Goal: Task Accomplishment & Management: Use online tool/utility

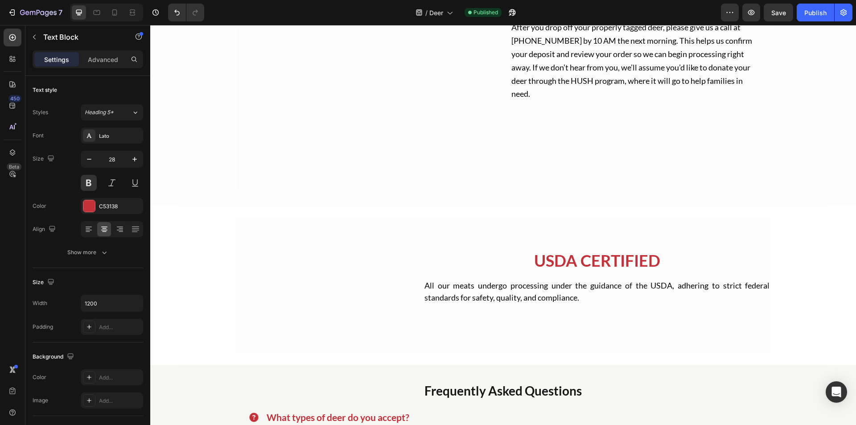
scroll to position [2324, 0]
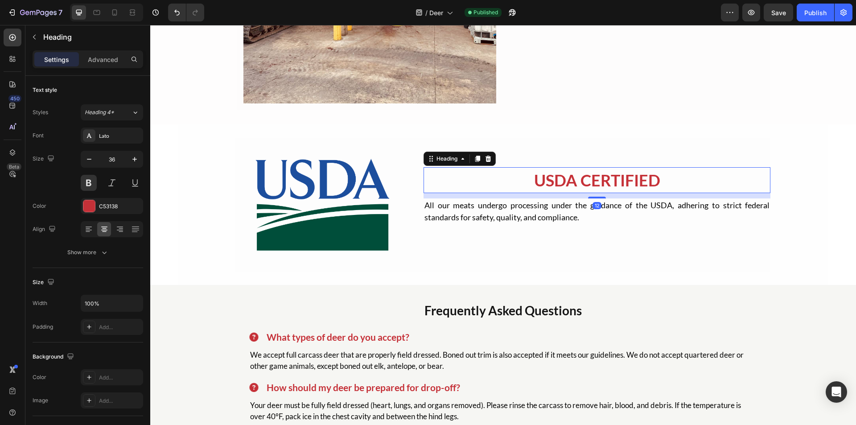
click at [568, 182] on h2 "USDA Certified" at bounding box center [597, 180] width 347 height 26
click at [473, 153] on div at bounding box center [477, 158] width 11 height 11
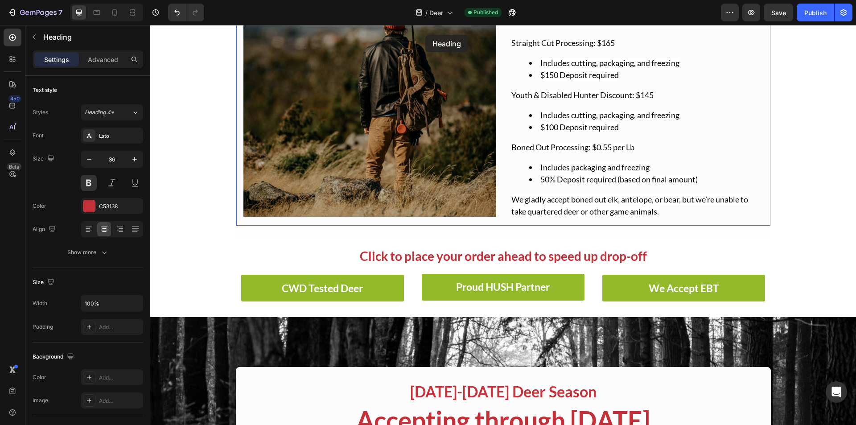
scroll to position [76, 0]
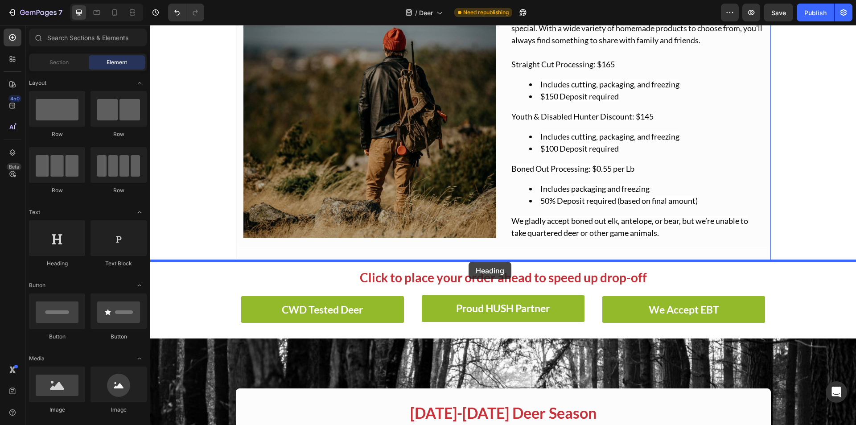
drag, startPoint x: 427, startPoint y: 182, endPoint x: 469, endPoint y: 262, distance: 90.0
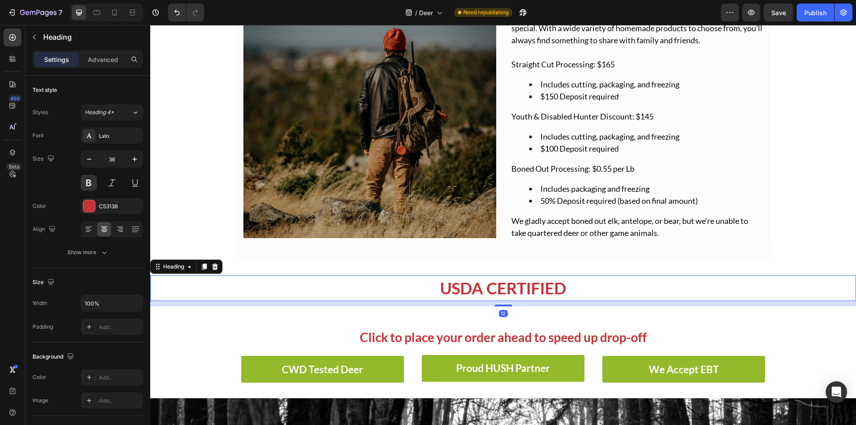
click at [464, 288] on h2 "USDA Certified" at bounding box center [503, 288] width 706 height 26
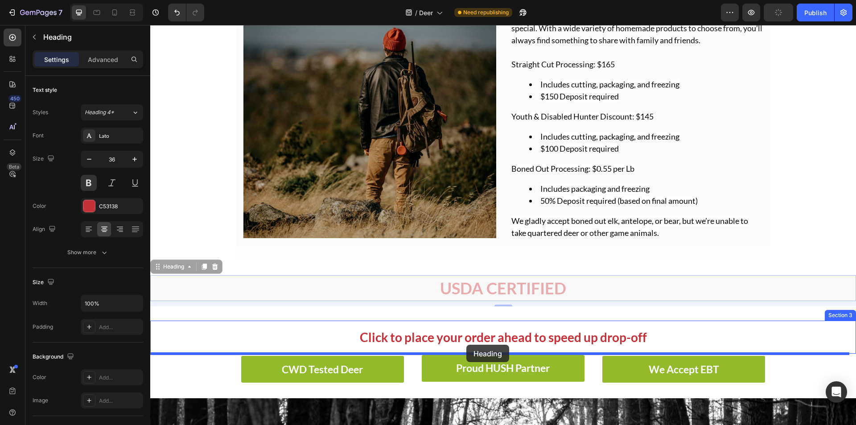
drag, startPoint x: 155, startPoint y: 267, endPoint x: 466, endPoint y: 345, distance: 320.9
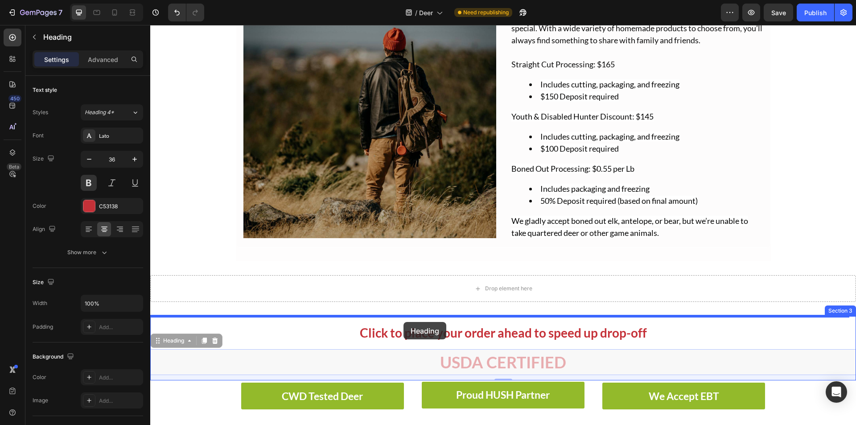
drag, startPoint x: 159, startPoint y: 342, endPoint x: 404, endPoint y: 322, distance: 245.6
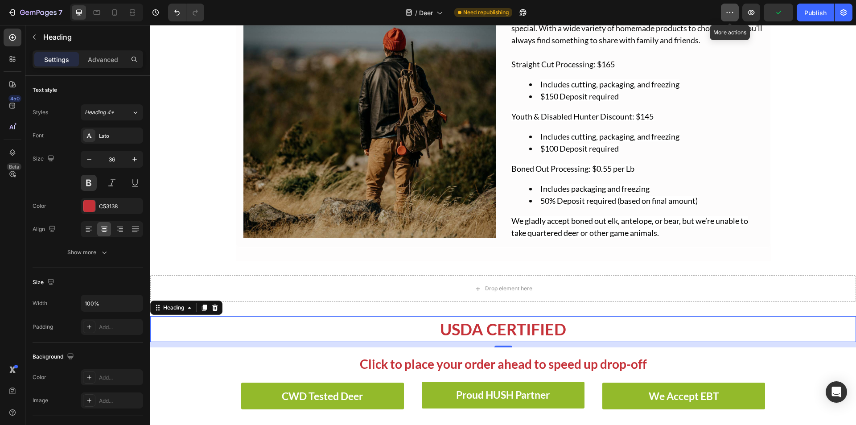
click at [729, 11] on icon "button" at bounding box center [730, 12] width 9 height 9
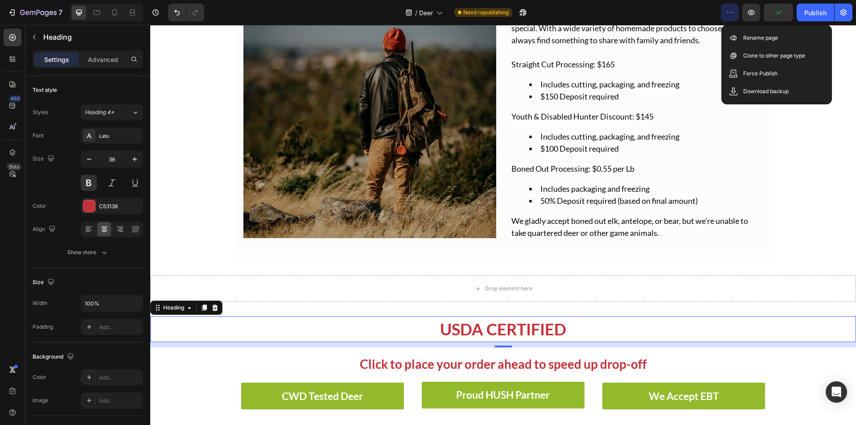
click at [729, 11] on icon "button" at bounding box center [730, 12] width 9 height 9
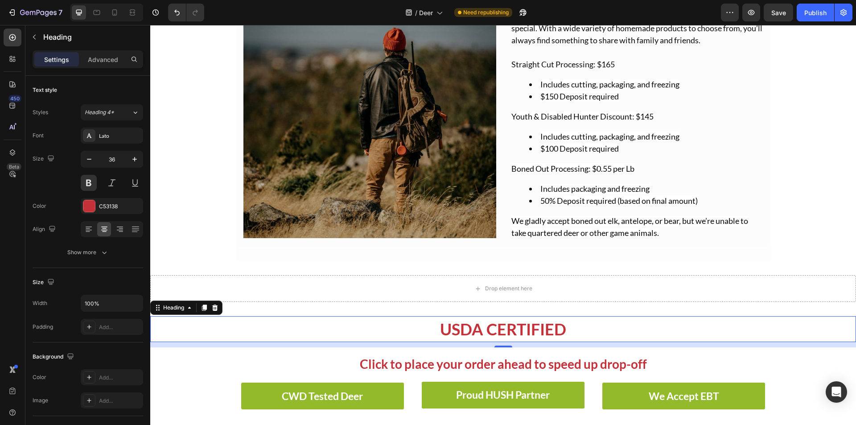
click at [8, 143] on div "450 Beta" at bounding box center [13, 195] width 18 height 332
click at [8, 151] on icon at bounding box center [12, 152] width 9 height 9
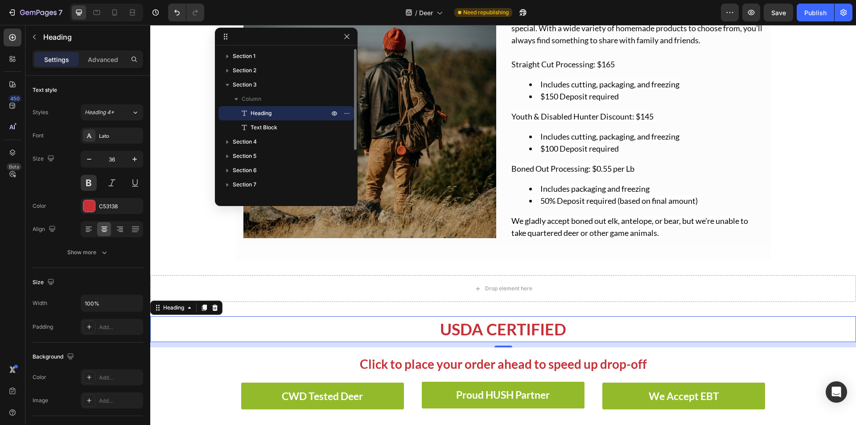
click at [267, 112] on span "Heading" at bounding box center [261, 113] width 21 height 9
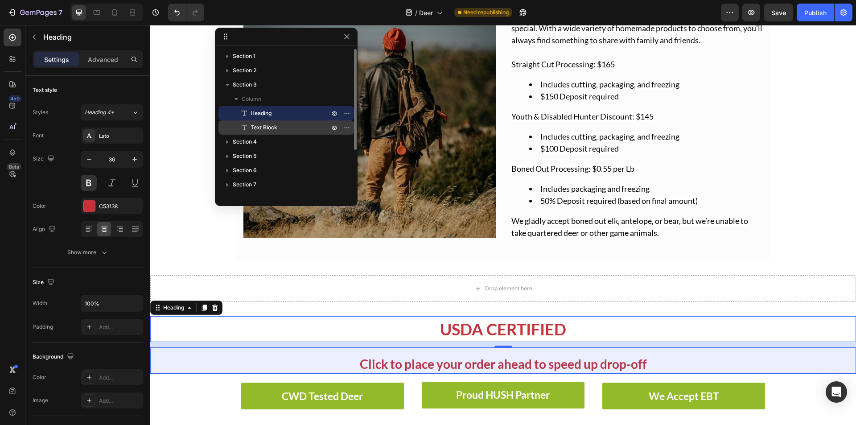
click at [274, 126] on span "Text Block" at bounding box center [264, 127] width 27 height 9
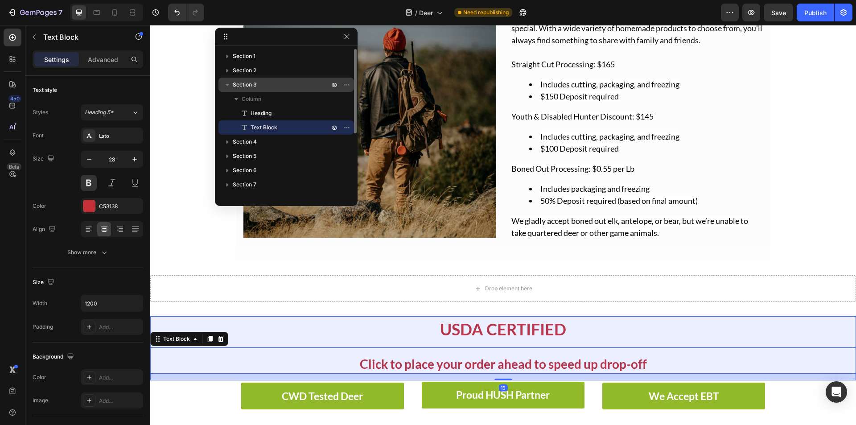
click at [259, 87] on p "Section 3" at bounding box center [282, 84] width 98 height 9
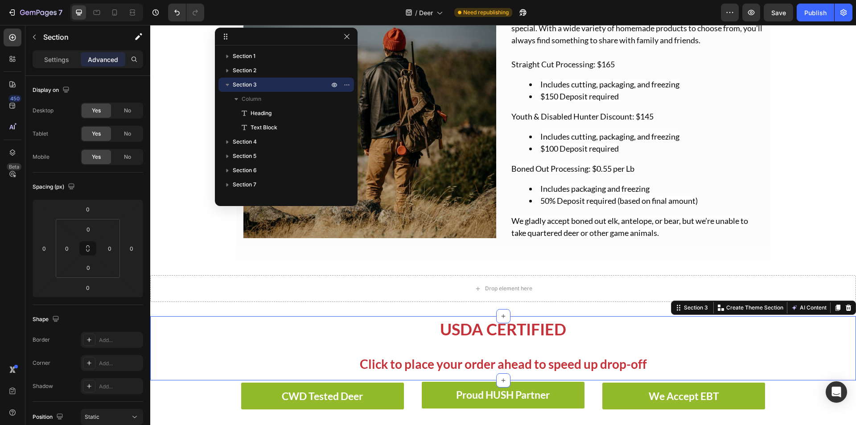
click at [56, 50] on div "Settings Advanced" at bounding box center [88, 59] width 111 height 18
click at [59, 61] on p "Settings" at bounding box center [56, 59] width 25 height 9
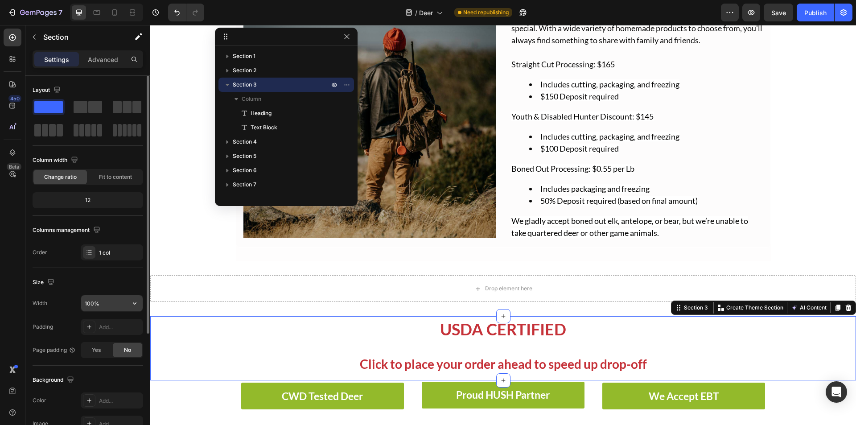
click at [94, 301] on input "100%" at bounding box center [112, 303] width 62 height 16
click at [127, 307] on button "button" at bounding box center [135, 303] width 16 height 16
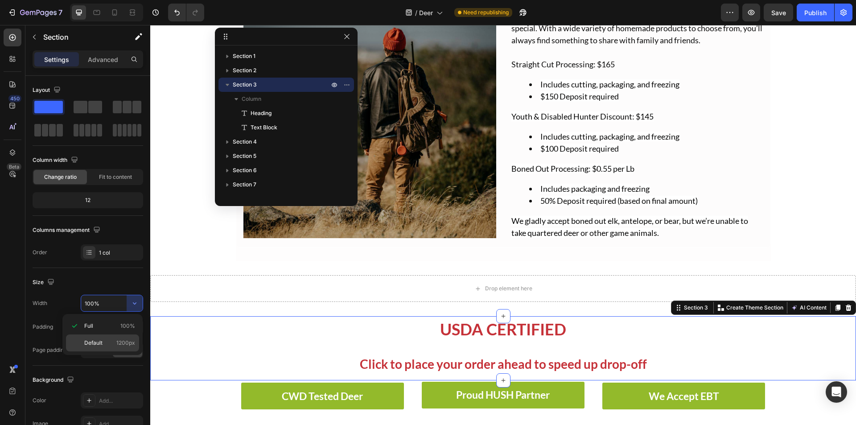
click at [111, 341] on p "Default 1200px" at bounding box center [109, 343] width 51 height 8
type input "1200"
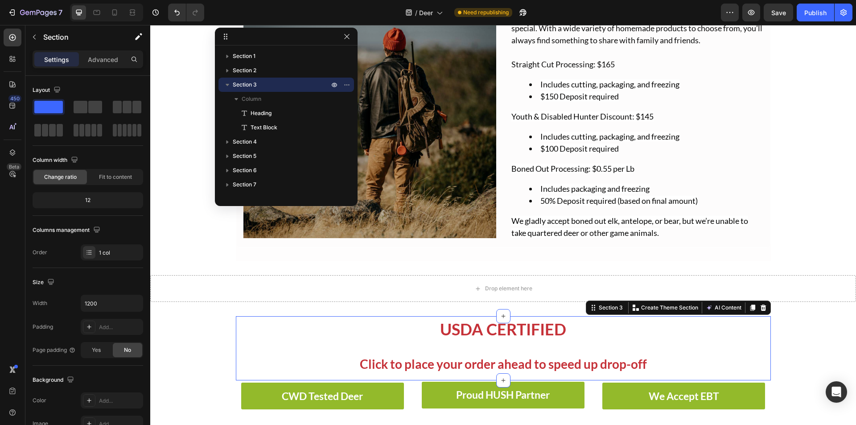
click at [5, 312] on div "450 Beta" at bounding box center [13, 195] width 18 height 332
click at [12, 58] on icon at bounding box center [12, 58] width 9 height 9
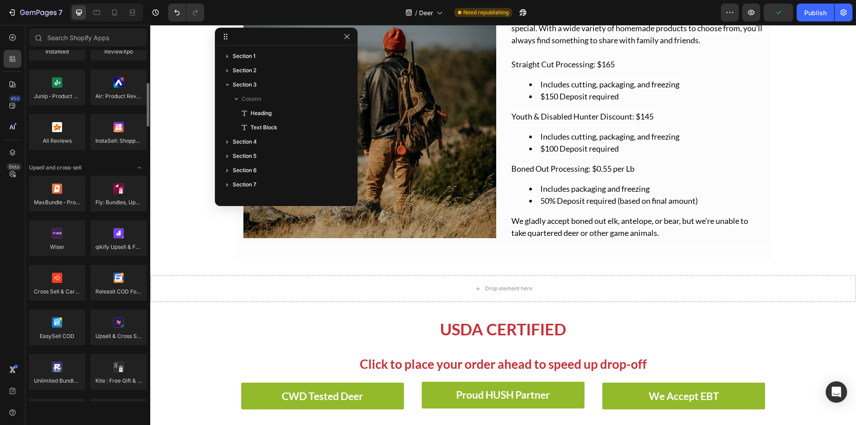
scroll to position [45, 0]
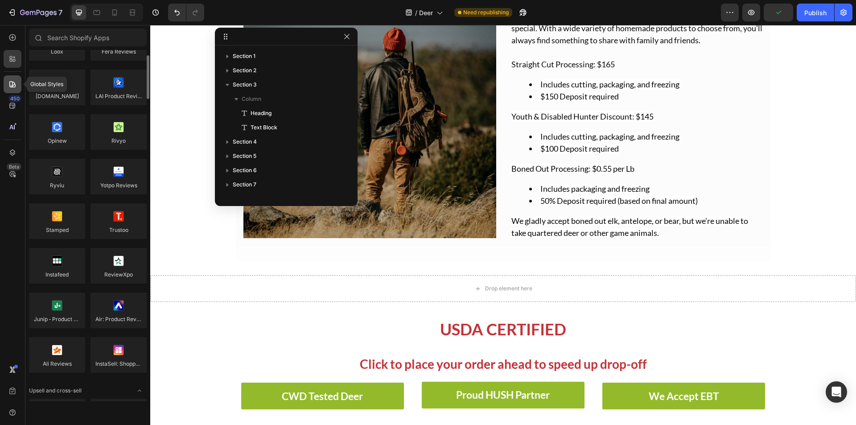
click at [13, 84] on icon at bounding box center [12, 84] width 9 height 9
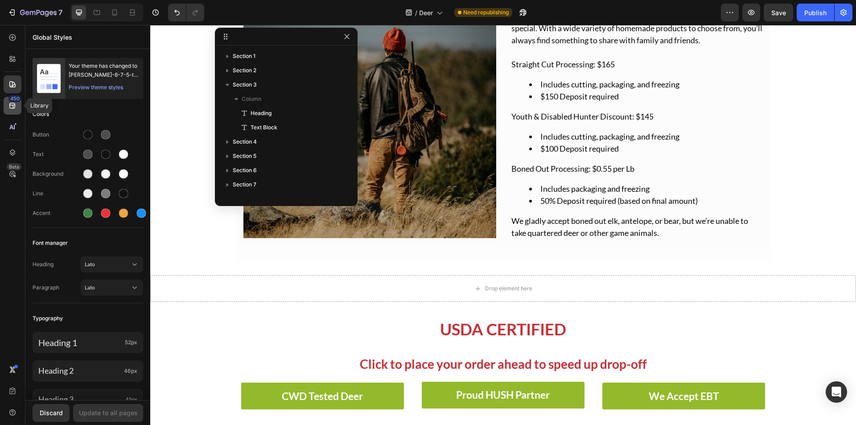
click at [14, 107] on icon at bounding box center [12, 105] width 9 height 9
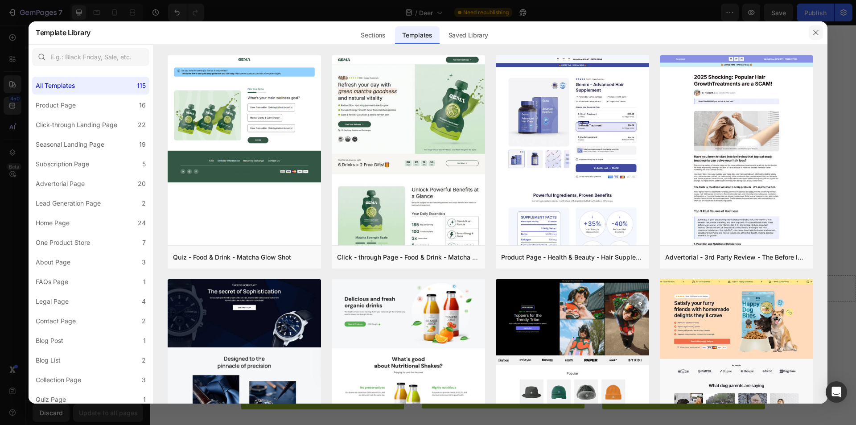
click at [815, 30] on icon "button" at bounding box center [816, 32] width 7 height 7
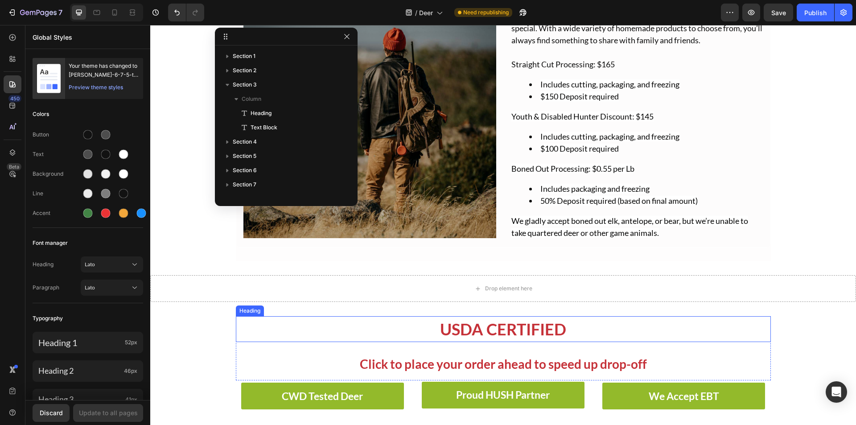
click at [483, 323] on h2 "USDA Certified" at bounding box center [503, 329] width 535 height 26
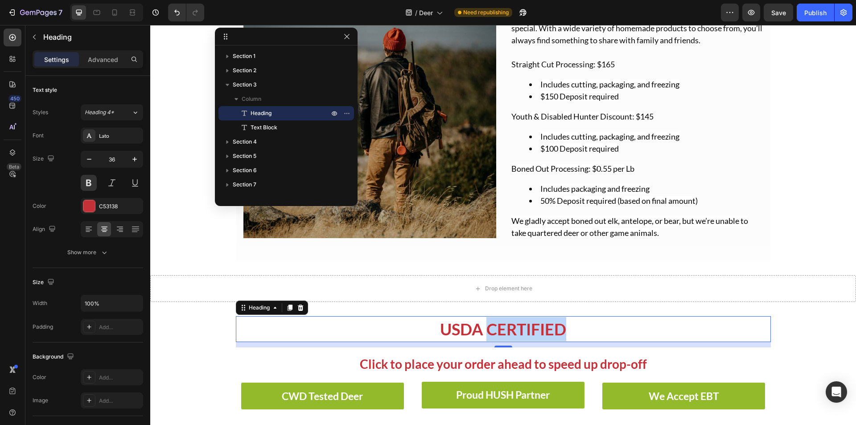
click at [483, 323] on p "USDA Certified" at bounding box center [503, 329] width 533 height 24
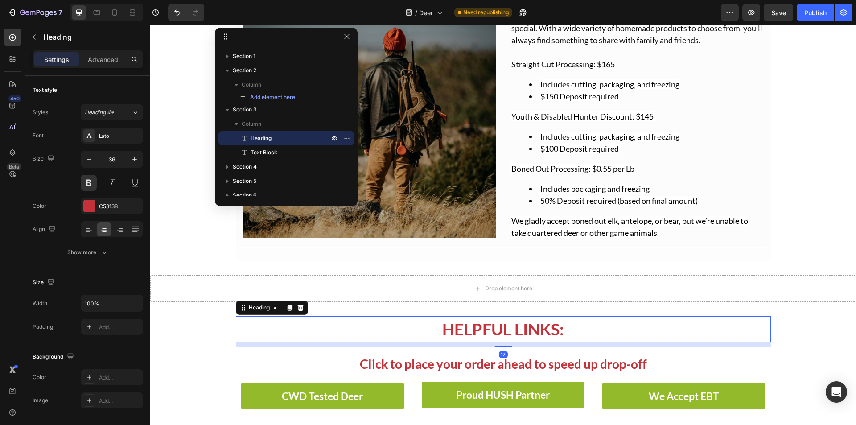
click at [501, 330] on p "Helpful Links:" at bounding box center [503, 329] width 533 height 24
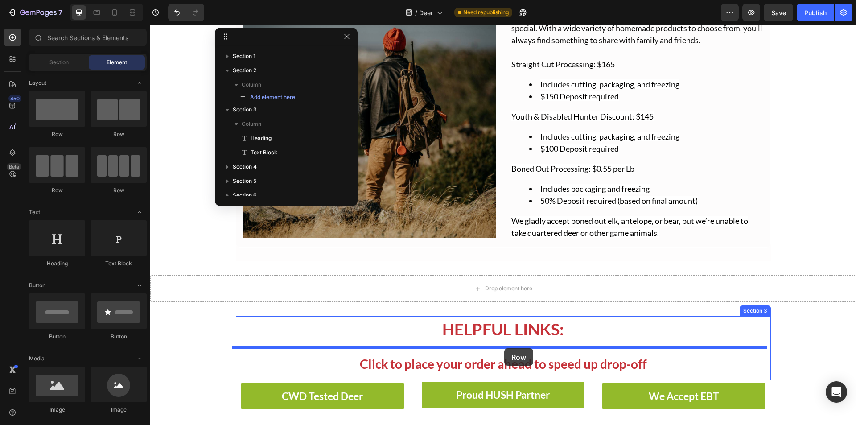
drag, startPoint x: 272, startPoint y: 141, endPoint x: 504, endPoint y: 348, distance: 311.5
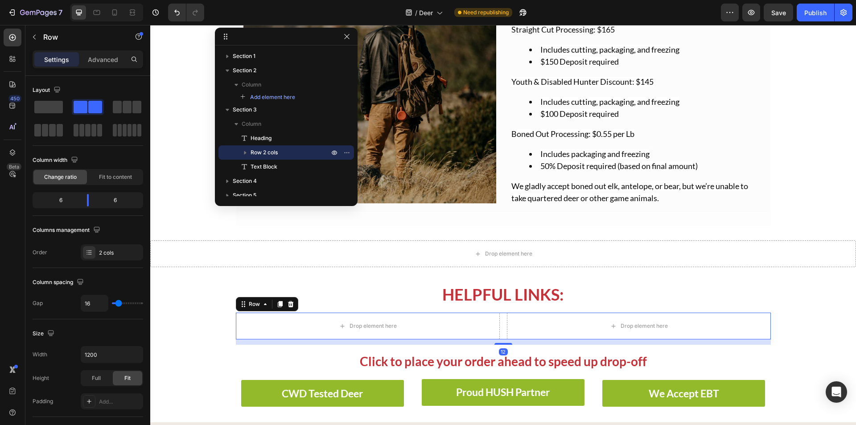
scroll to position [165, 0]
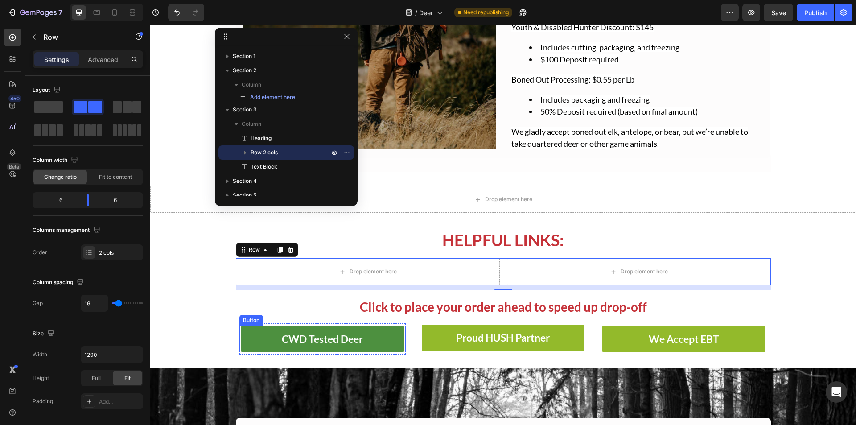
click at [385, 345] on button "CWD Tested Deer" at bounding box center [322, 339] width 163 height 27
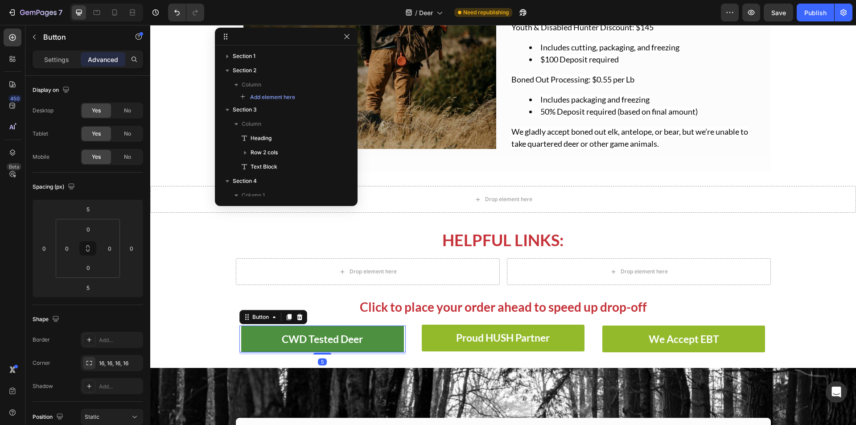
scroll to position [123, 0]
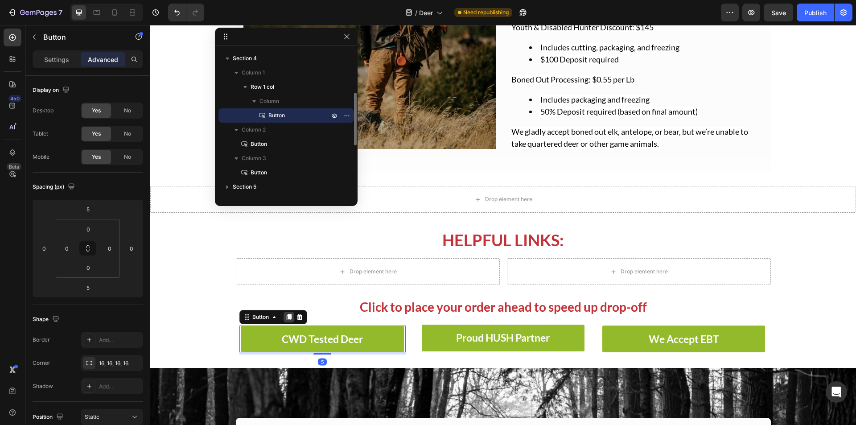
click at [288, 320] on icon at bounding box center [288, 317] width 7 height 7
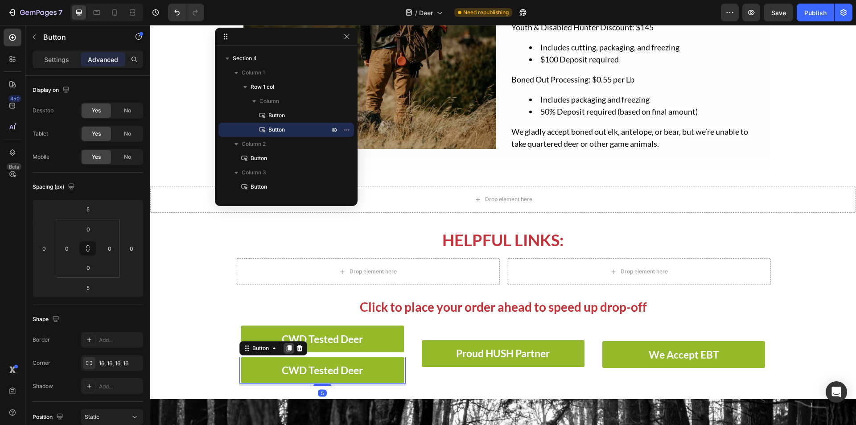
click at [284, 348] on div at bounding box center [289, 348] width 11 height 11
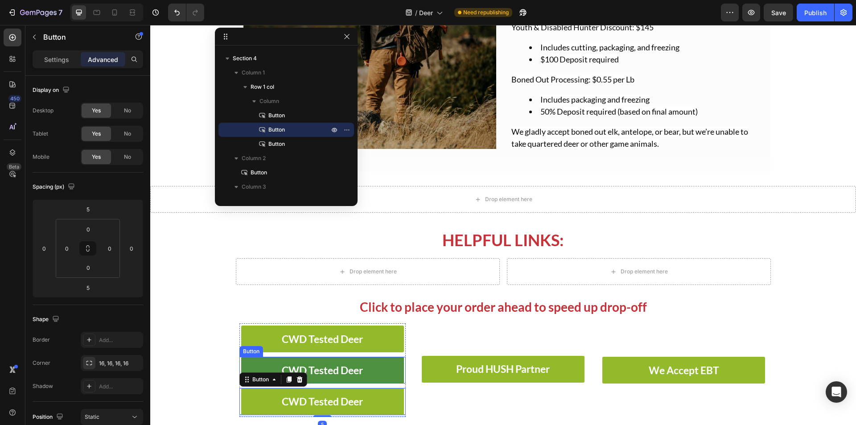
click at [248, 366] on button "CWD Tested Deer" at bounding box center [322, 370] width 163 height 27
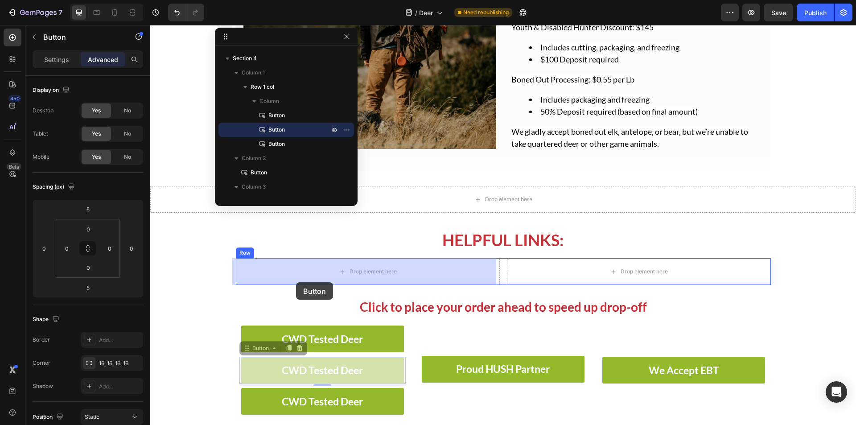
drag, startPoint x: 243, startPoint y: 351, endPoint x: 296, endPoint y: 282, distance: 86.5
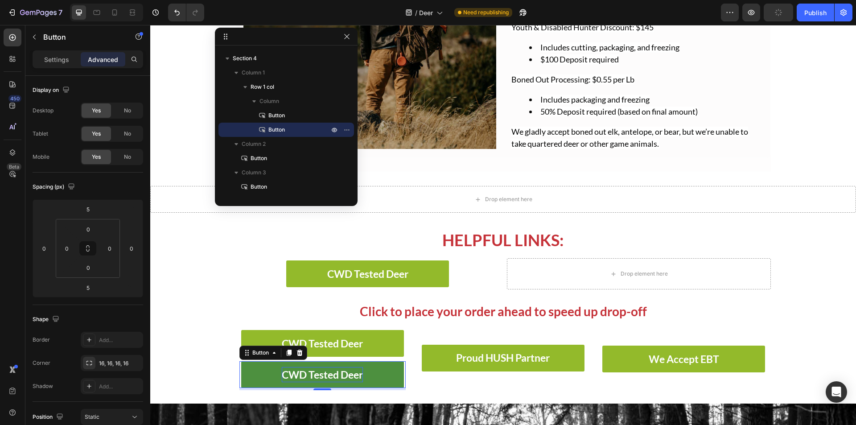
click at [292, 373] on strong "CWD Tested Deer" at bounding box center [322, 374] width 81 height 12
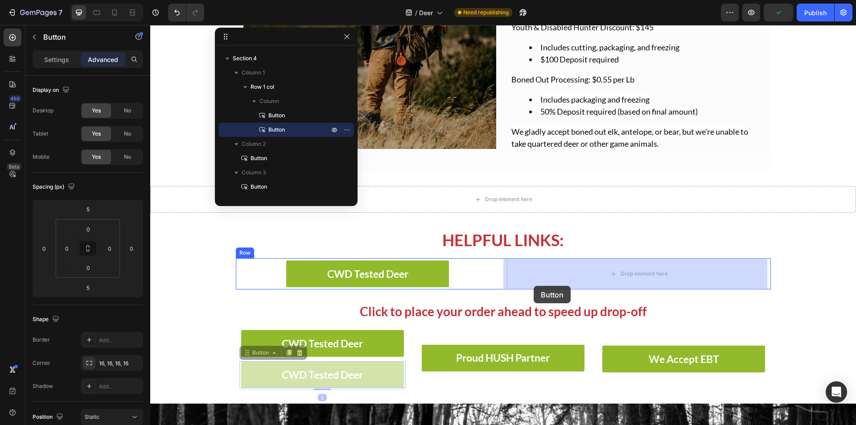
drag, startPoint x: 244, startPoint y: 354, endPoint x: 534, endPoint y: 286, distance: 297.8
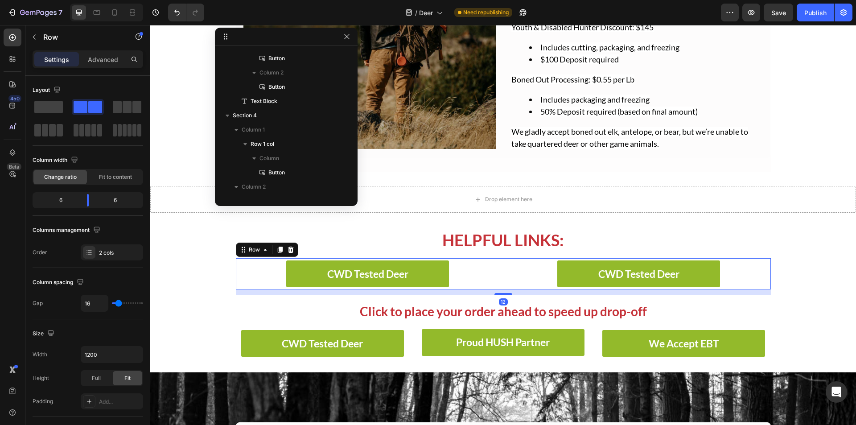
scroll to position [37, 0]
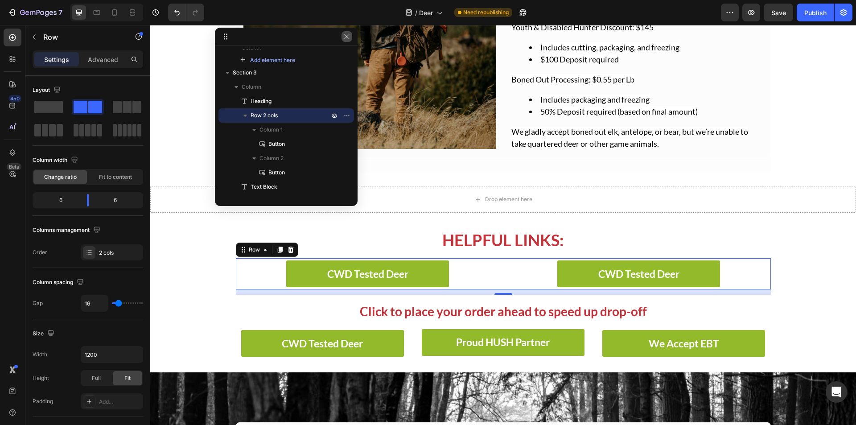
click at [348, 39] on icon "button" at bounding box center [346, 36] width 7 height 7
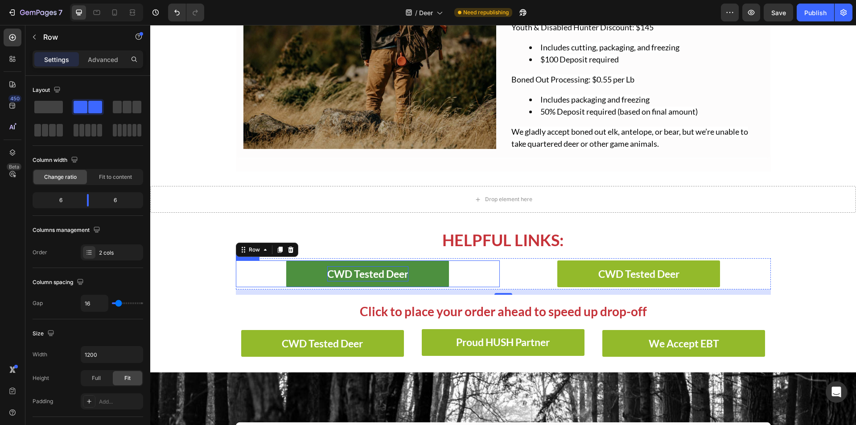
click at [370, 273] on strong "CWD Tested Deer" at bounding box center [367, 274] width 81 height 12
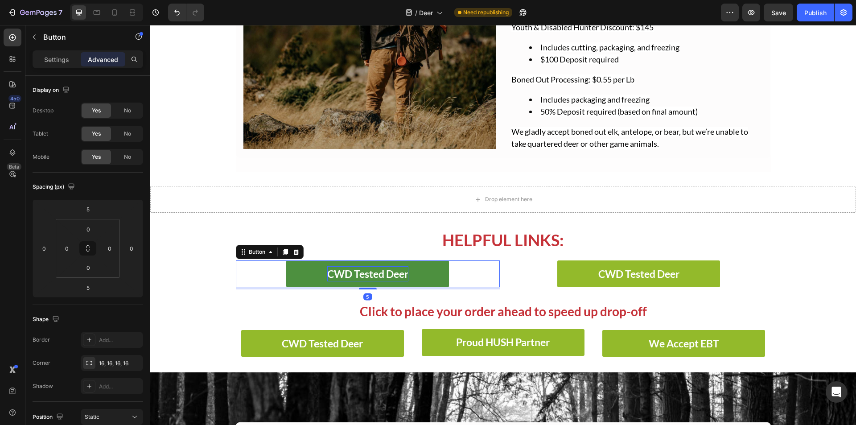
click at [370, 273] on strong "CWD Tested Deer" at bounding box center [367, 274] width 81 height 12
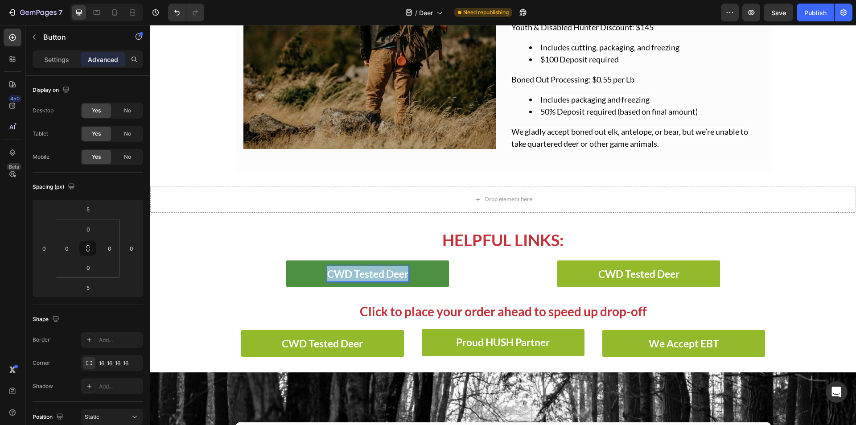
click at [370, 273] on strong "CWD Tested Deer" at bounding box center [367, 274] width 81 height 12
click at [264, 273] on div "Product & Price Sheet Button 5" at bounding box center [368, 273] width 264 height 27
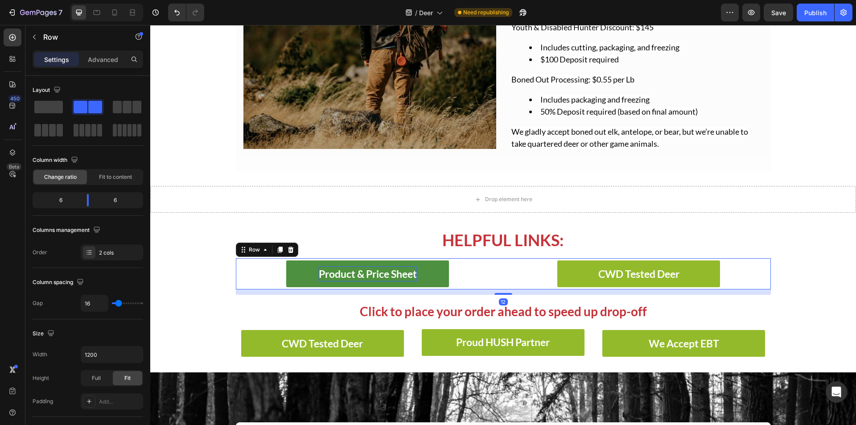
click at [499, 280] on div "Product & Price Sheet Button CWD Tested Deer Button Row 12" at bounding box center [503, 273] width 535 height 31
click at [498, 261] on div "Product & Price Sheet Button CWD Tested Deer Button Row 12" at bounding box center [503, 273] width 535 height 31
click at [126, 107] on span at bounding box center [127, 107] width 9 height 12
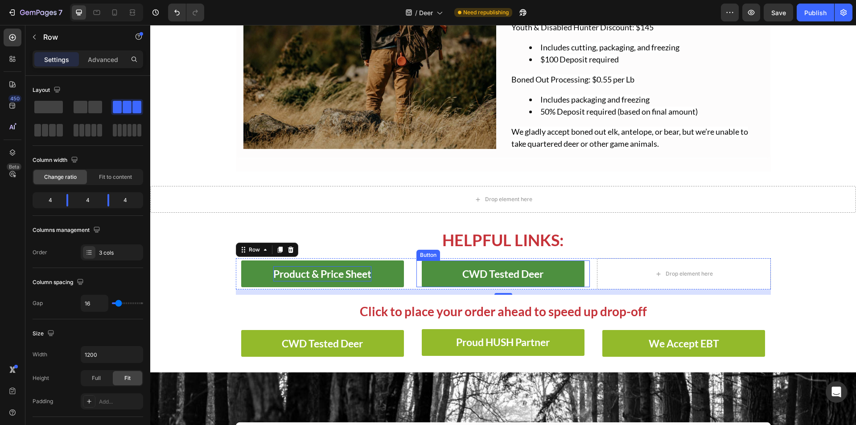
click at [556, 277] on button "CWD Tested Deer" at bounding box center [503, 273] width 163 height 27
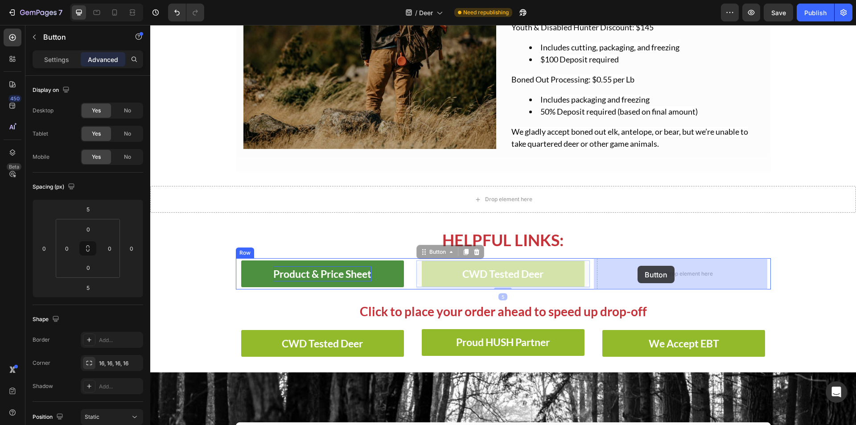
drag, startPoint x: 424, startPoint y: 254, endPoint x: 638, endPoint y: 266, distance: 213.9
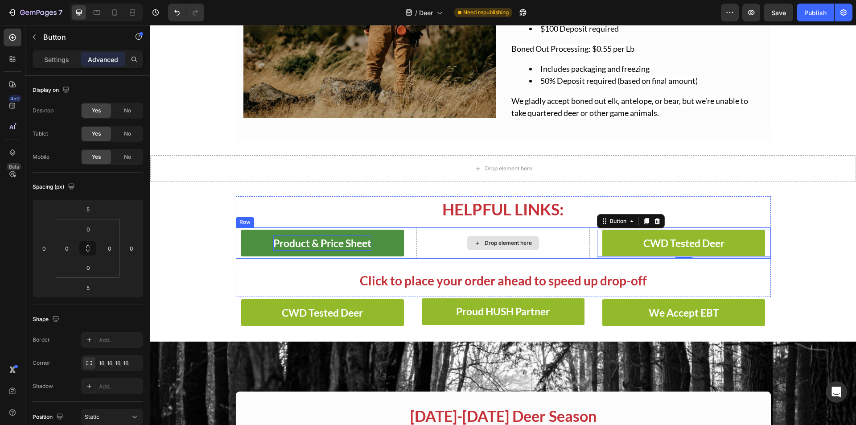
scroll to position [210, 0]
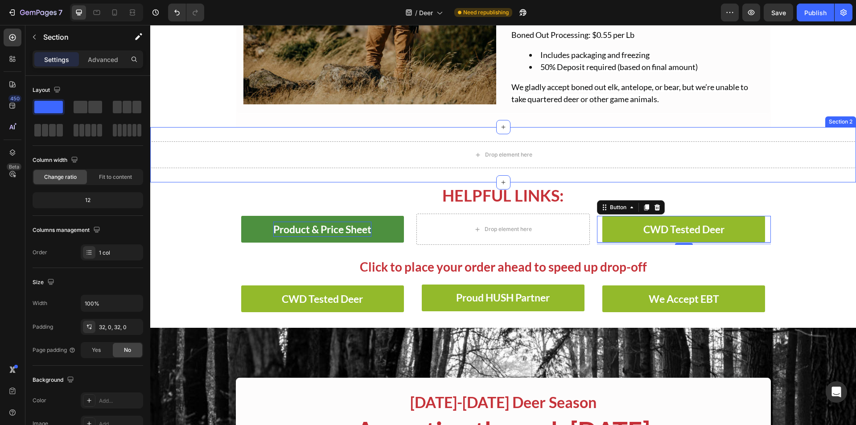
click at [510, 129] on div "Drop element here Section 2" at bounding box center [503, 154] width 706 height 55
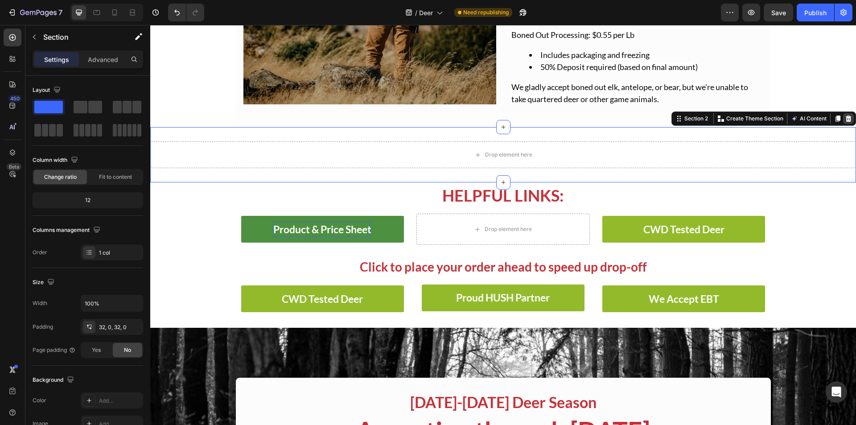
click at [846, 116] on icon at bounding box center [849, 119] width 6 height 6
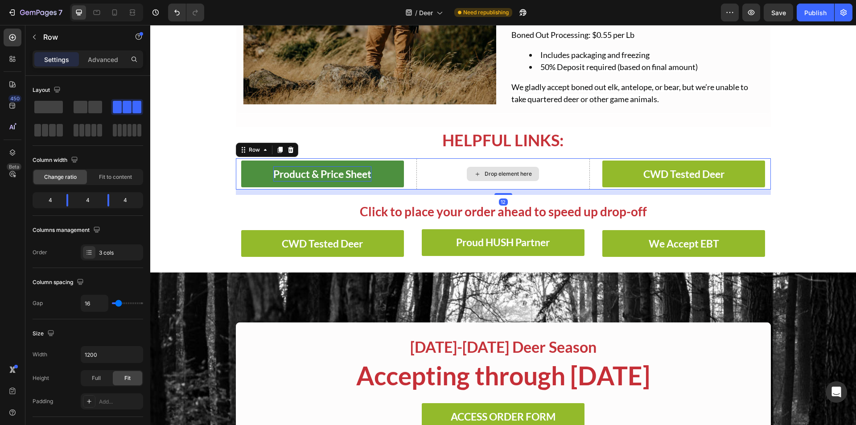
click at [420, 166] on div "Drop element here" at bounding box center [503, 173] width 173 height 31
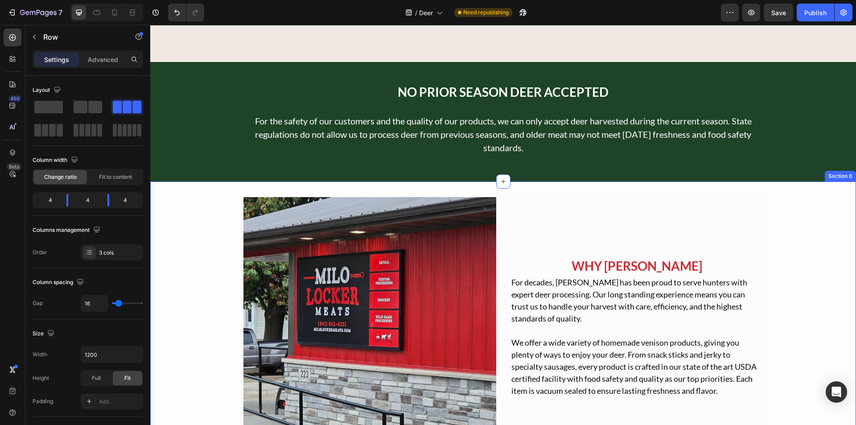
scroll to position [745, 0]
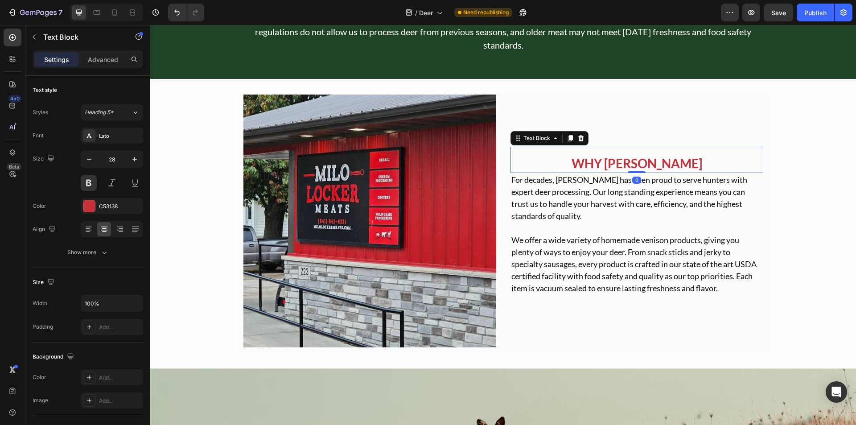
click at [596, 158] on p "WHY [PERSON_NAME]" at bounding box center [637, 163] width 251 height 18
click at [568, 139] on icon at bounding box center [570, 139] width 5 height 6
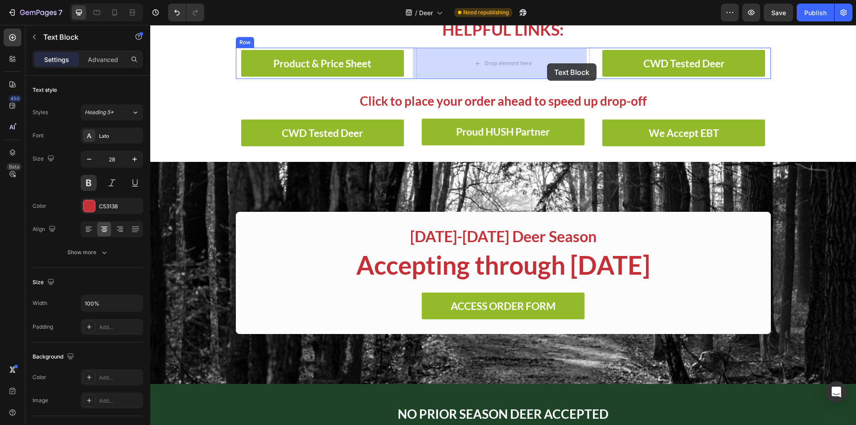
scroll to position [313, 0]
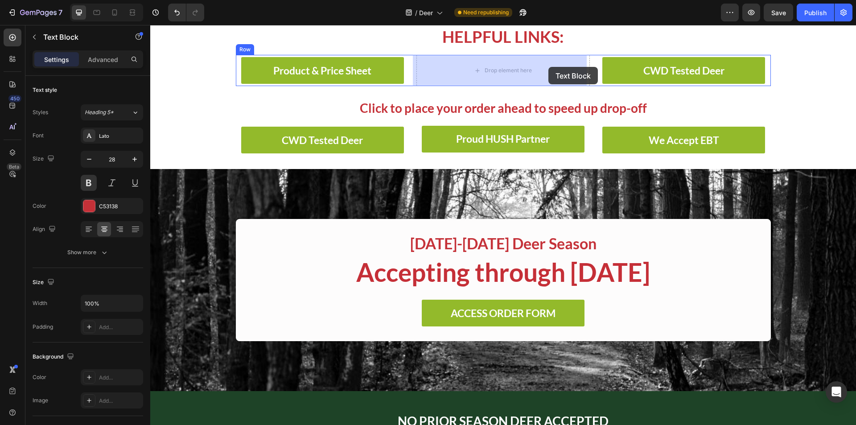
drag, startPoint x: 511, startPoint y: 151, endPoint x: 549, endPoint y: 67, distance: 92.2
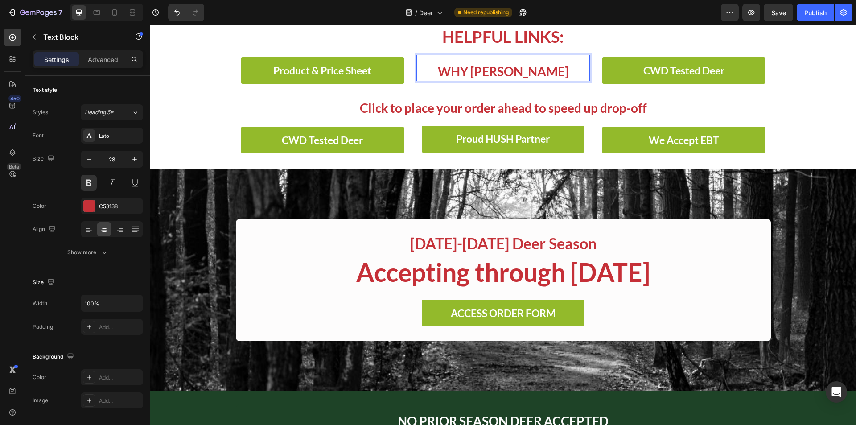
click at [542, 76] on p "WHY [PERSON_NAME]" at bounding box center [503, 71] width 172 height 18
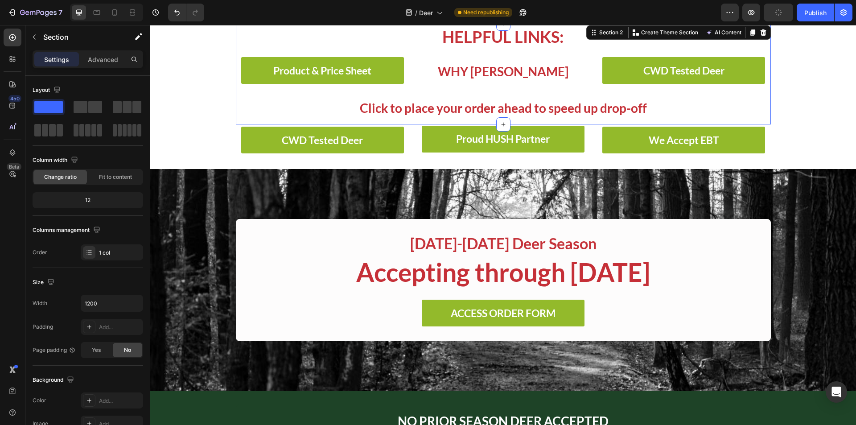
click at [596, 86] on div "Helpful Links: Heading Product & Price Sheet Button WHY [PERSON_NAME] Text Bloc…" at bounding box center [503, 74] width 535 height 101
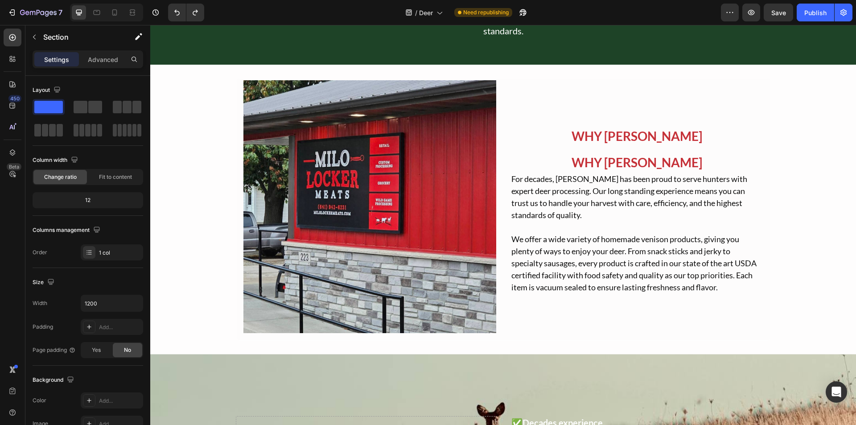
scroll to position [804, 0]
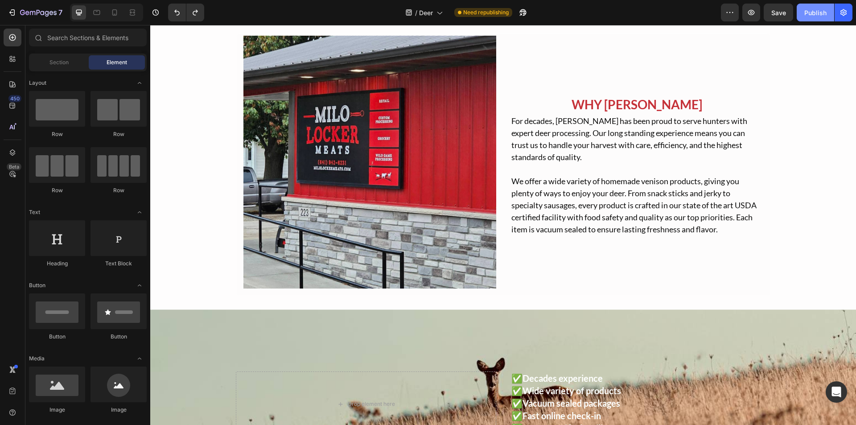
click at [799, 14] on button "Publish" at bounding box center [815, 13] width 37 height 18
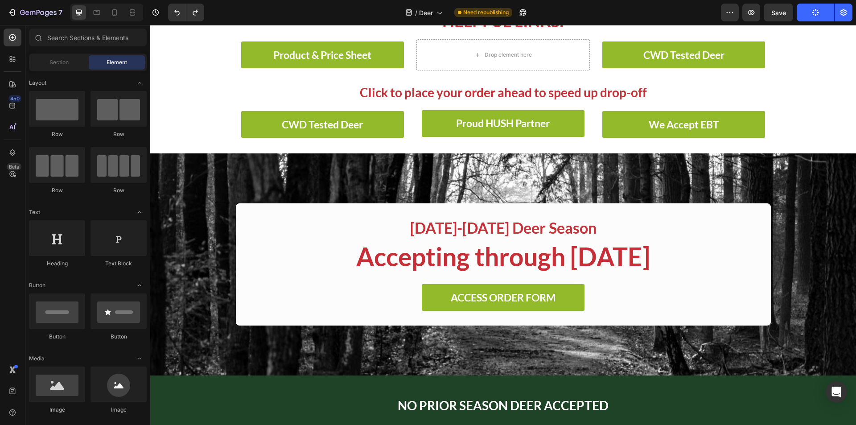
scroll to position [224, 0]
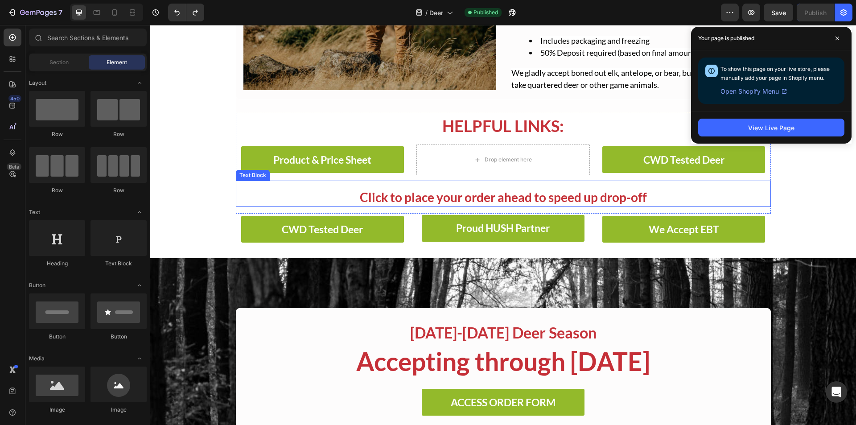
click at [385, 198] on p "Click to place your order ahead to speed up drop-off" at bounding box center [503, 197] width 533 height 18
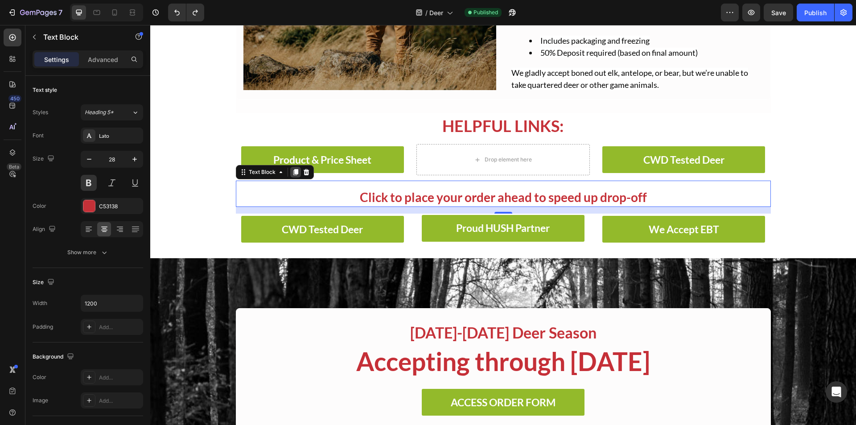
click at [292, 169] on icon at bounding box center [295, 172] width 7 height 7
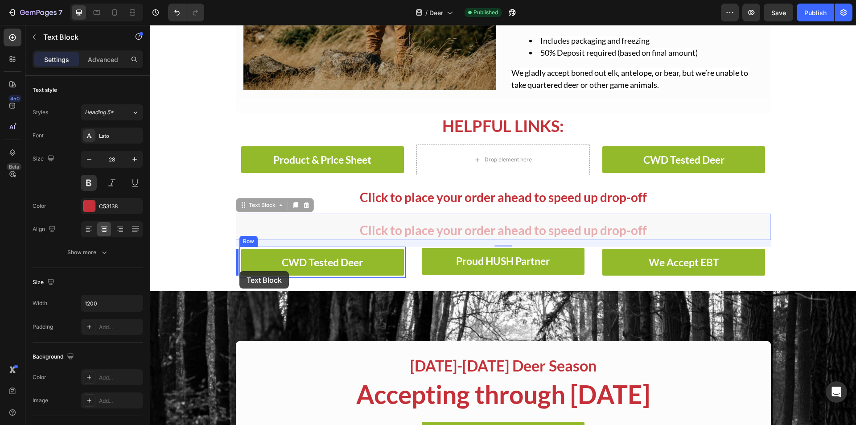
drag, startPoint x: 238, startPoint y: 204, endPoint x: 239, endPoint y: 271, distance: 67.4
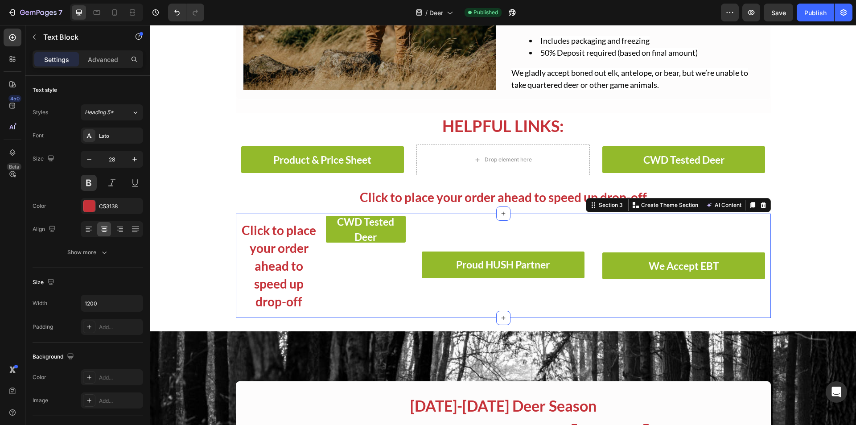
click at [425, 231] on div "Proud HUSH Partner Button" at bounding box center [503, 266] width 166 height 104
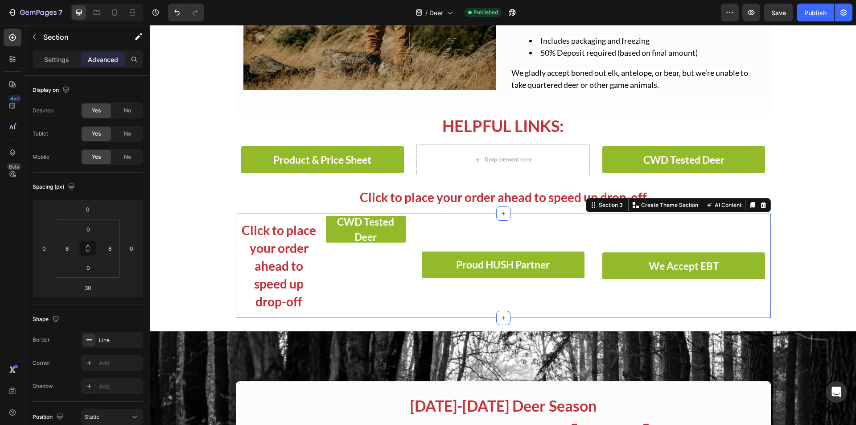
click at [414, 262] on div "Click to place your order ahead to speed up drop-off Text Block CWD Tested Deer…" at bounding box center [503, 266] width 535 height 104
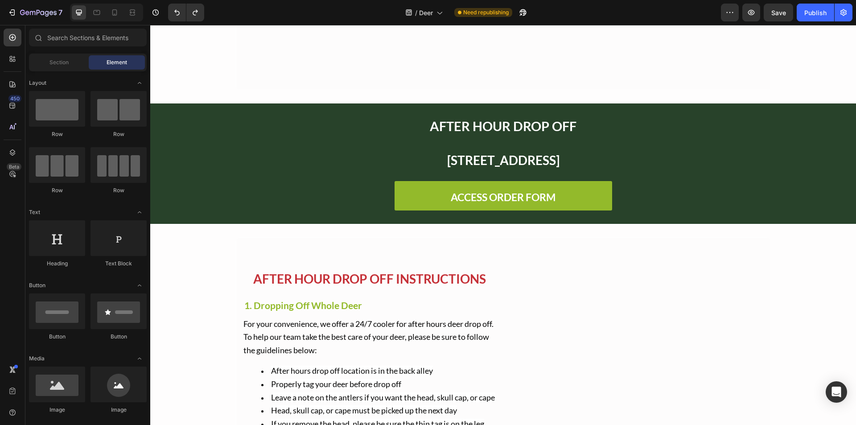
scroll to position [1785, 0]
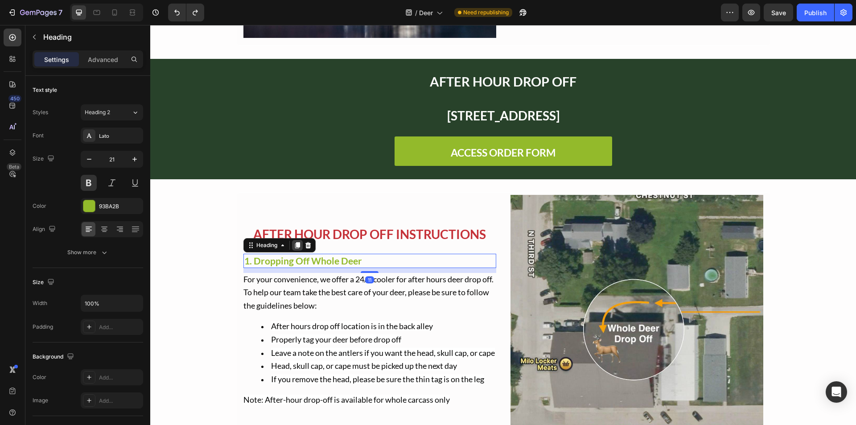
click at [295, 242] on icon at bounding box center [297, 245] width 7 height 7
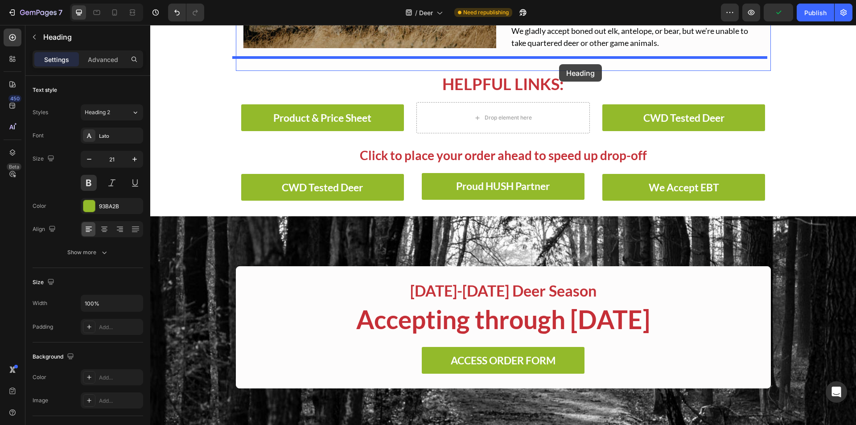
scroll to position [251, 0]
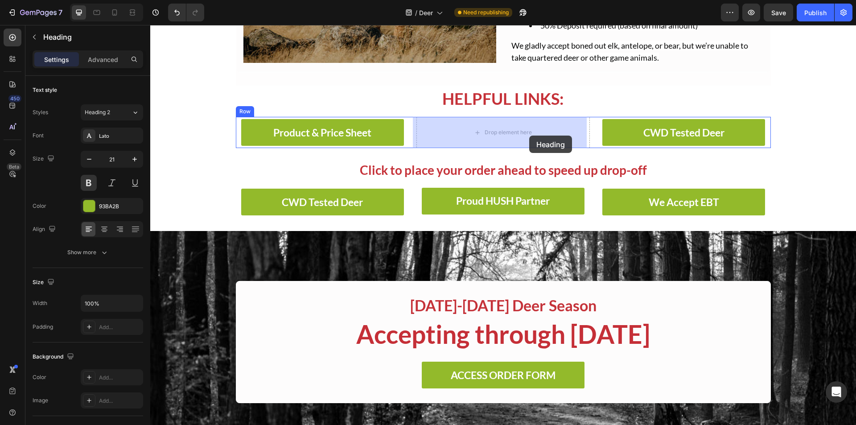
drag, startPoint x: 246, startPoint y: 252, endPoint x: 529, endPoint y: 136, distance: 306.2
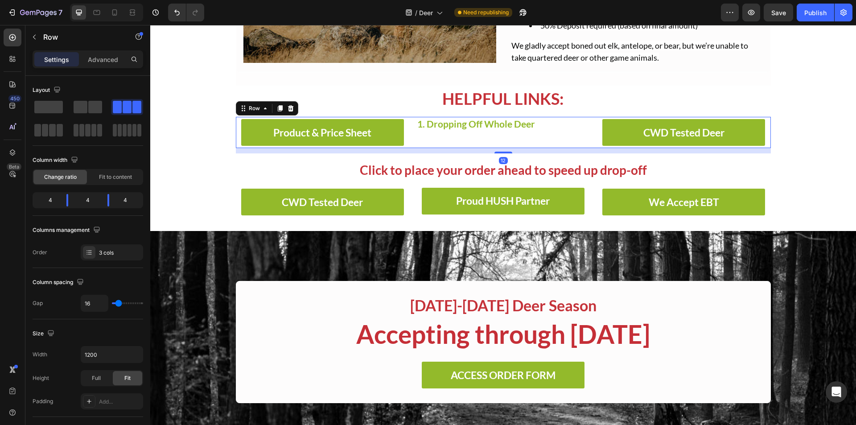
click at [425, 139] on div "1. Dropping Off Whole Deer Heading" at bounding box center [503, 132] width 173 height 31
click at [424, 135] on div "1. Dropping Off Whole Deer Heading" at bounding box center [503, 132] width 173 height 31
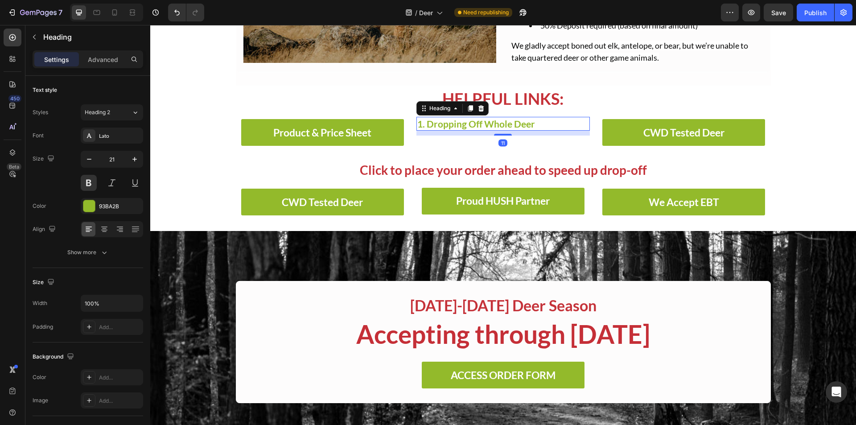
click at [425, 120] on span "1. Dropping Off Whole Deer" at bounding box center [476, 123] width 118 height 11
drag, startPoint x: 499, startPoint y: 136, endPoint x: 496, endPoint y: 116, distance: 19.8
click at [496, 116] on div "Helpful Links: Heading Product & Price Sheet Button 1. Dropping Off Whole Deer …" at bounding box center [503, 136] width 535 height 101
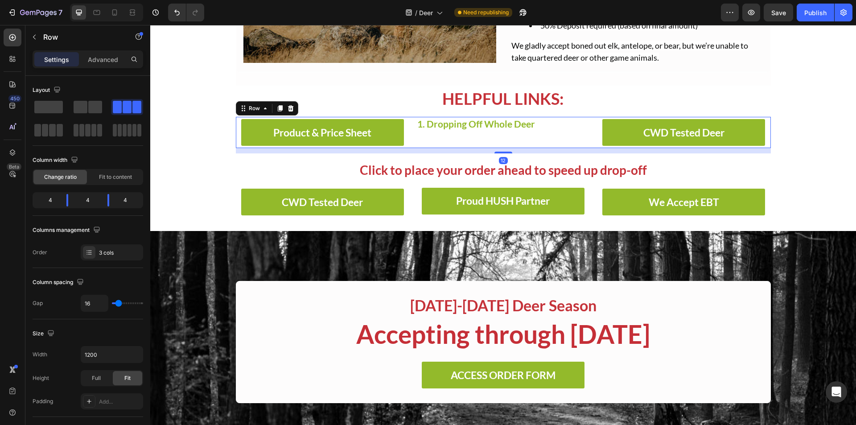
click at [448, 142] on div "1. Dropping Off Whole Deer Heading" at bounding box center [503, 132] width 173 height 31
click at [448, 131] on div "1. Dropping Off Whole Deer Heading" at bounding box center [503, 132] width 173 height 31
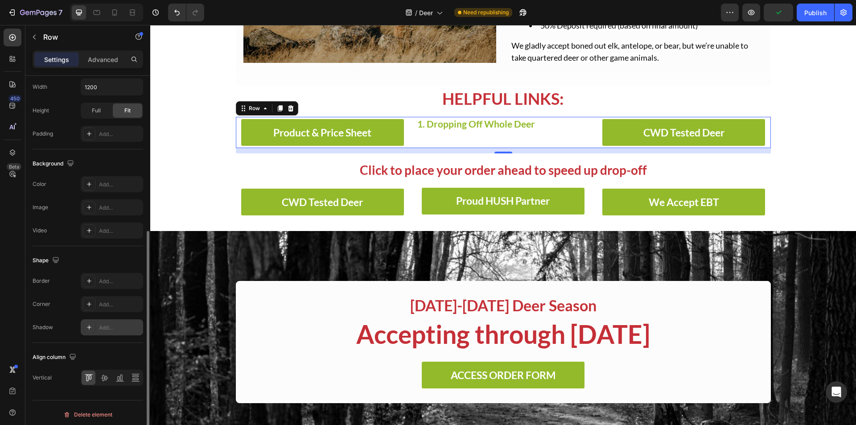
scroll to position [271, 0]
click at [109, 370] on div at bounding box center [104, 374] width 14 height 14
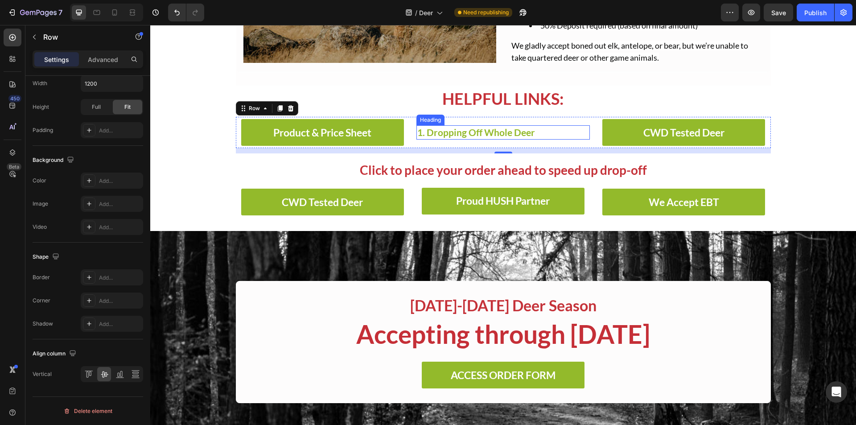
click at [537, 134] on h2 "1. Dropping Off Whole Deer" at bounding box center [503, 132] width 173 height 14
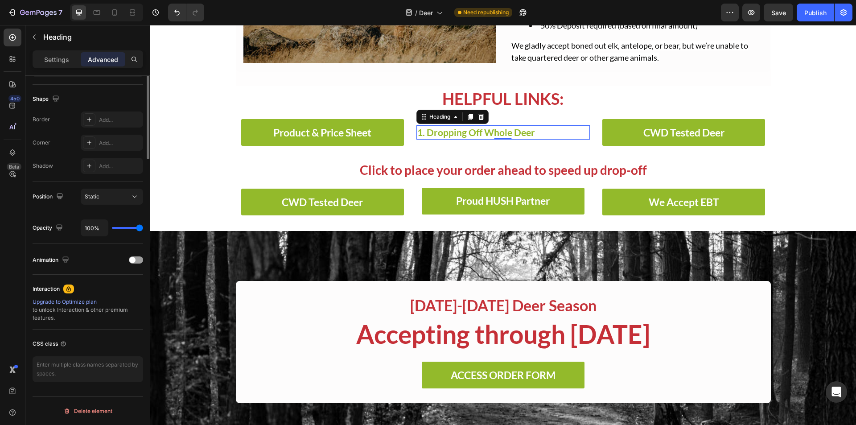
scroll to position [0, 0]
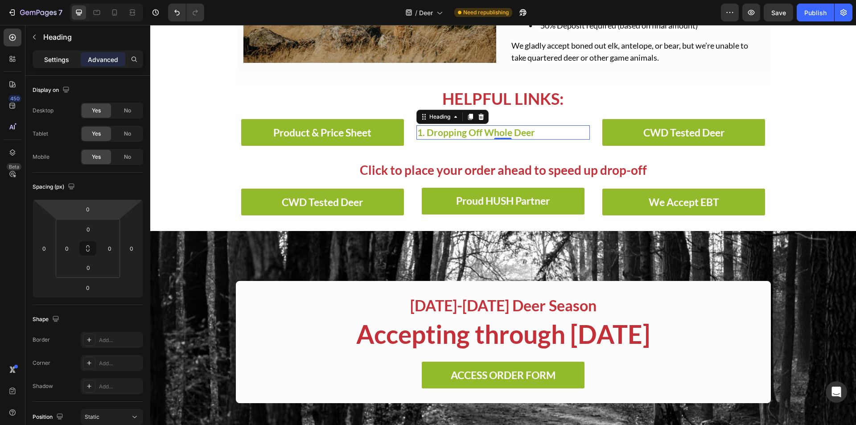
click at [57, 60] on p "Settings" at bounding box center [56, 59] width 25 height 9
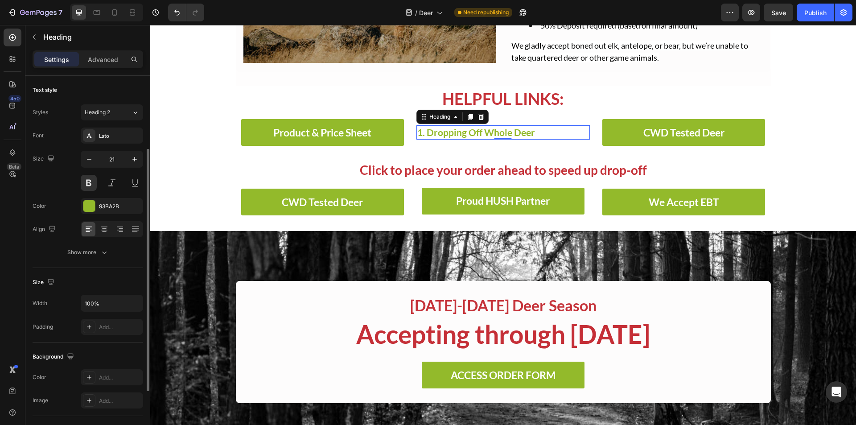
scroll to position [45, 0]
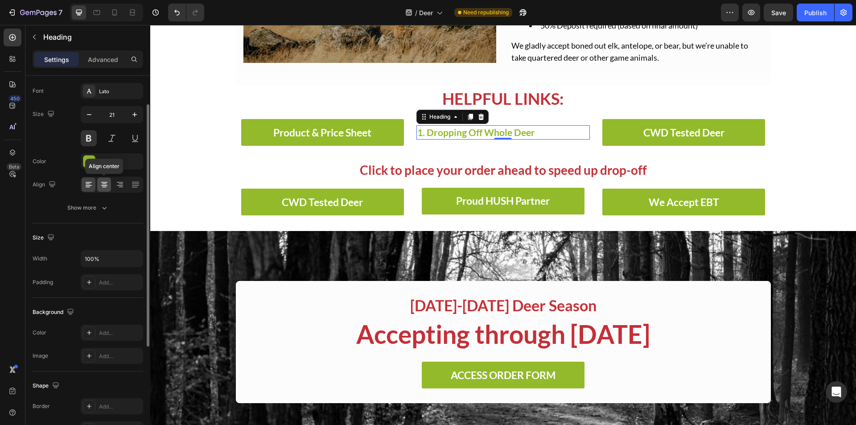
click at [102, 184] on icon at bounding box center [104, 184] width 9 height 9
click at [0, 242] on div "450 Beta" at bounding box center [12, 225] width 25 height 400
click at [229, 150] on section "Helpful Links: Heading Product & Price Sheet Button 1. Dropping Off Whole Deer …" at bounding box center [503, 136] width 549 height 101
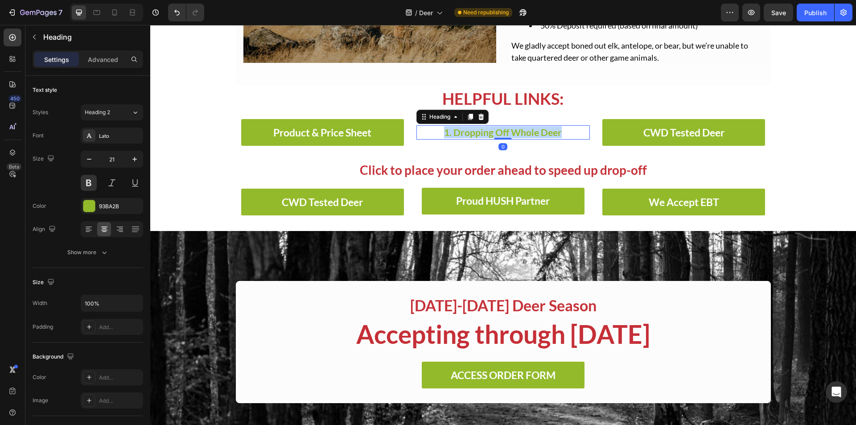
click at [485, 129] on span "1. Dropping Off Whole Deer" at bounding box center [503, 132] width 118 height 11
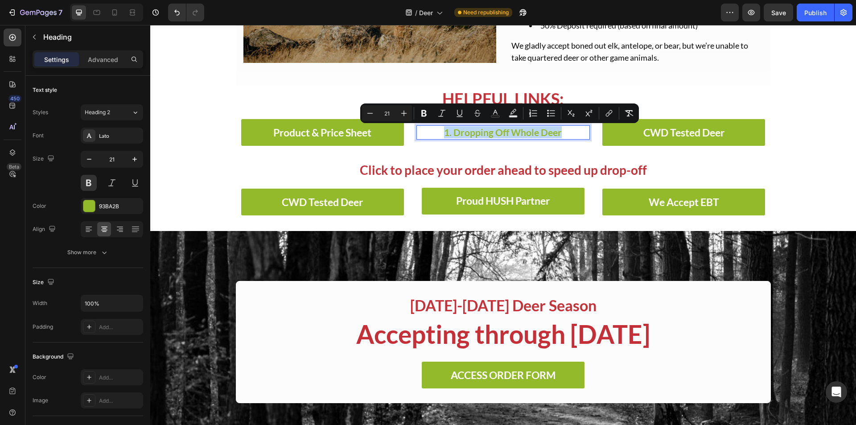
scroll to position [245, 0]
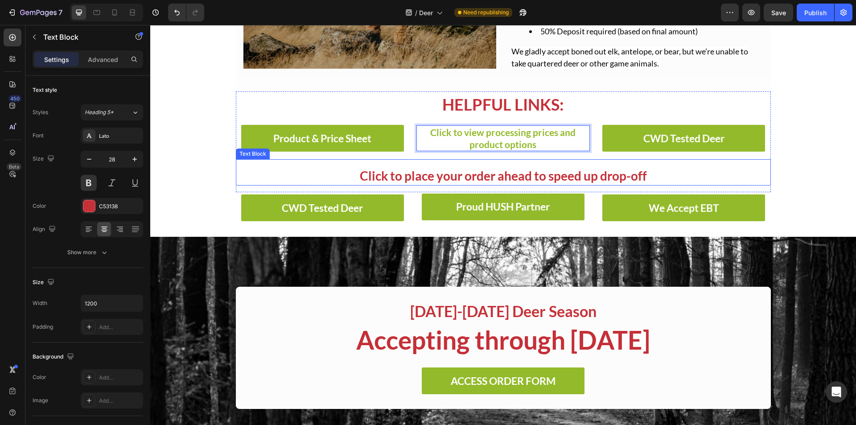
click at [487, 162] on div "Click to place your order ahead to speed up drop-off Text Block" at bounding box center [503, 172] width 535 height 26
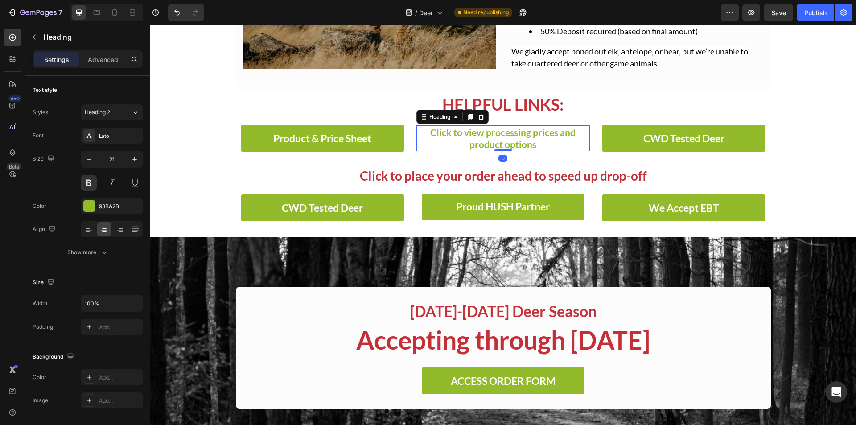
click at [496, 133] on span "Click to view processing prices and product options" at bounding box center [502, 138] width 145 height 23
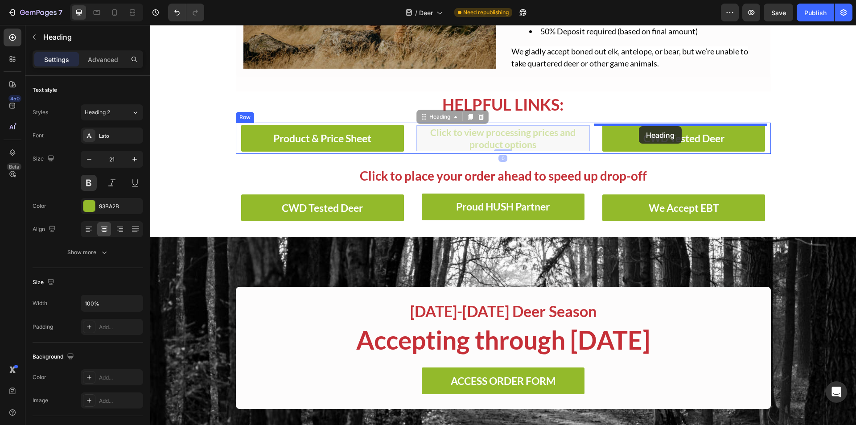
drag, startPoint x: 417, startPoint y: 116, endPoint x: 639, endPoint y: 126, distance: 222.3
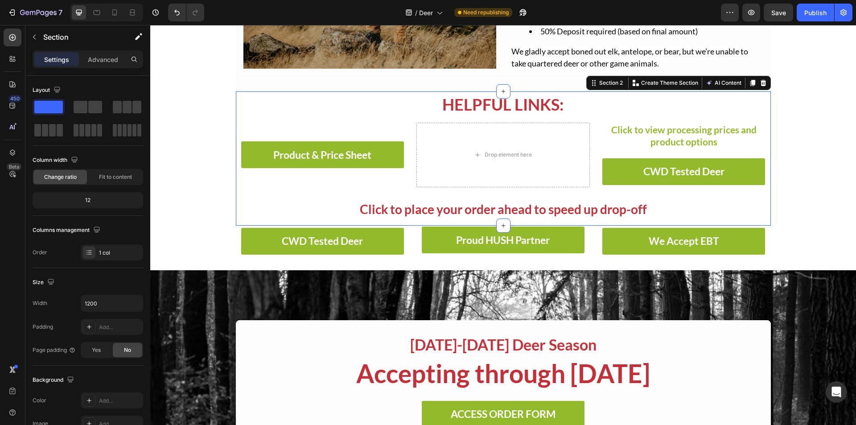
click at [392, 189] on div "Helpful Links: Heading Product & Price Sheet Button Drop element here Click to …" at bounding box center [503, 158] width 535 height 134
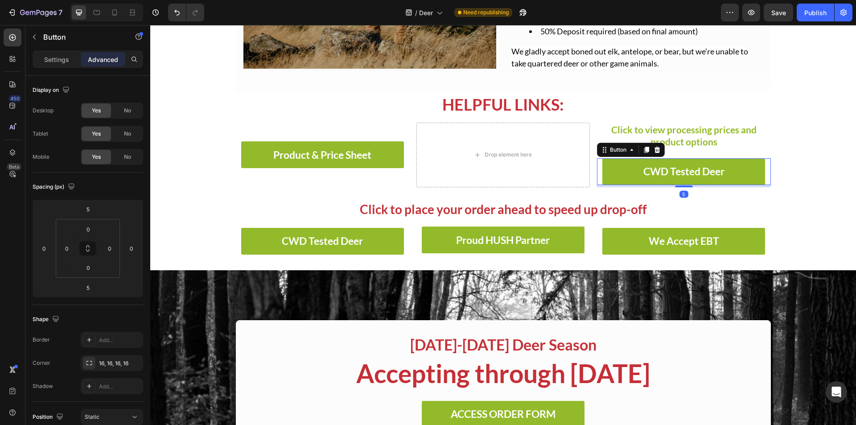
click at [597, 162] on div "CWD Tested Deer Button 5" at bounding box center [683, 171] width 173 height 27
click at [597, 138] on h2 "Click to view processing prices and product options" at bounding box center [683, 136] width 173 height 26
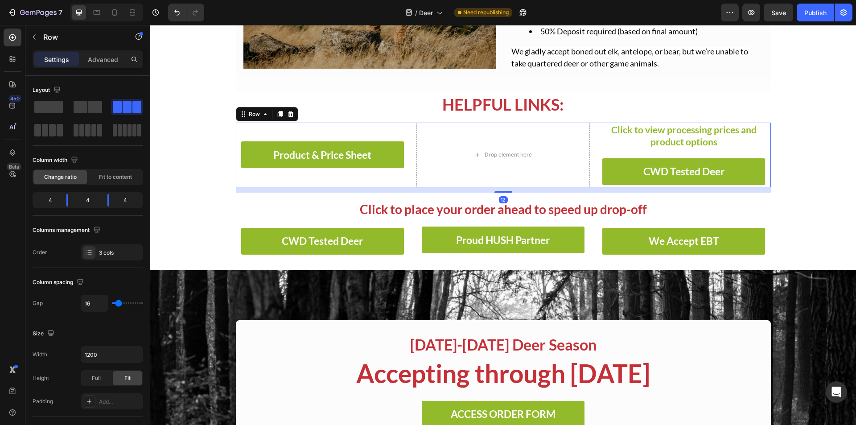
click at [396, 129] on div "Product & Price Sheet Button" at bounding box center [322, 155] width 173 height 65
click at [92, 255] on icon at bounding box center [89, 252] width 7 height 7
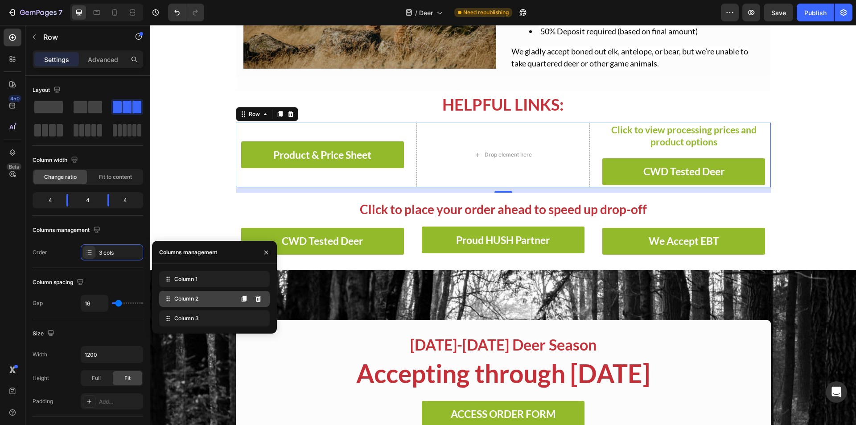
click at [189, 301] on span "Column 2" at bounding box center [186, 299] width 24 height 8
click at [257, 302] on icon at bounding box center [259, 299] width 6 height 6
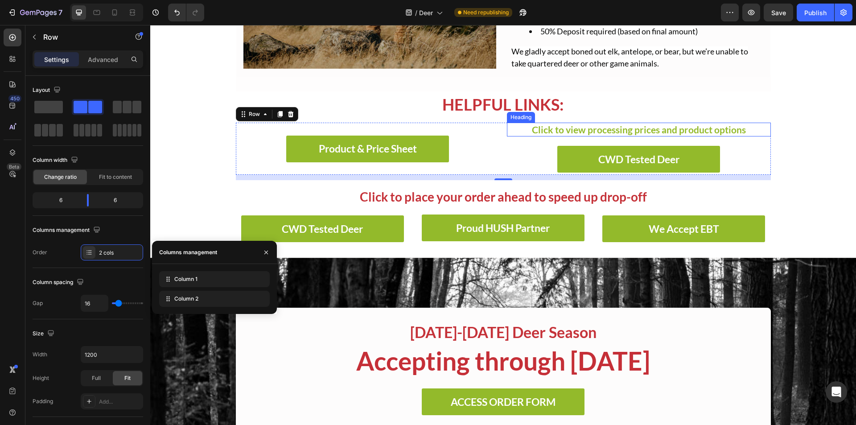
click at [535, 135] on span "Click to view processing prices and product options" at bounding box center [639, 129] width 214 height 11
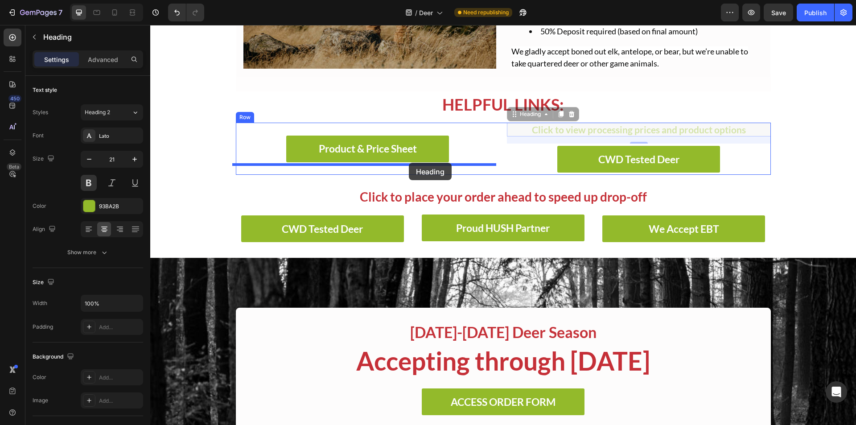
drag, startPoint x: 514, startPoint y: 115, endPoint x: 409, endPoint y: 163, distance: 115.3
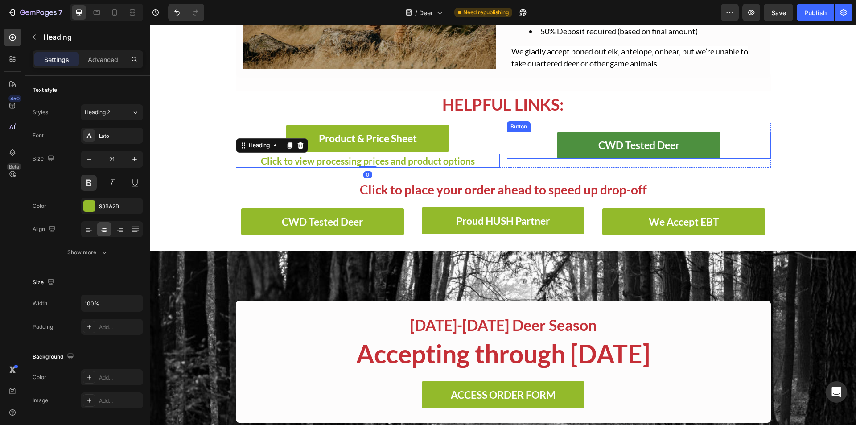
click at [582, 139] on button "CWD Tested Deer" at bounding box center [638, 145] width 163 height 27
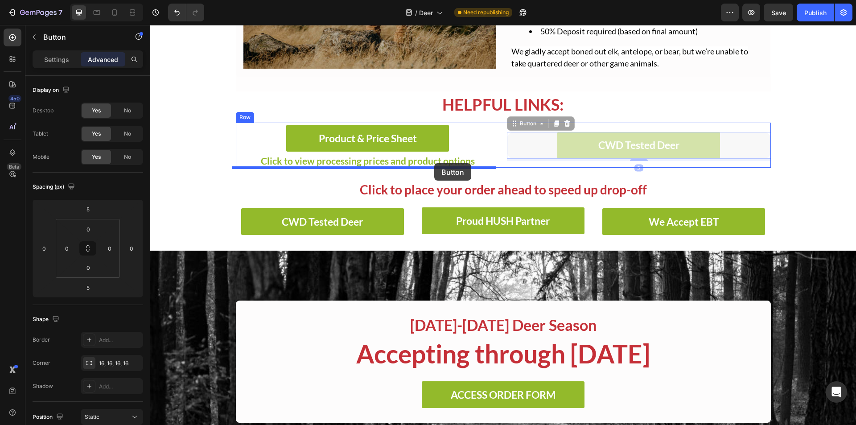
drag, startPoint x: 508, startPoint y: 121, endPoint x: 434, endPoint y: 163, distance: 85.1
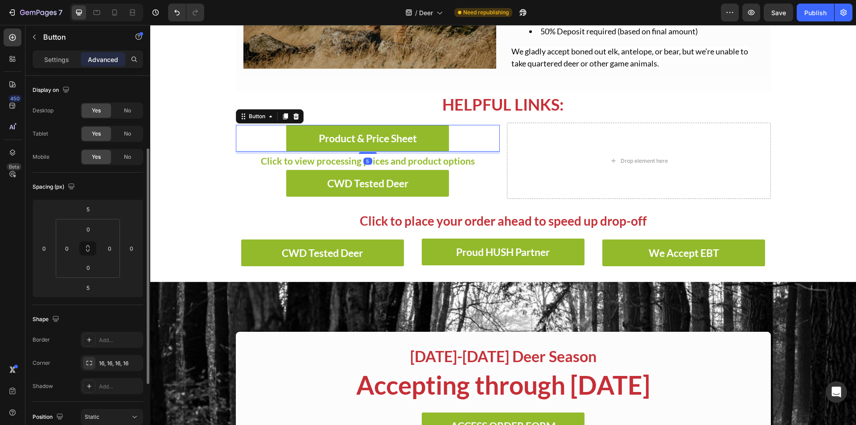
click at [493, 136] on div "Product & Price Sheet Button 5" at bounding box center [368, 138] width 264 height 27
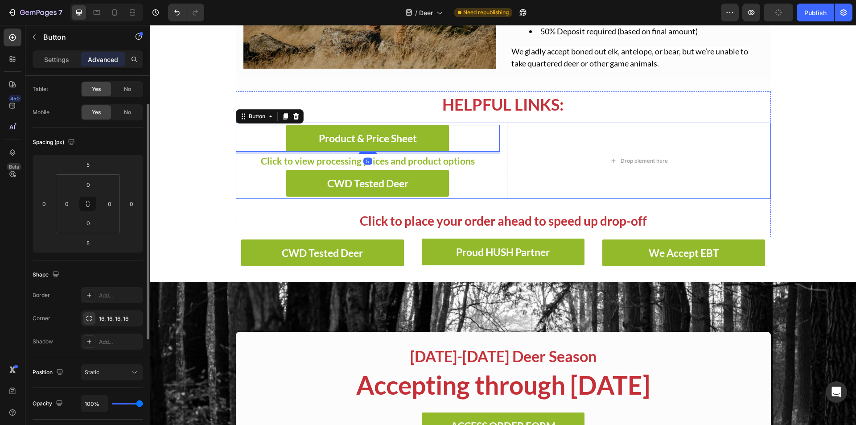
click at [498, 136] on div "Product & Price Sheet Button 5 Click to view processing prices and product opti…" at bounding box center [503, 161] width 535 height 76
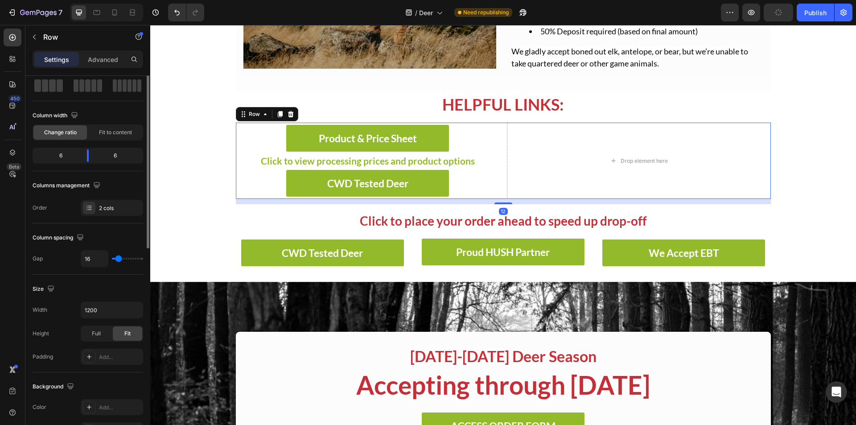
scroll to position [0, 0]
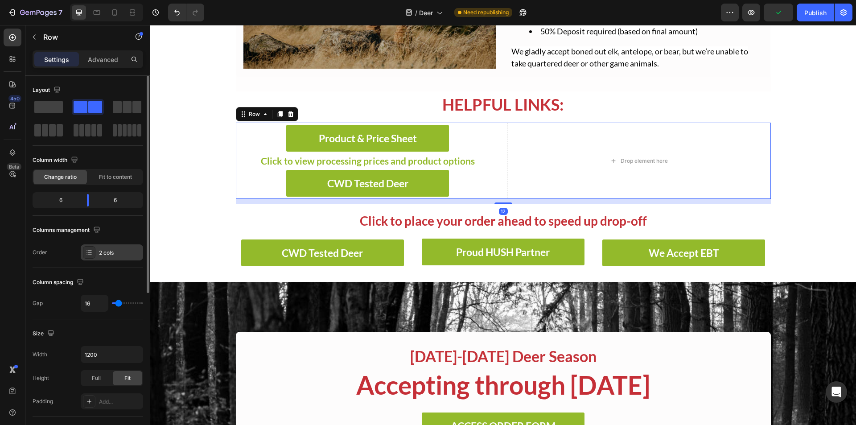
click at [101, 252] on div "2 cols" at bounding box center [120, 253] width 42 height 8
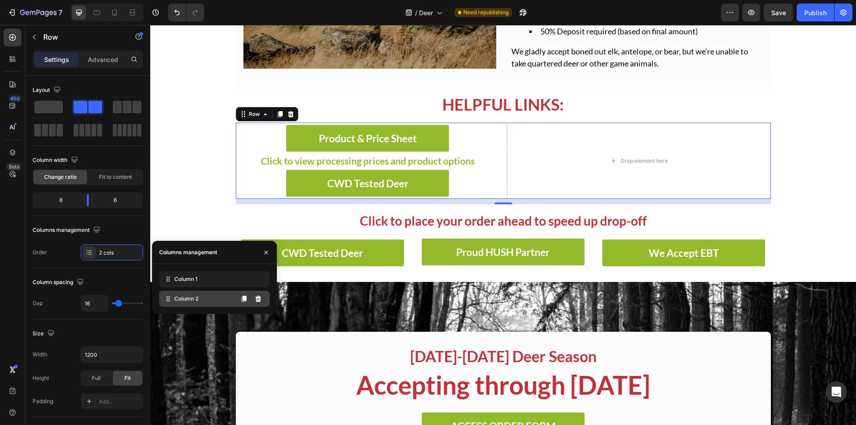
click at [168, 296] on icon at bounding box center [168, 298] width 9 height 9
click at [260, 299] on icon at bounding box center [259, 299] width 6 height 6
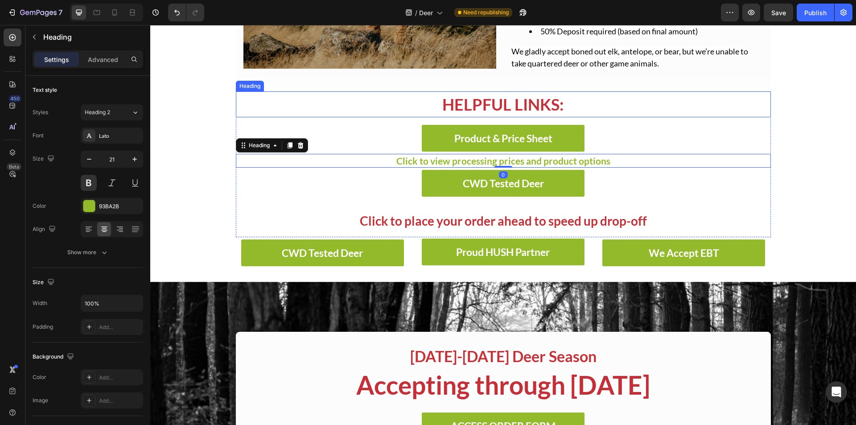
click at [531, 106] on h2 "Helpful Links:" at bounding box center [503, 104] width 535 height 26
click at [554, 160] on span "Click to view processing prices and product options" at bounding box center [503, 160] width 214 height 11
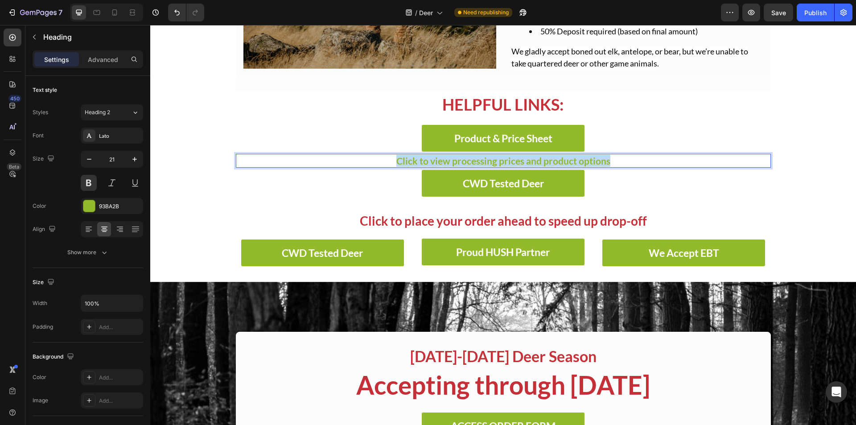
click at [554, 160] on span "Click to view processing prices and product options" at bounding box center [503, 160] width 214 height 11
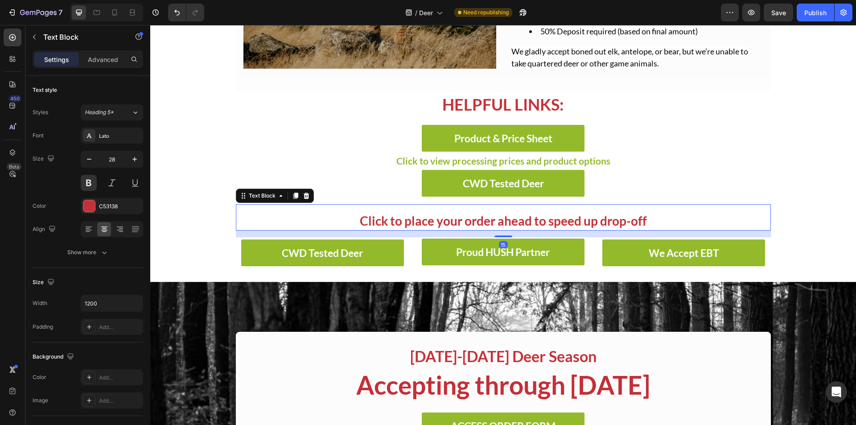
click at [385, 215] on p "Click to place your order ahead to speed up drop-off" at bounding box center [503, 221] width 533 height 18
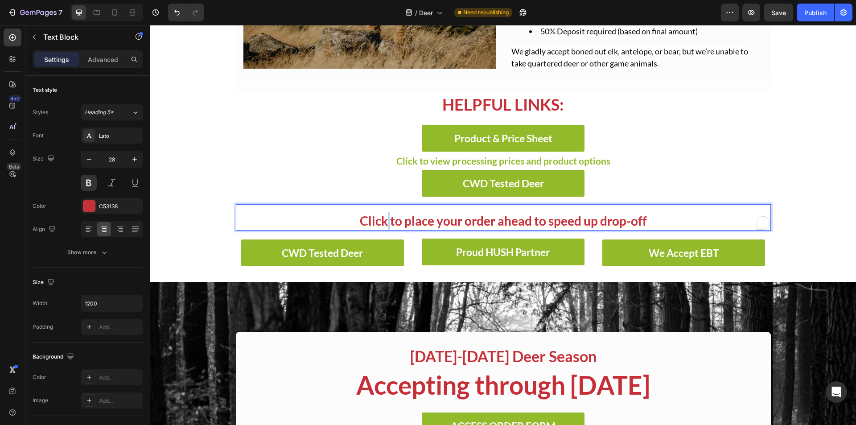
click at [385, 215] on p "Click to place your order ahead to speed up drop-off" at bounding box center [503, 221] width 533 height 18
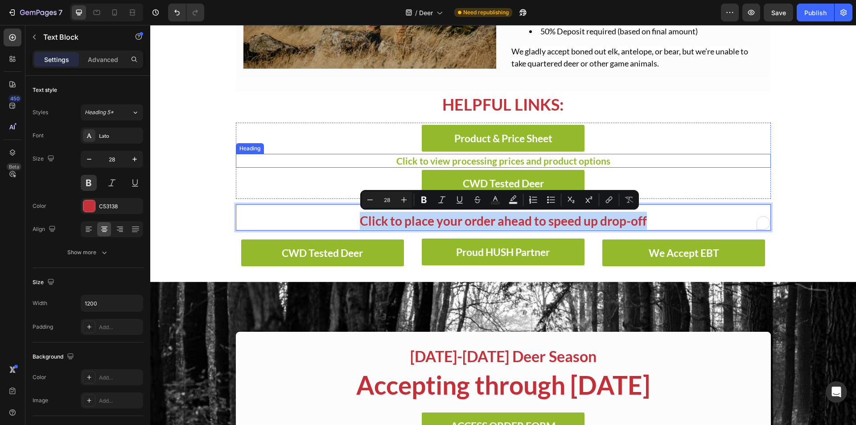
click at [463, 157] on span "Click to view processing prices and product options" at bounding box center [503, 160] width 214 height 11
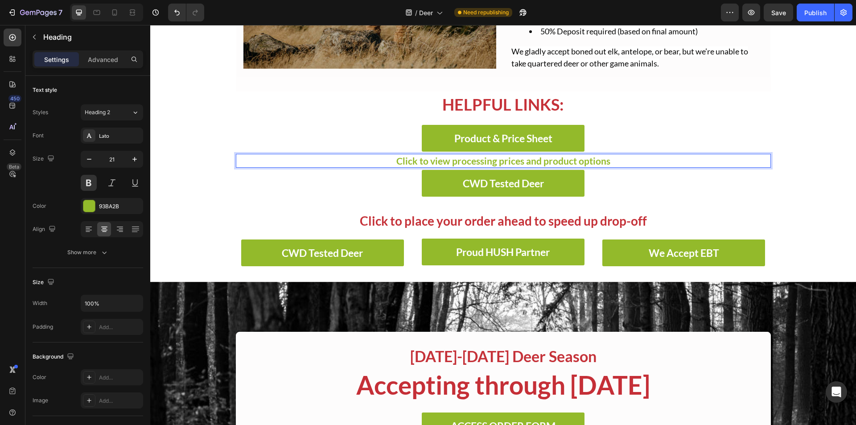
click at [463, 157] on span "Click to view processing prices and product options" at bounding box center [503, 160] width 214 height 11
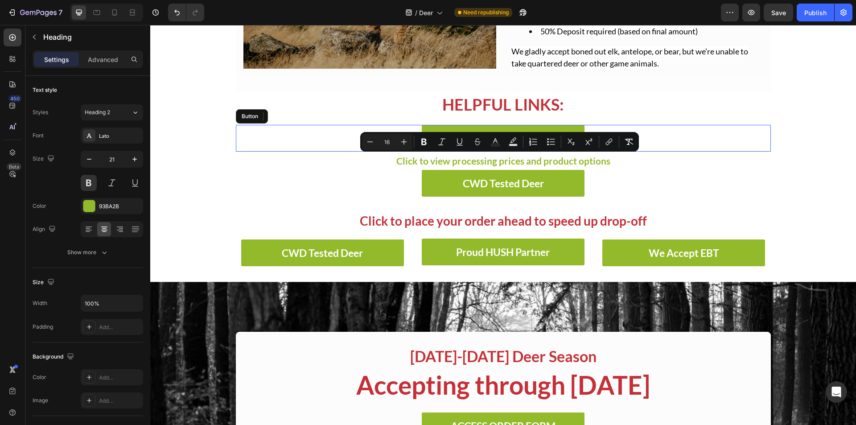
click at [330, 150] on div "Product & Price Sheet Button" at bounding box center [503, 138] width 535 height 27
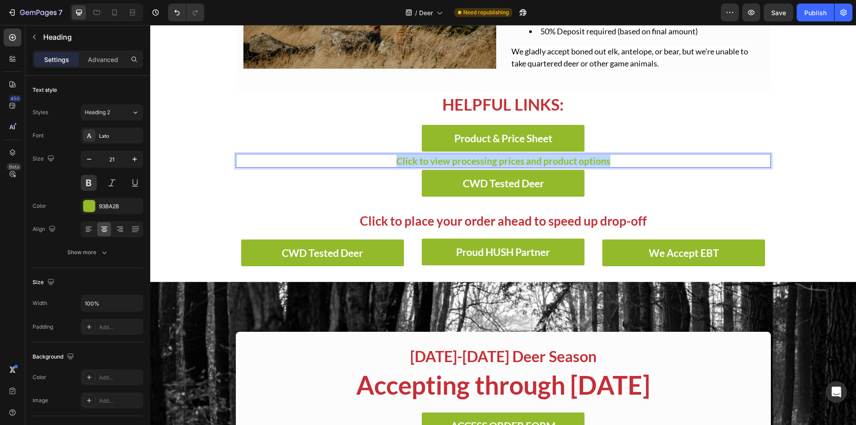
click at [457, 161] on span "Click to view processing prices and product options" at bounding box center [503, 160] width 214 height 11
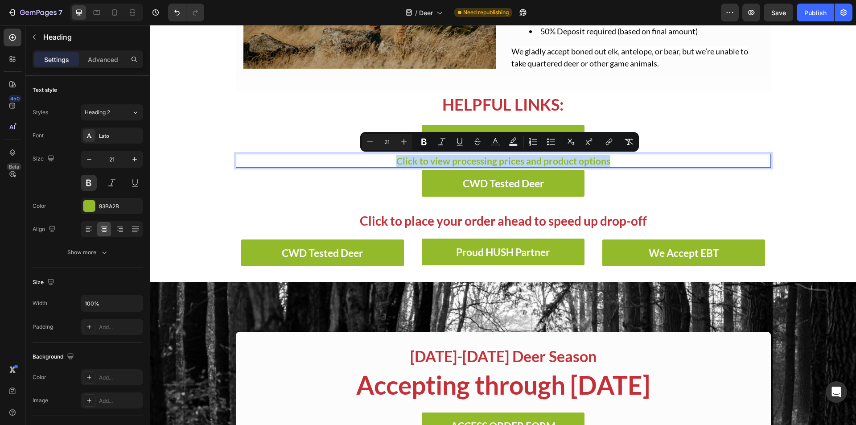
click at [457, 161] on span "Click to view processing prices and product options" at bounding box center [503, 160] width 214 height 11
click at [89, 206] on div at bounding box center [89, 206] width 12 height 12
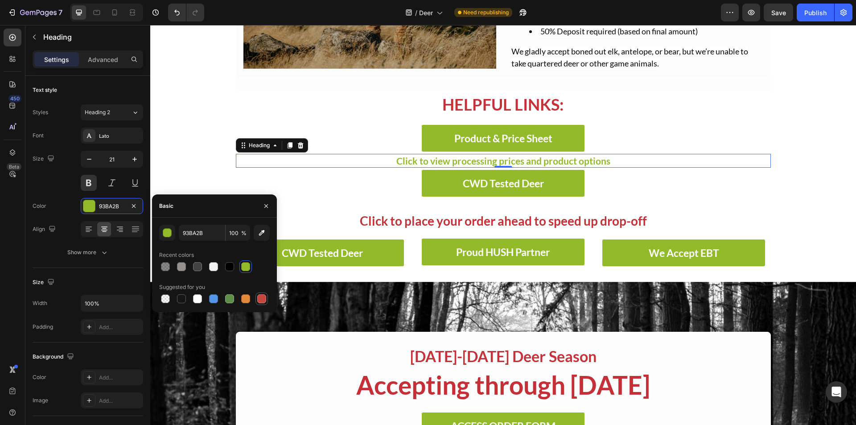
click at [260, 300] on div at bounding box center [261, 298] width 9 height 9
type input "C5453F"
click at [8, 202] on div "450 Beta" at bounding box center [13, 195] width 18 height 332
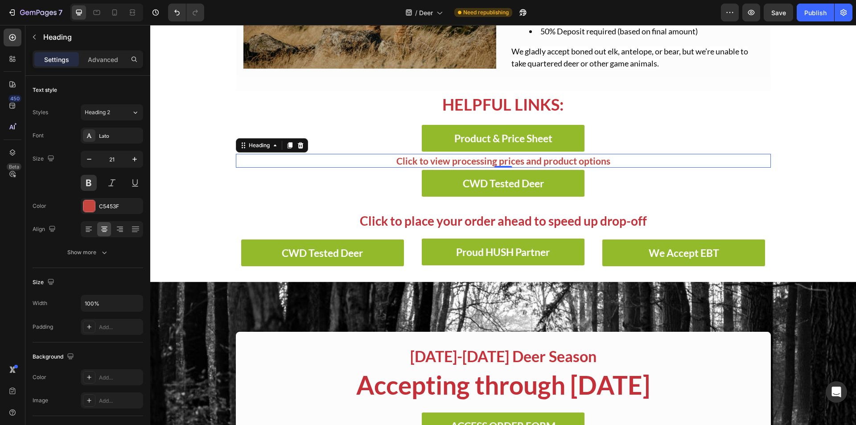
click at [8, 202] on div "450 Beta" at bounding box center [13, 195] width 18 height 332
click at [93, 11] on icon at bounding box center [96, 12] width 9 height 9
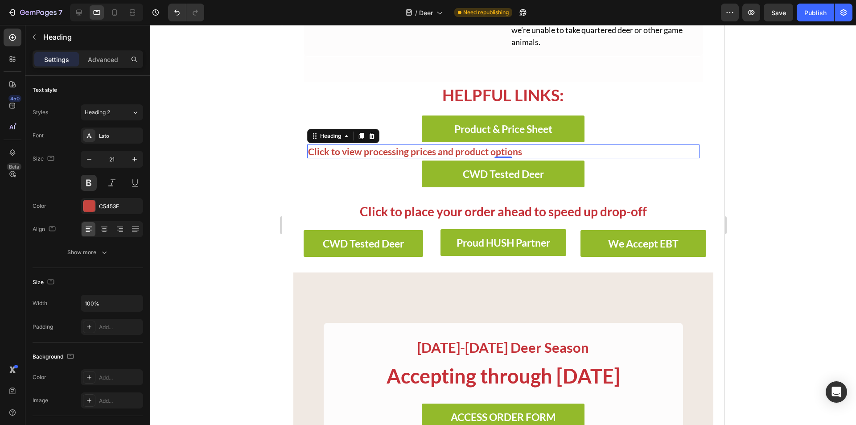
scroll to position [302, 0]
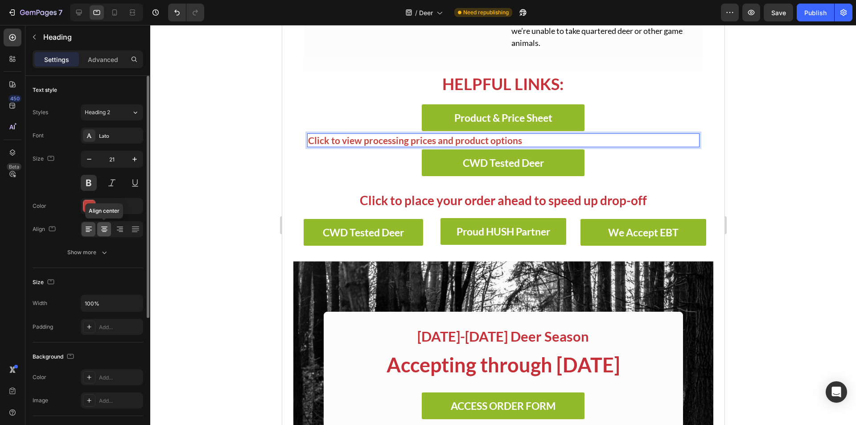
click at [106, 231] on icon at bounding box center [104, 229] width 9 height 9
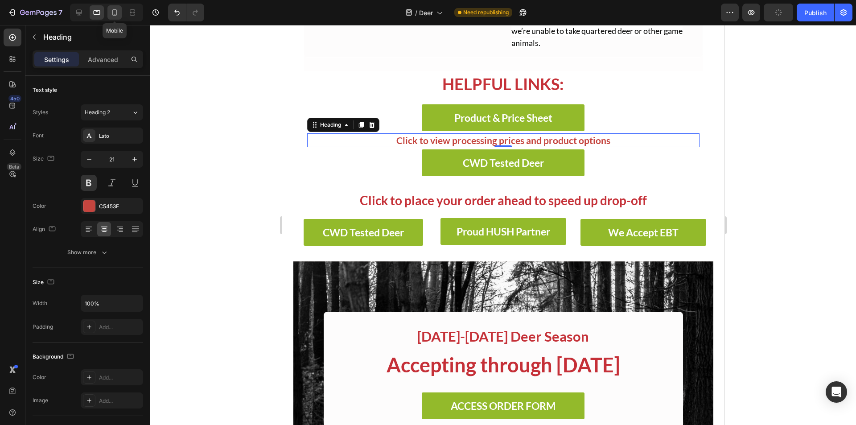
click at [111, 13] on icon at bounding box center [114, 12] width 9 height 9
type input "16"
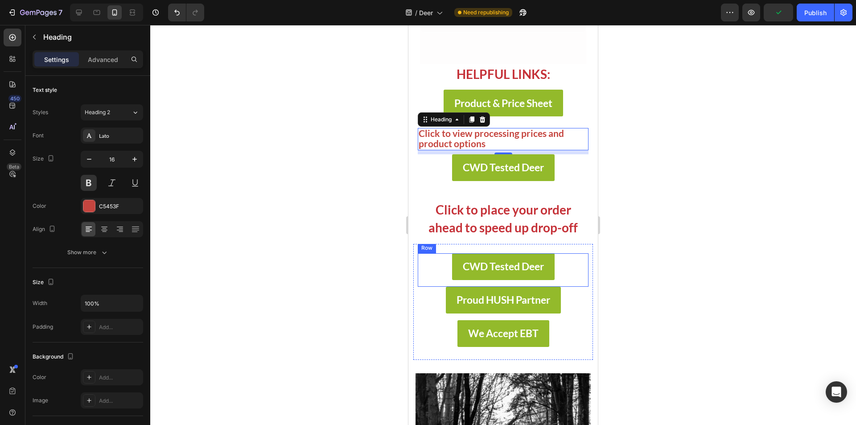
scroll to position [515, 0]
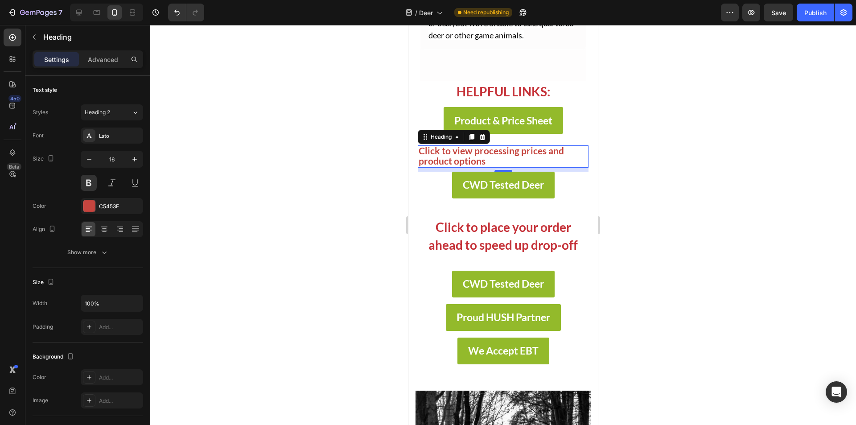
click at [586, 170] on div "Helpful Links: Heading Product & Price Sheet Button ⁠⁠⁠⁠⁠⁠⁠ Click to view proce…" at bounding box center [503, 171] width 180 height 180
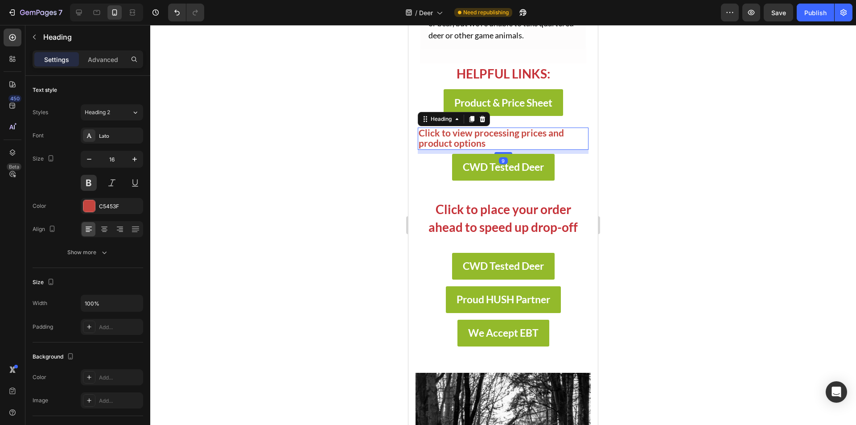
click at [564, 149] on p "⁠⁠⁠⁠⁠⁠⁠ Click to view processing prices and product options" at bounding box center [503, 138] width 169 height 21
click at [101, 223] on div at bounding box center [104, 229] width 14 height 14
click at [336, 145] on div at bounding box center [503, 225] width 706 height 400
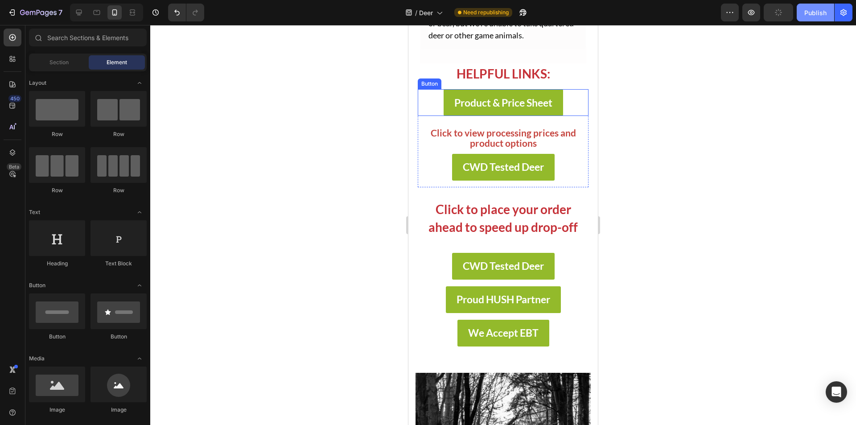
click at [810, 17] on button "Publish" at bounding box center [815, 13] width 37 height 18
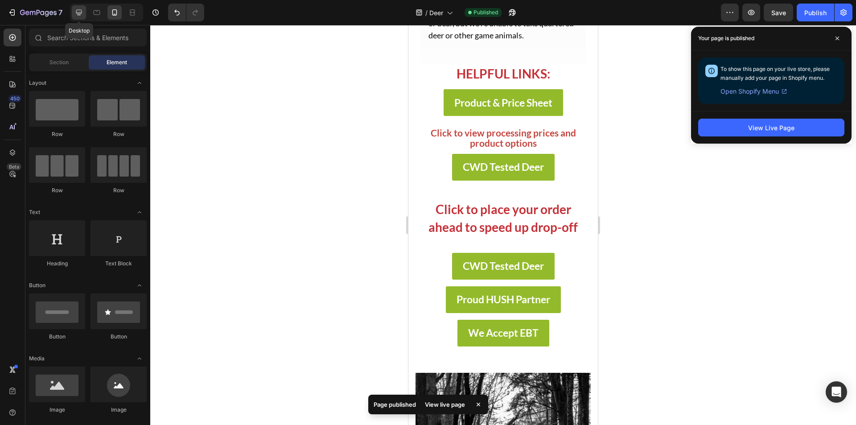
click at [79, 17] on div at bounding box center [79, 12] width 14 height 14
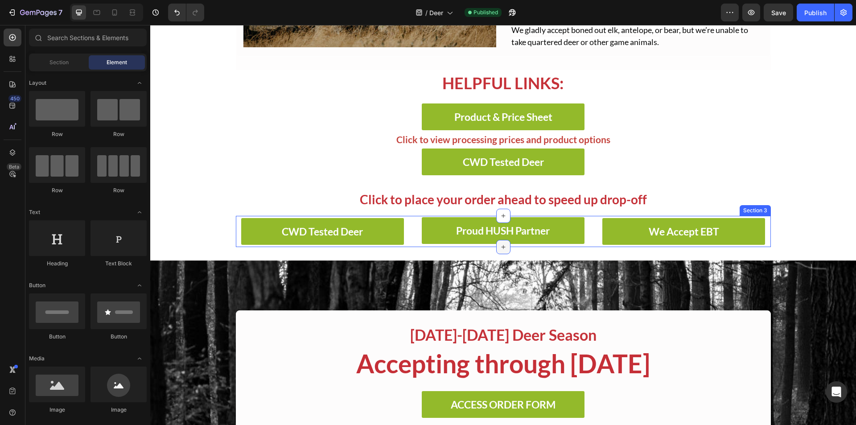
scroll to position [183, 0]
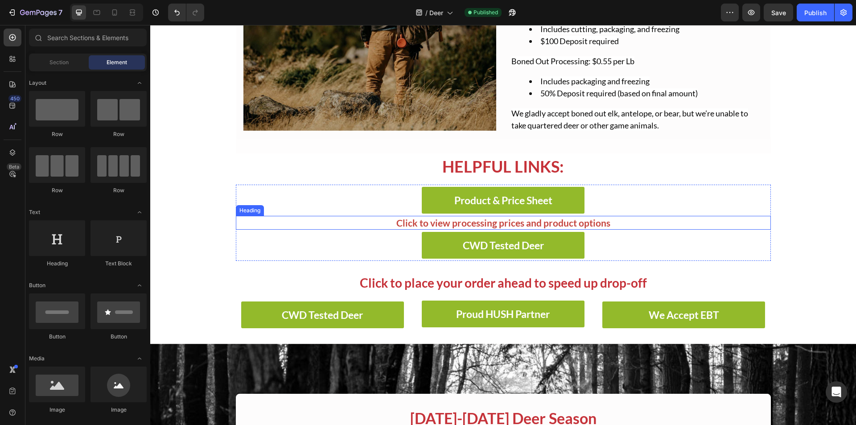
click at [513, 221] on span "Click to view processing prices and product options" at bounding box center [503, 222] width 214 height 11
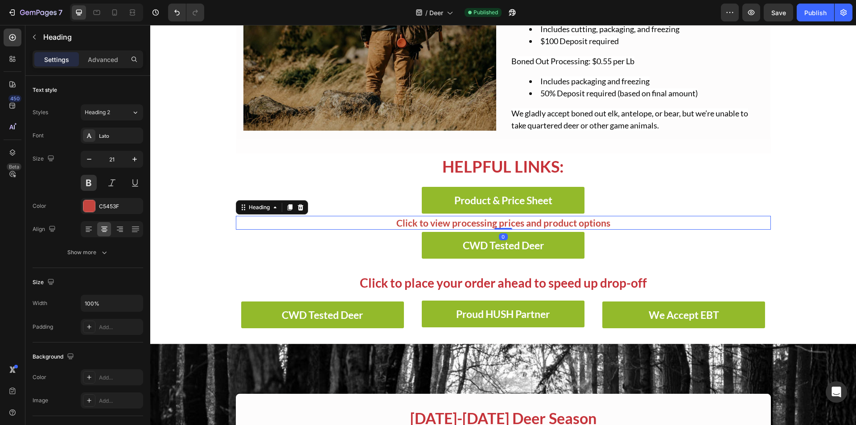
click at [618, 218] on h2 "Click to view processing prices and product options" at bounding box center [503, 223] width 535 height 14
click at [606, 221] on p "Click to view processing prices and product options" at bounding box center [503, 223] width 533 height 12
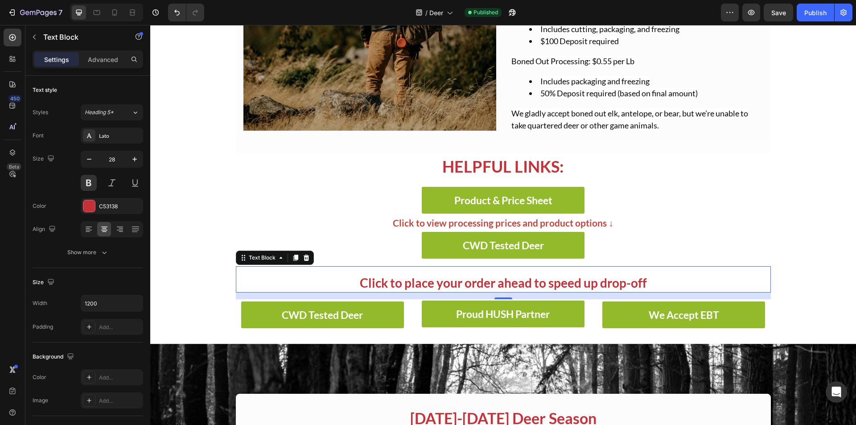
click at [562, 284] on p "Click to place your order ahead to speed up drop-off" at bounding box center [503, 283] width 533 height 18
click at [646, 284] on p "Click to place your order ahead to speed up drop-off" at bounding box center [503, 283] width 533 height 18
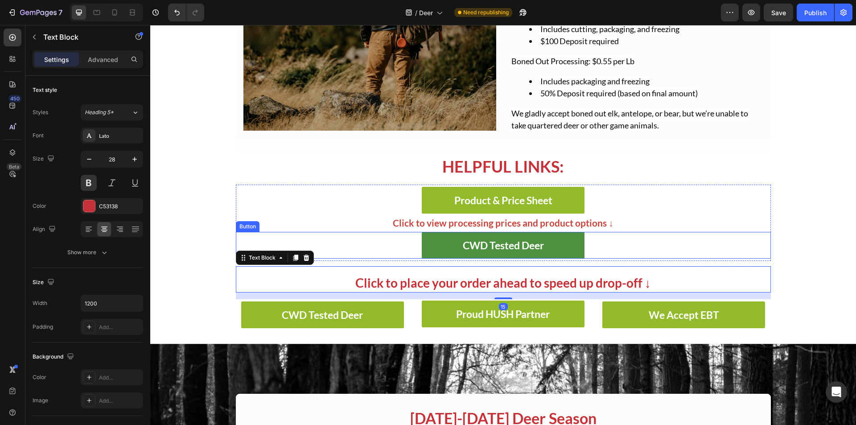
click at [523, 254] on button "CWD Tested Deer" at bounding box center [503, 245] width 163 height 27
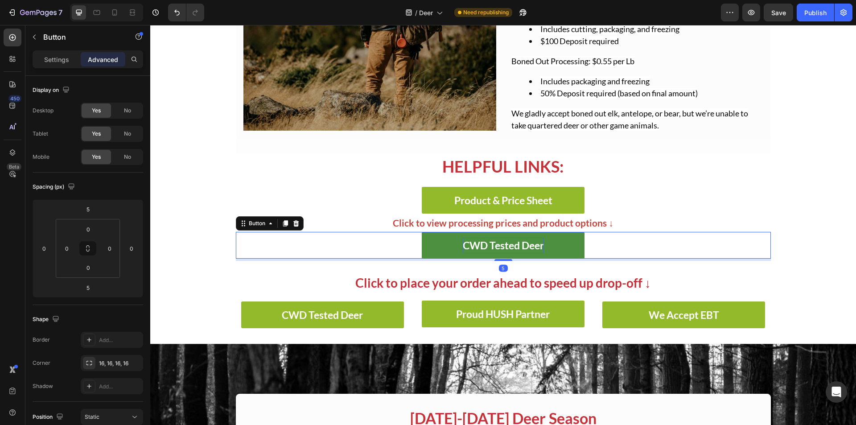
drag, startPoint x: 500, startPoint y: 260, endPoint x: 500, endPoint y: 246, distance: 14.3
click at [500, 246] on div "CWD Tested Deer Button 5" at bounding box center [503, 245] width 535 height 27
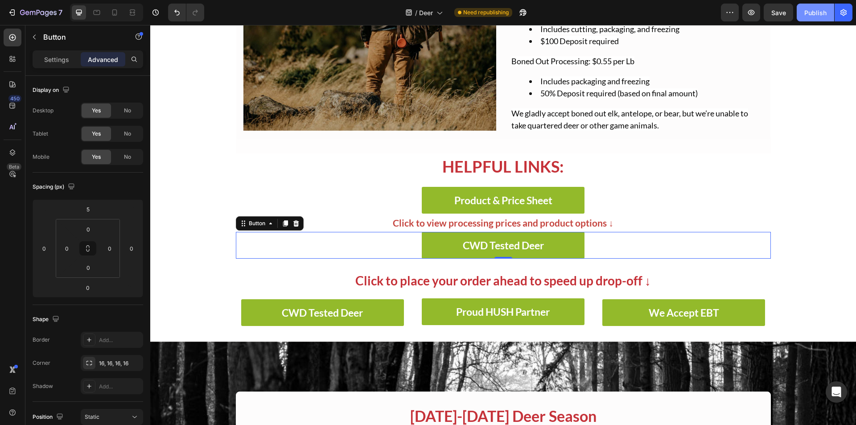
click at [804, 12] on button "Publish" at bounding box center [815, 13] width 37 height 18
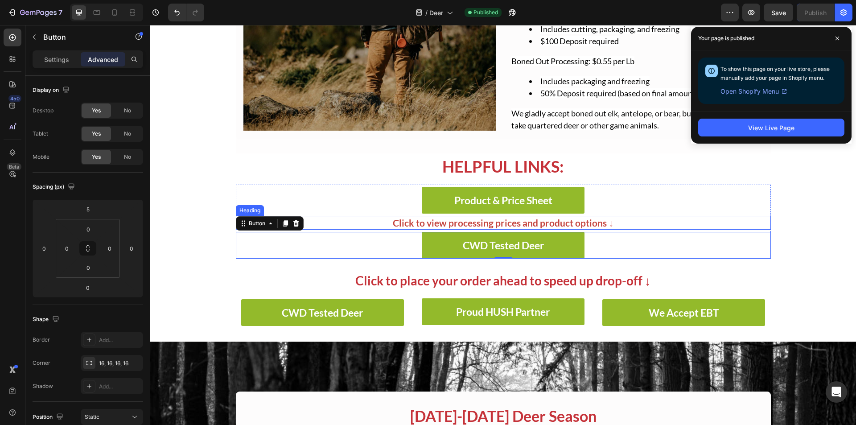
type input "5"
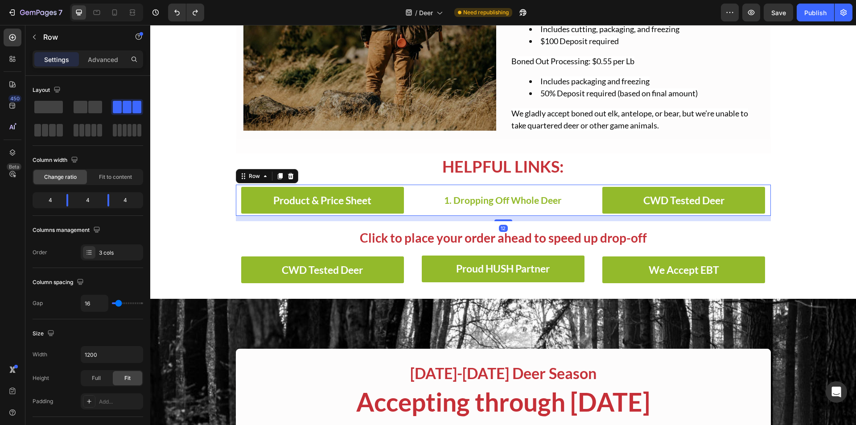
click at [486, 189] on div "1. Dropping Off Whole Deer Heading" at bounding box center [503, 200] width 173 height 31
click at [483, 195] on span "1. Dropping Off Whole Deer" at bounding box center [503, 199] width 118 height 11
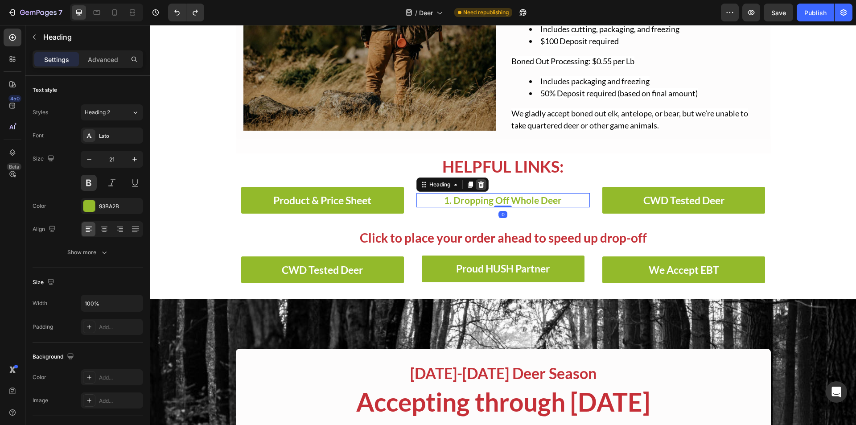
click at [480, 186] on icon at bounding box center [481, 185] width 6 height 6
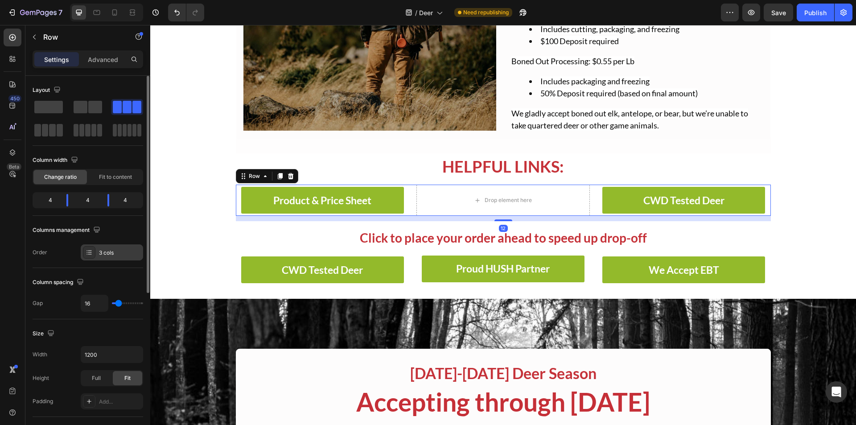
click at [105, 250] on div "3 cols" at bounding box center [120, 253] width 42 height 8
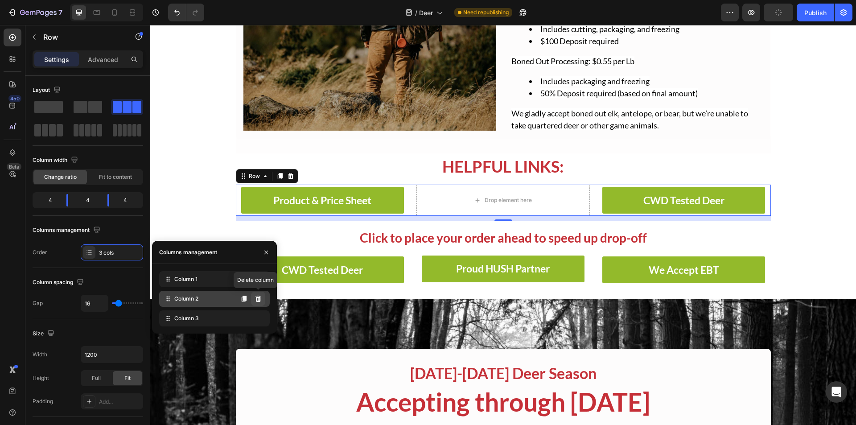
click at [260, 299] on icon at bounding box center [259, 299] width 6 height 6
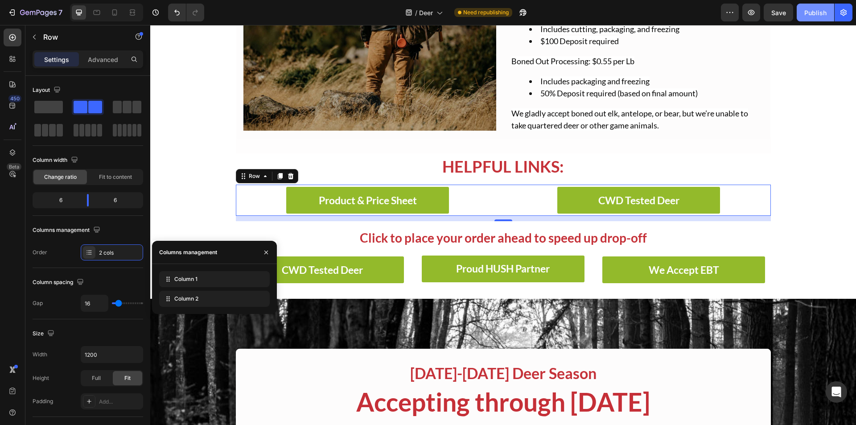
click at [799, 12] on button "Publish" at bounding box center [815, 13] width 37 height 18
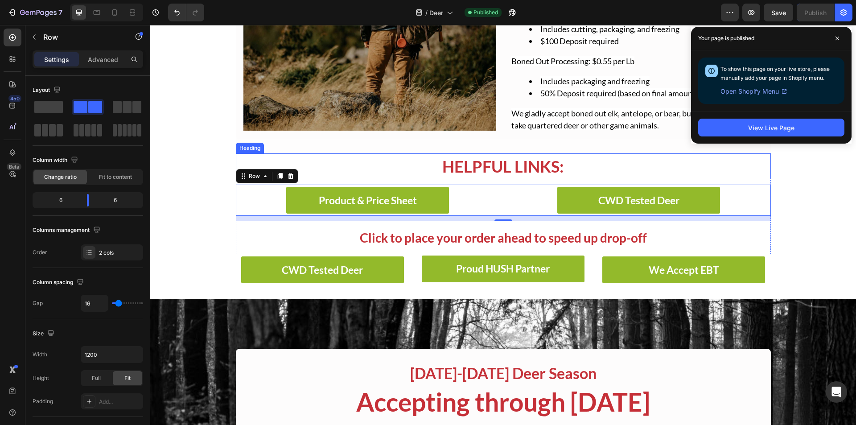
click at [487, 170] on h2 "Helpful Links:" at bounding box center [503, 166] width 535 height 26
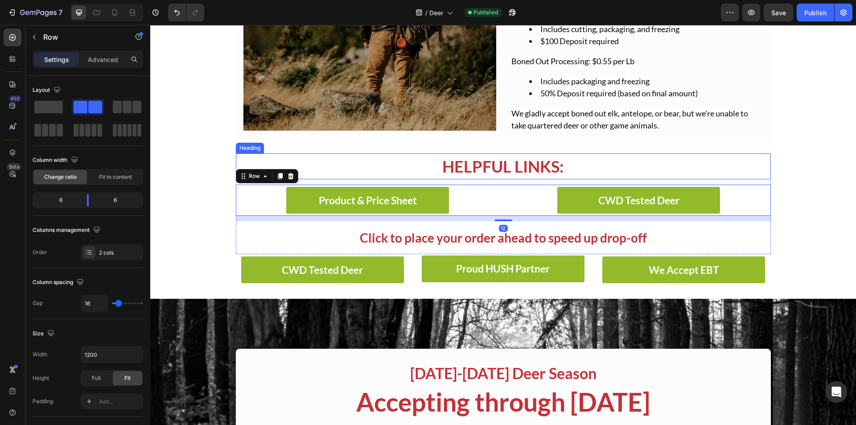
click at [497, 172] on h2 "Helpful Links:" at bounding box center [503, 166] width 535 height 26
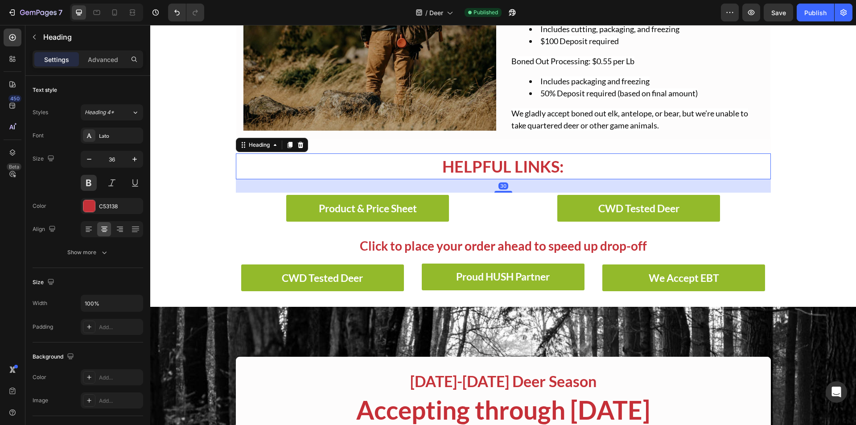
drag, startPoint x: 498, startPoint y: 183, endPoint x: 503, endPoint y: 191, distance: 9.9
click at [503, 191] on div at bounding box center [504, 192] width 18 height 2
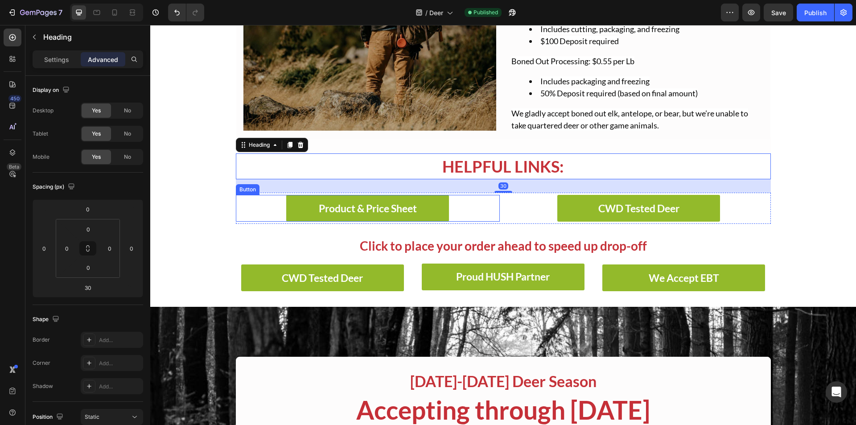
click at [492, 210] on div "Product & Price Sheet Button" at bounding box center [368, 208] width 264 height 27
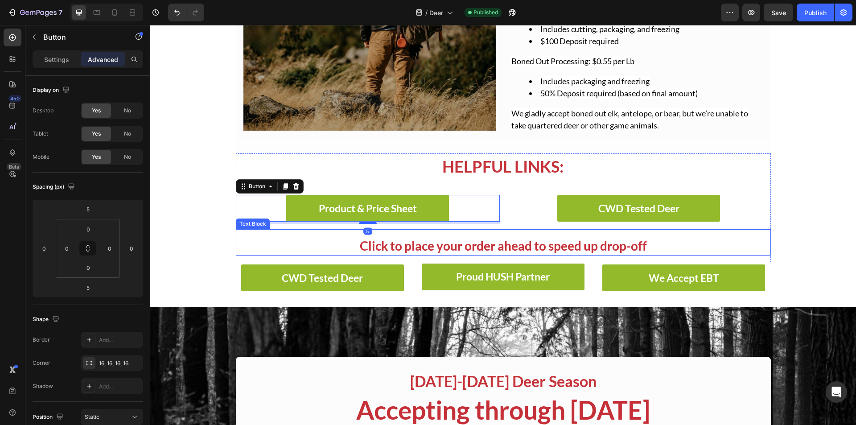
click at [507, 240] on p "Click to place your order ahead to speed up drop-off" at bounding box center [503, 246] width 533 height 18
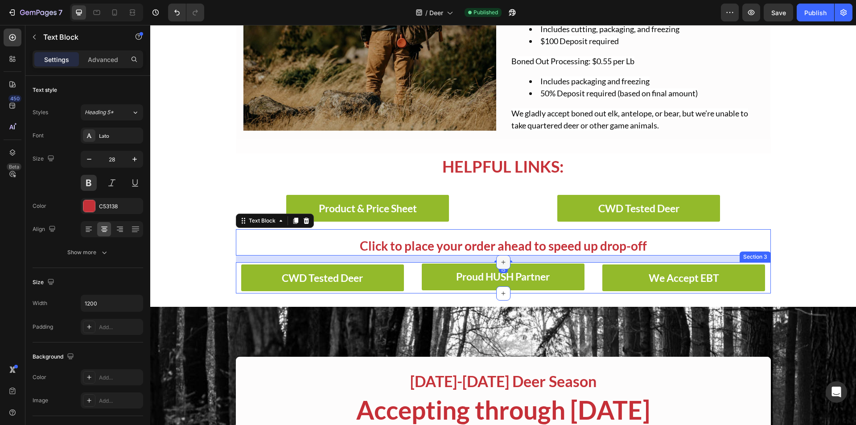
click at [500, 263] on icon at bounding box center [503, 262] width 7 height 7
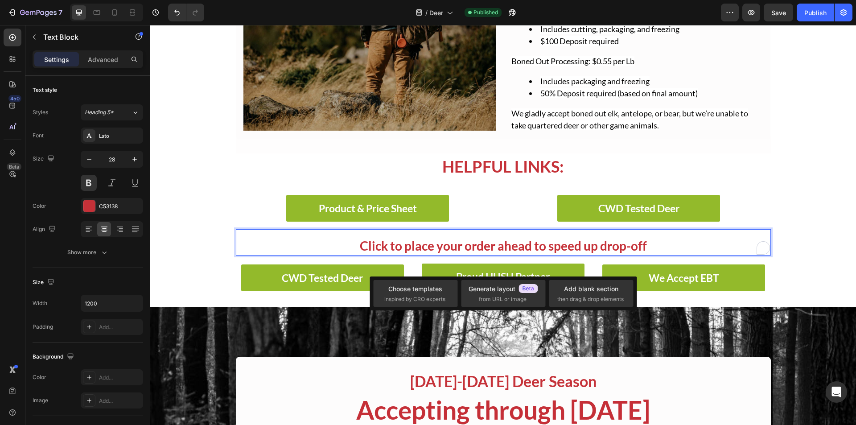
click at [512, 244] on p "Click to place your order ahead to speed up drop-off" at bounding box center [503, 246] width 533 height 18
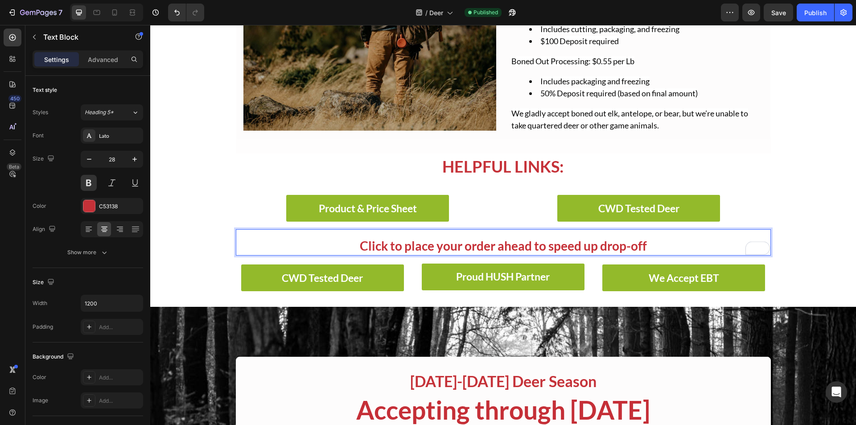
click at [334, 246] on p "Click to place your order ahead to speed up drop-off" at bounding box center [503, 246] width 533 height 18
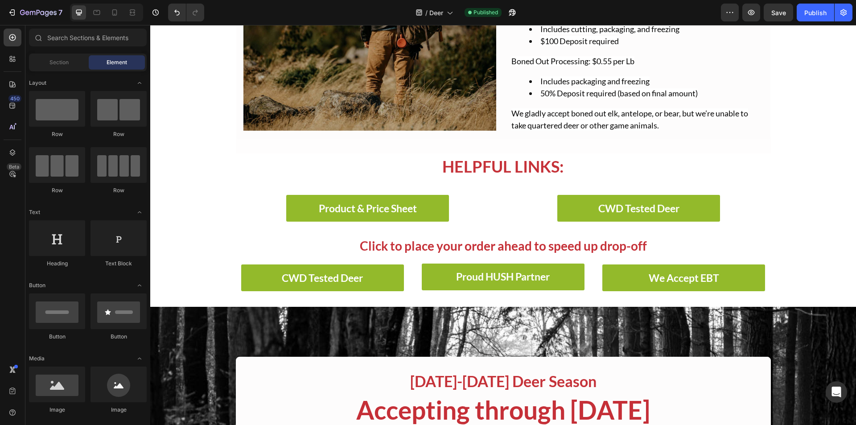
click at [446, 250] on p "Click to place your order ahead to speed up drop-off" at bounding box center [503, 246] width 533 height 18
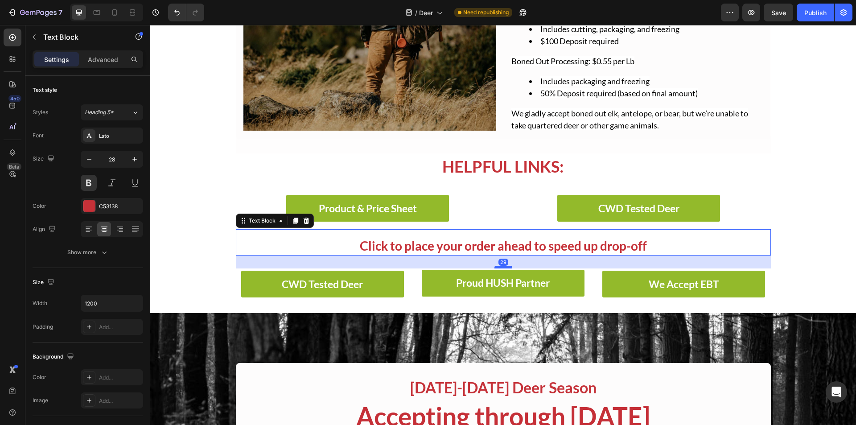
drag, startPoint x: 503, startPoint y: 261, endPoint x: 506, endPoint y: 268, distance: 6.8
click at [506, 268] on div at bounding box center [504, 267] width 18 height 3
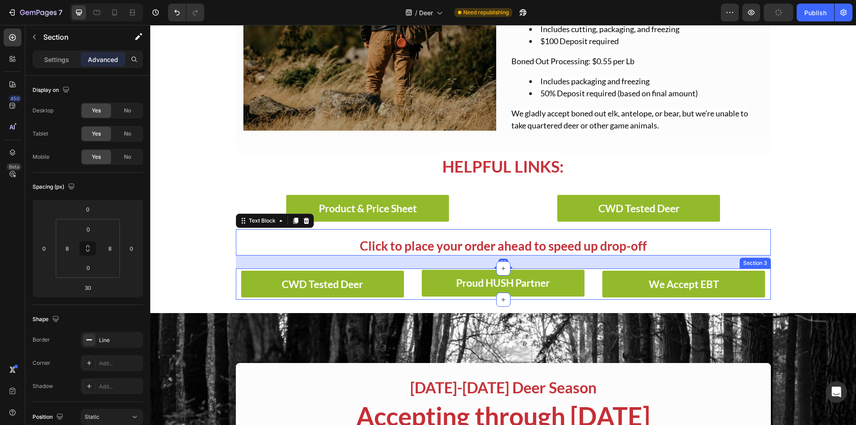
click at [414, 288] on div "CWD Tested Deer Button Row Proud HUSH Partner Button We Accept EBT Button Secti…" at bounding box center [503, 283] width 535 height 31
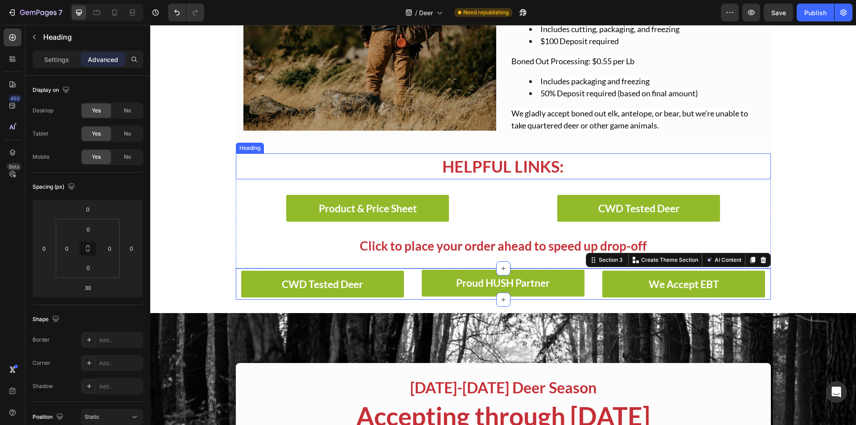
click at [506, 165] on h2 "Helpful Links:" at bounding box center [503, 166] width 535 height 26
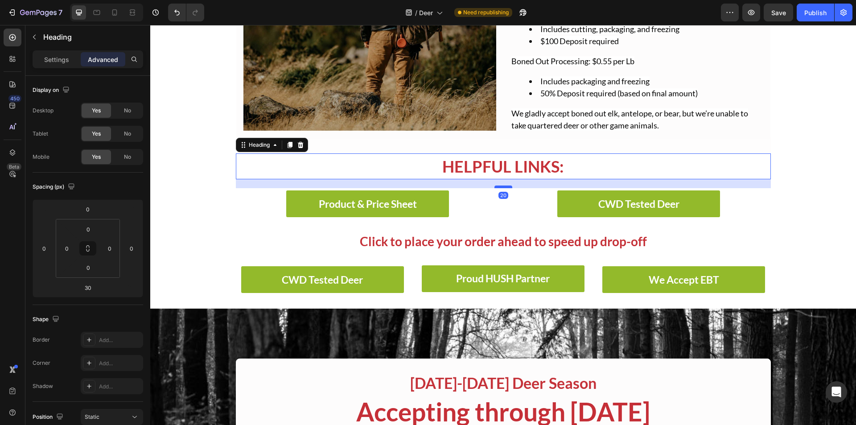
drag, startPoint x: 502, startPoint y: 192, endPoint x: 503, endPoint y: 188, distance: 4.8
click at [503, 188] on div at bounding box center [504, 187] width 18 height 3
type input "20"
click at [808, 23] on div "7 Version history / Deer Need republishing Preview Save Publish" at bounding box center [428, 12] width 856 height 25
click at [808, 10] on div "Publish" at bounding box center [815, 12] width 22 height 9
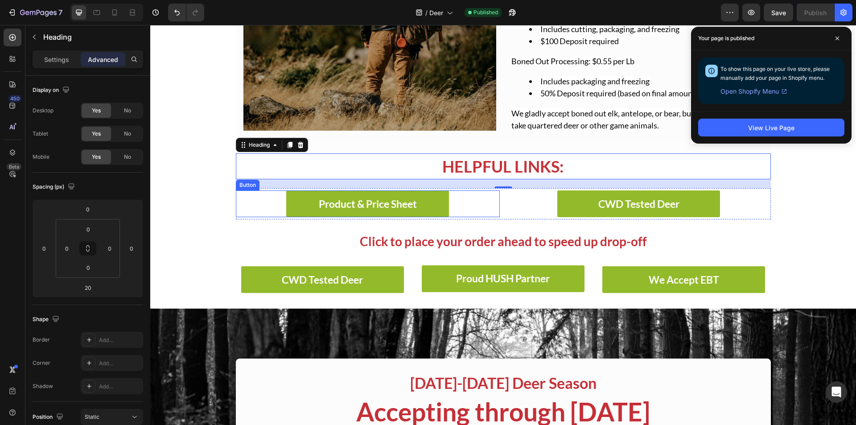
click at [496, 206] on div "Product & Price Sheet Button" at bounding box center [368, 203] width 264 height 27
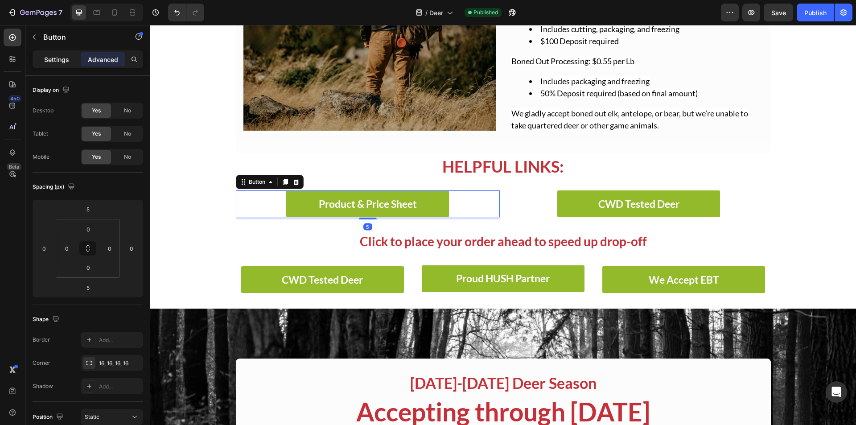
click at [66, 57] on p "Settings" at bounding box center [56, 59] width 25 height 9
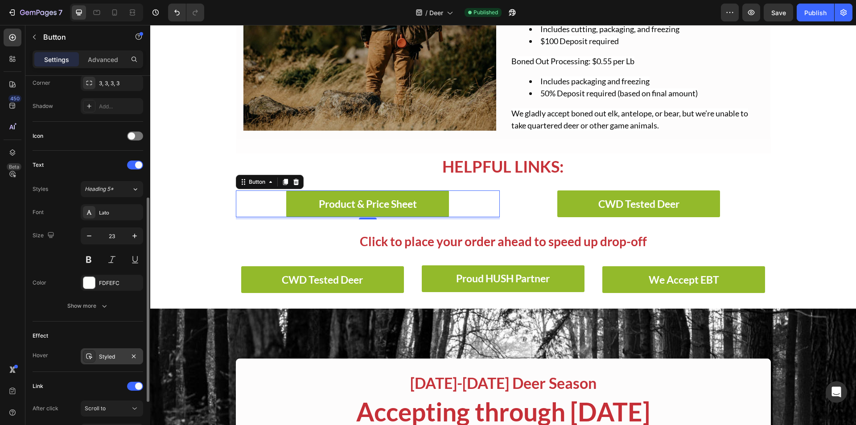
scroll to position [311, 0]
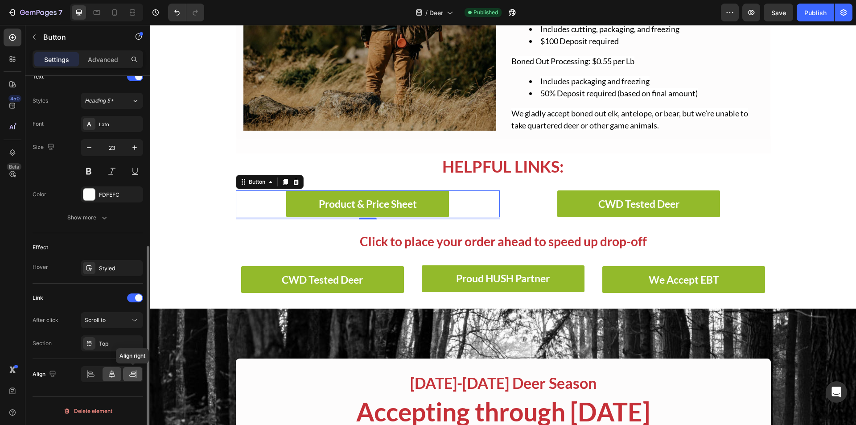
click at [132, 377] on icon at bounding box center [132, 374] width 9 height 9
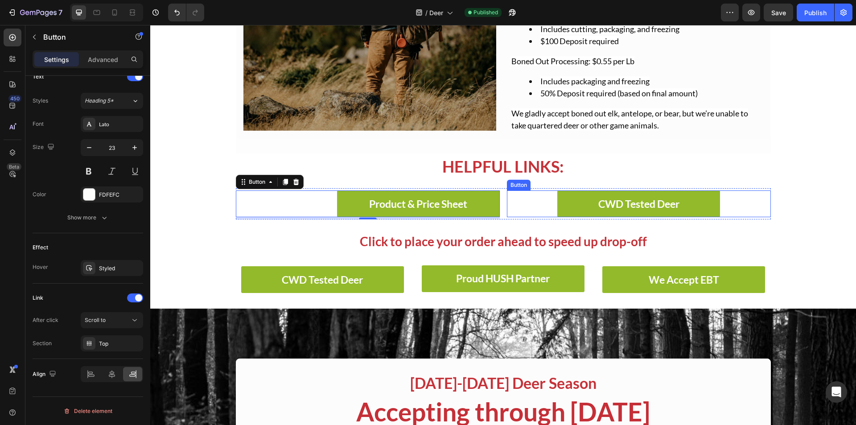
click at [530, 203] on div "CWD Tested Deer Button" at bounding box center [639, 203] width 264 height 27
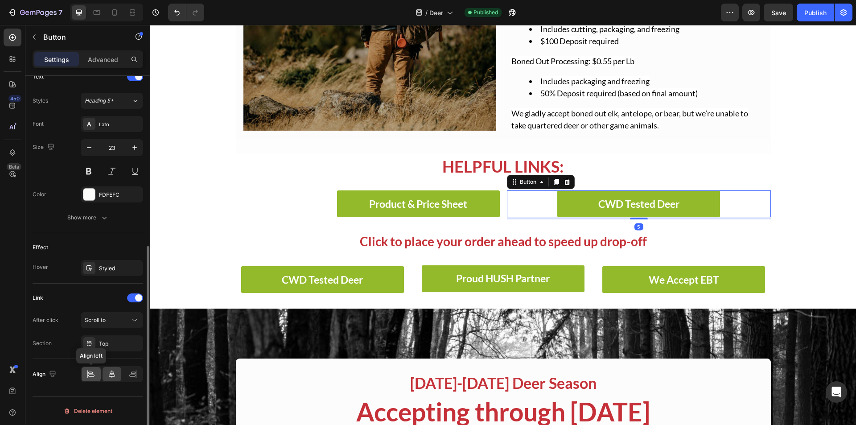
click at [95, 375] on icon at bounding box center [91, 376] width 6 height 2
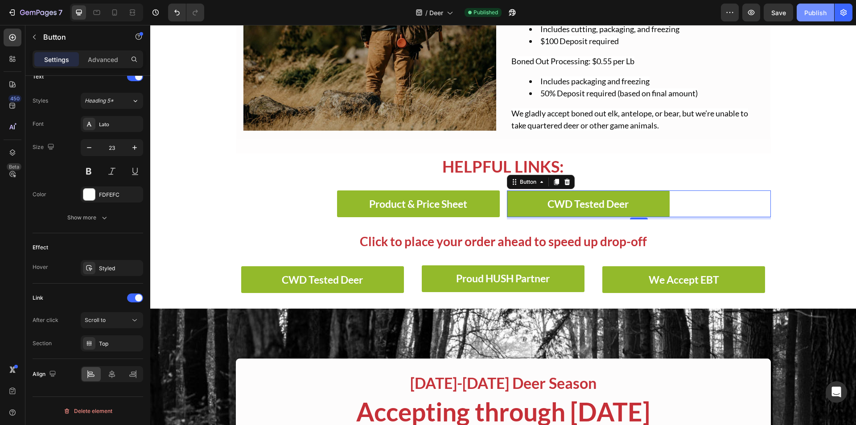
click at [801, 12] on button "Publish" at bounding box center [815, 13] width 37 height 18
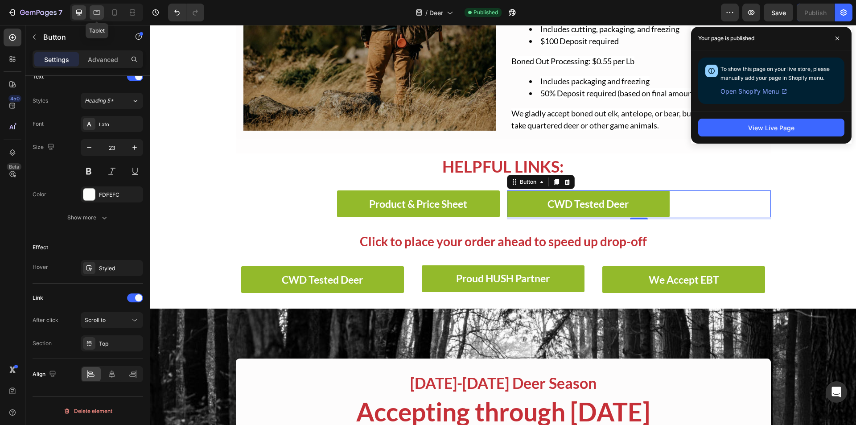
click at [93, 7] on div at bounding box center [97, 12] width 14 height 14
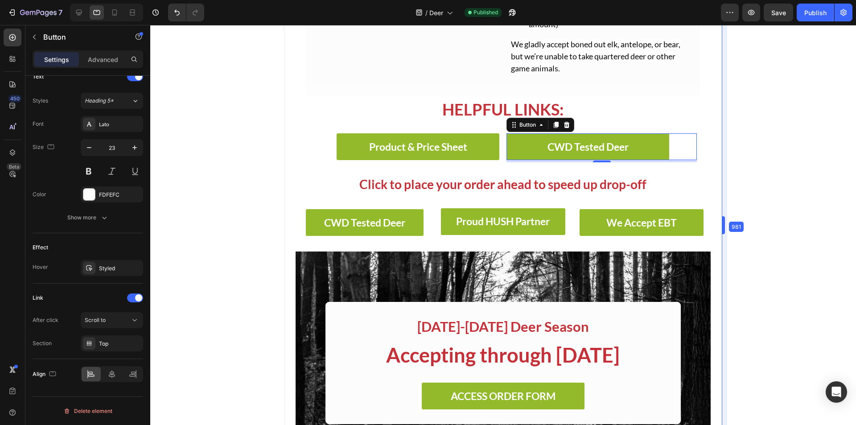
scroll to position [278, 0]
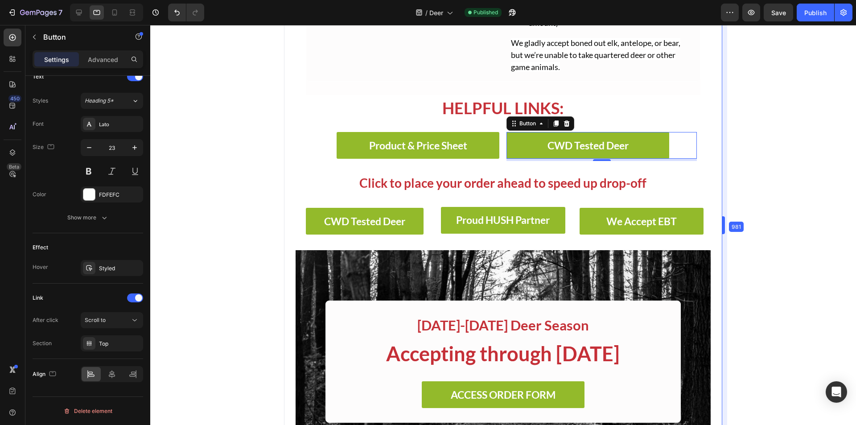
drag, startPoint x: 726, startPoint y: 232, endPoint x: 720, endPoint y: 231, distance: 5.9
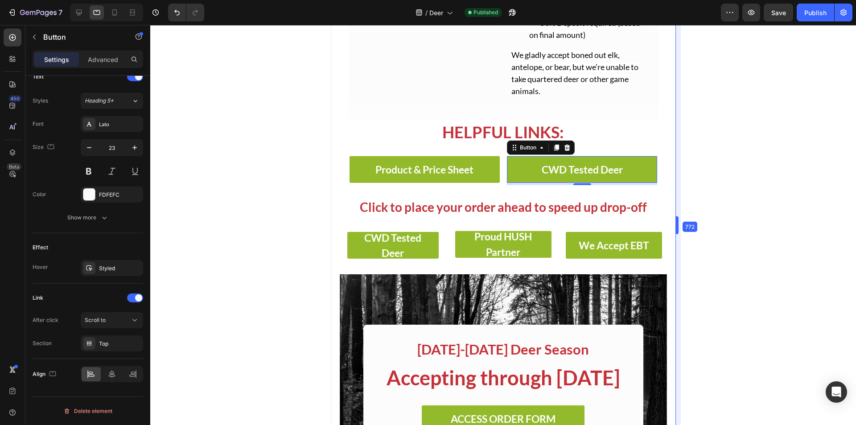
type input "Auto"
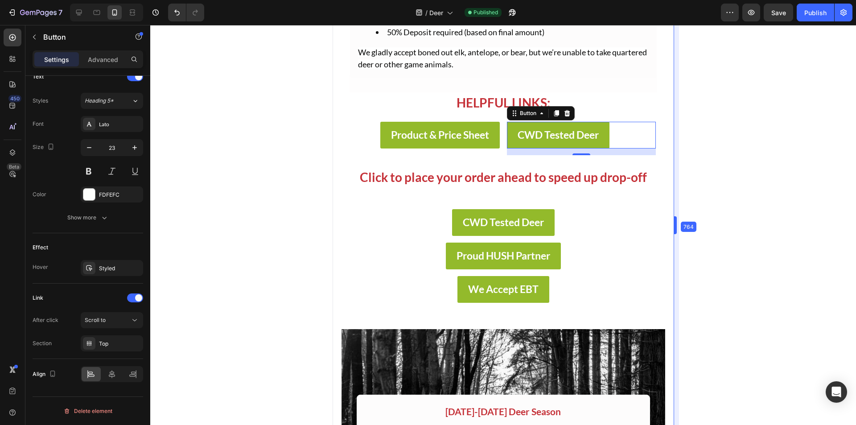
scroll to position [596, 0]
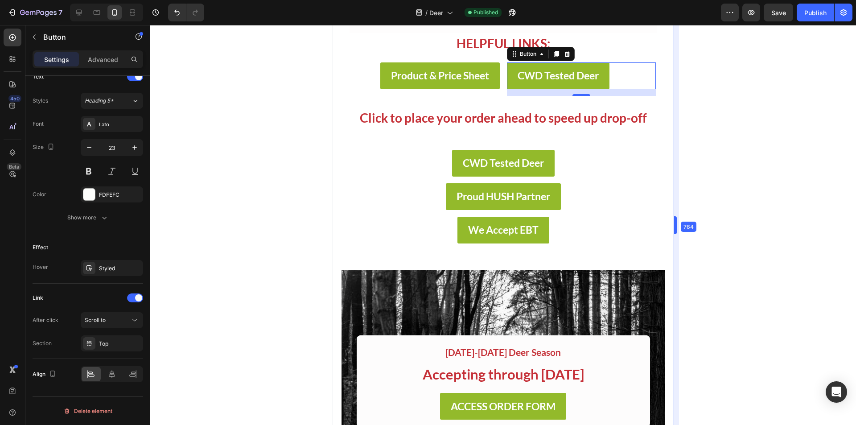
drag, startPoint x: 722, startPoint y: 227, endPoint x: 624, endPoint y: 234, distance: 97.9
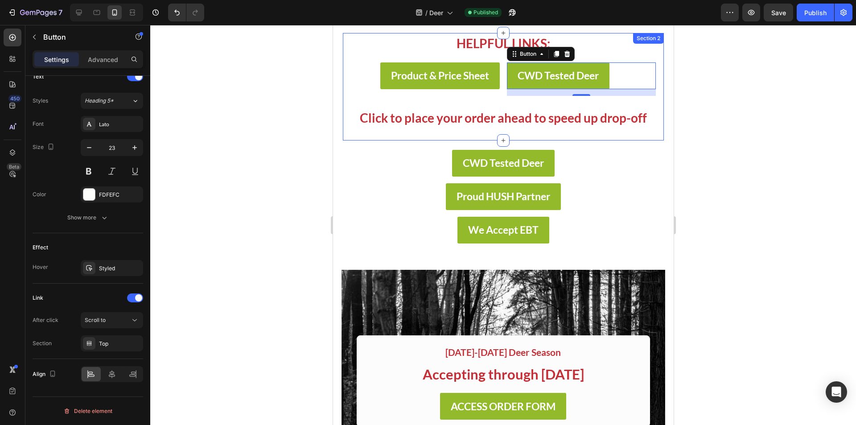
click at [494, 91] on div "Helpful Links: Heading Product & Price Sheet Button CWD Tested Deer Button 5 Ro…" at bounding box center [502, 86] width 321 height 107
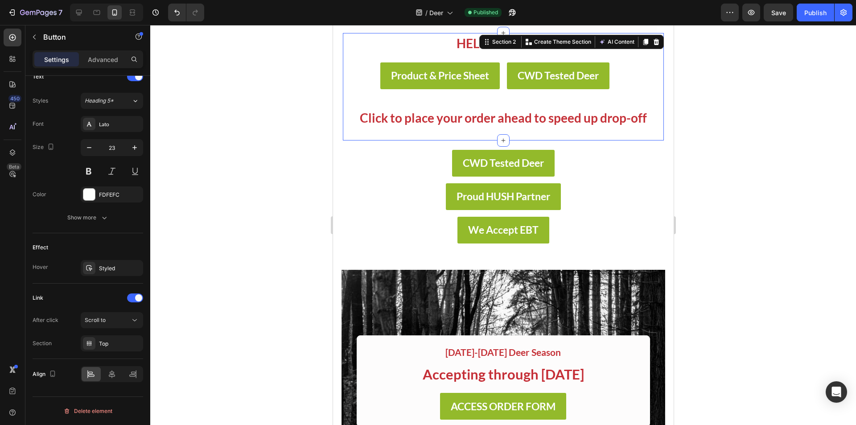
scroll to position [0, 0]
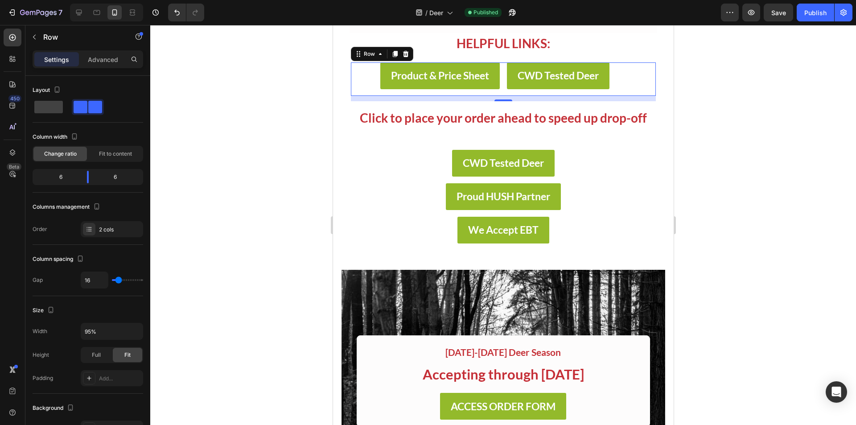
click at [499, 81] on div "Product & Price Sheet Button CWD Tested Deer Button Row 0" at bounding box center [503, 78] width 305 height 33
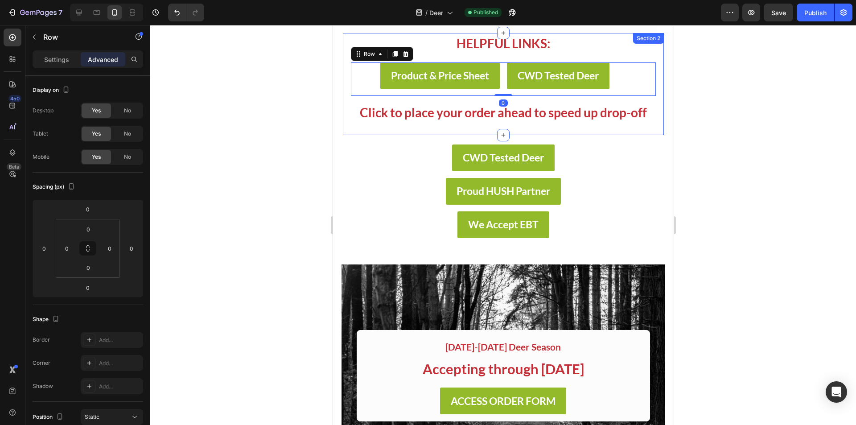
click at [510, 111] on p "Click to place your order ahead to speed up drop-off" at bounding box center [502, 112] width 303 height 18
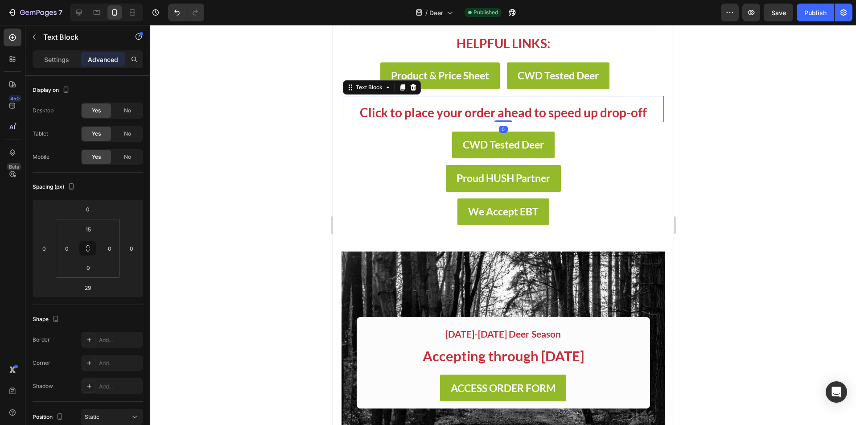
drag, startPoint x: 502, startPoint y: 127, endPoint x: 502, endPoint y: 112, distance: 14.7
click at [502, 112] on div "Click to place your order ahead to speed up drop-off Text Block 0" at bounding box center [502, 109] width 321 height 26
type input "0"
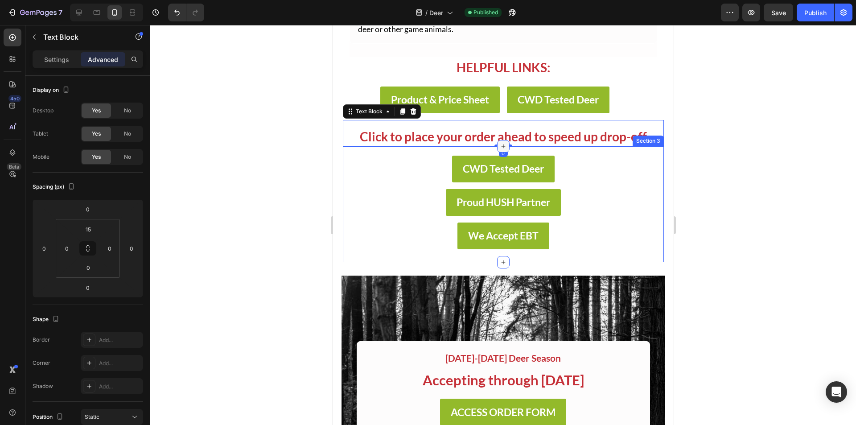
scroll to position [552, 0]
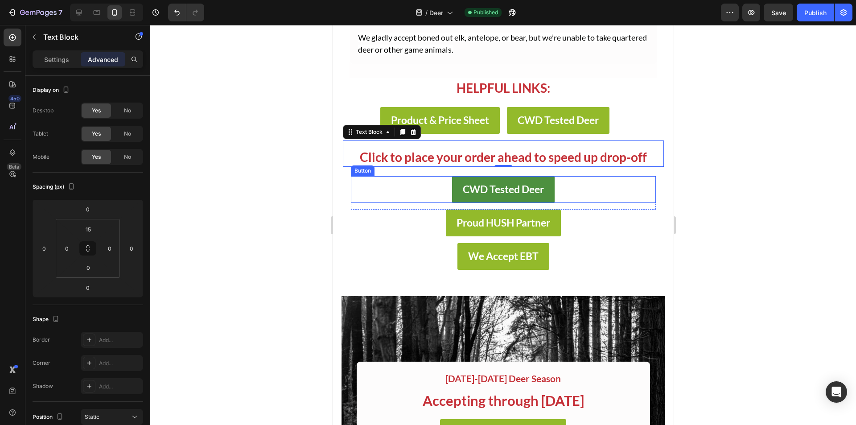
click at [544, 184] on button "CWD Tested Deer" at bounding box center [503, 189] width 103 height 27
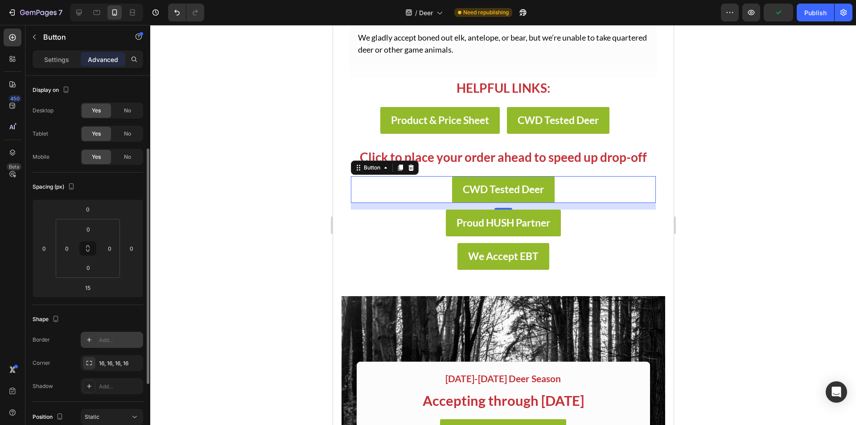
scroll to position [89, 0]
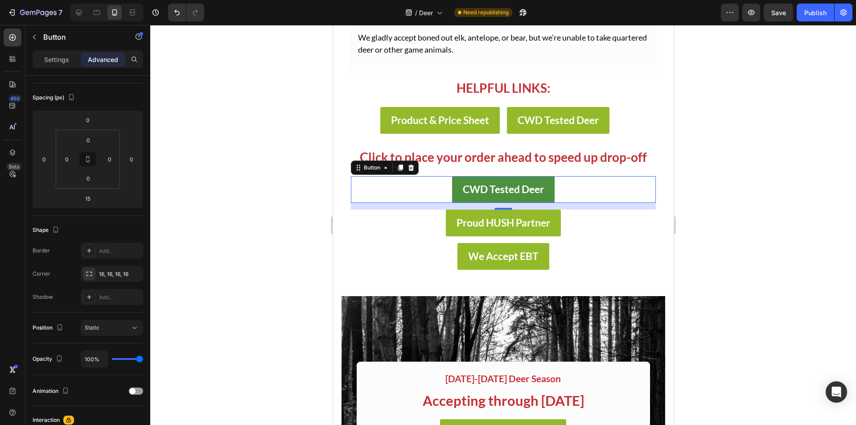
click at [455, 182] on button "CWD Tested Deer" at bounding box center [503, 189] width 103 height 27
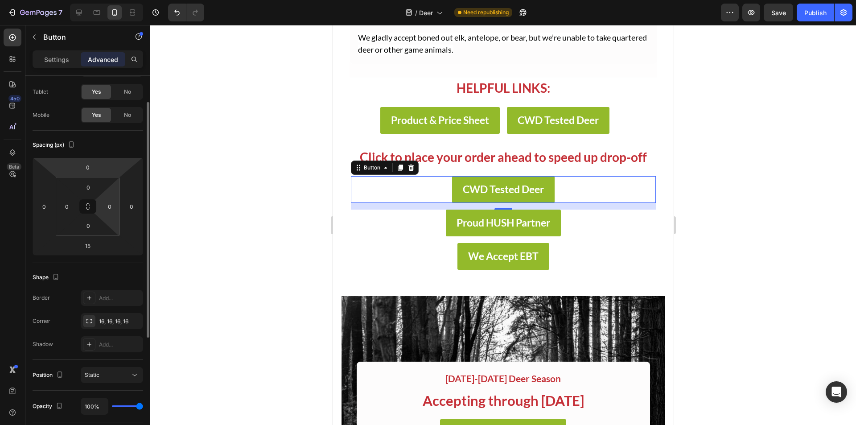
scroll to position [0, 0]
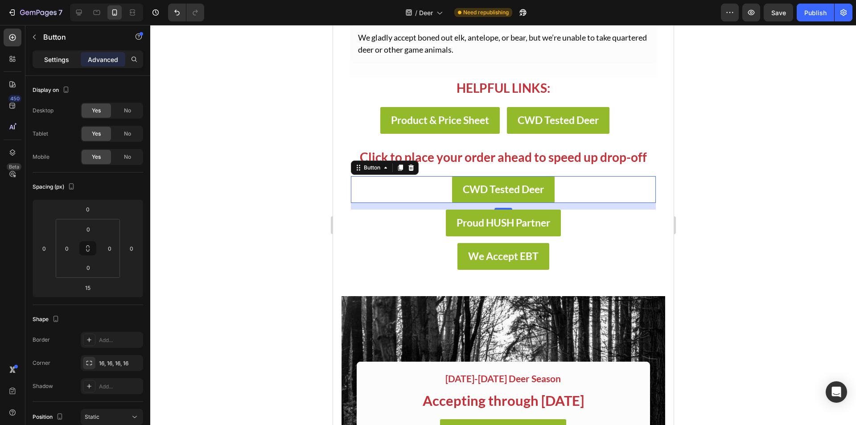
click at [61, 62] on p "Settings" at bounding box center [56, 59] width 25 height 9
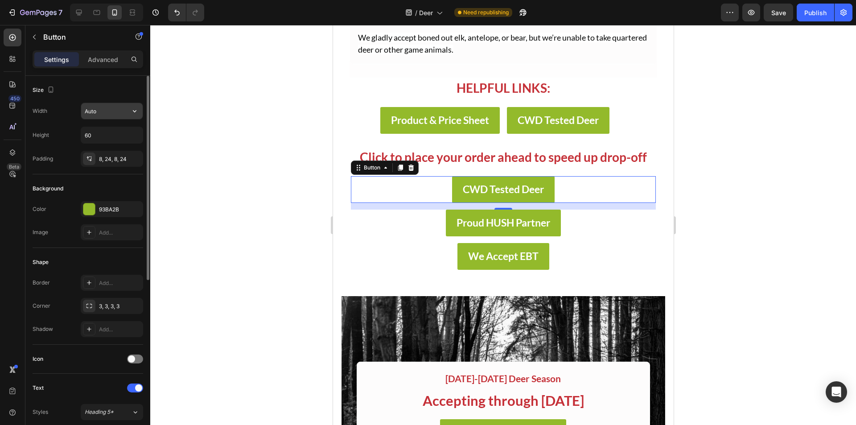
click at [91, 113] on input "Auto" at bounding box center [112, 111] width 62 height 16
click at [132, 109] on icon "button" at bounding box center [134, 111] width 9 height 9
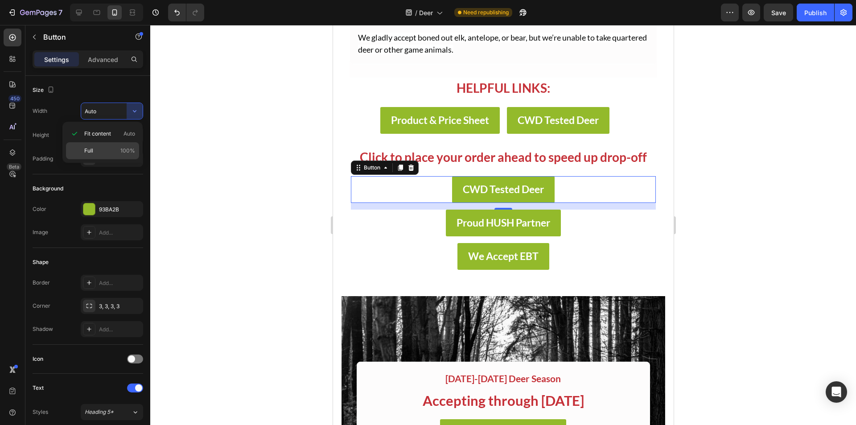
click at [116, 154] on p "Full 100%" at bounding box center [109, 151] width 51 height 8
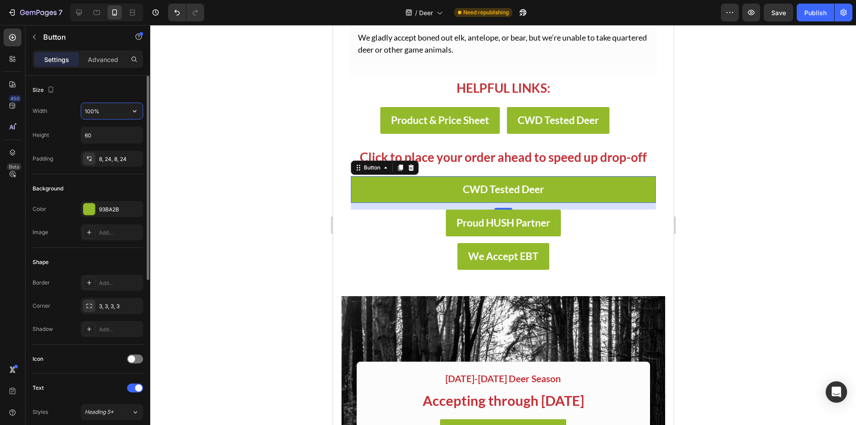
click at [110, 107] on input "100%" at bounding box center [112, 111] width 62 height 16
click at [132, 110] on icon "button" at bounding box center [134, 111] width 9 height 9
click at [117, 132] on p "Fit content Auto" at bounding box center [109, 134] width 51 height 8
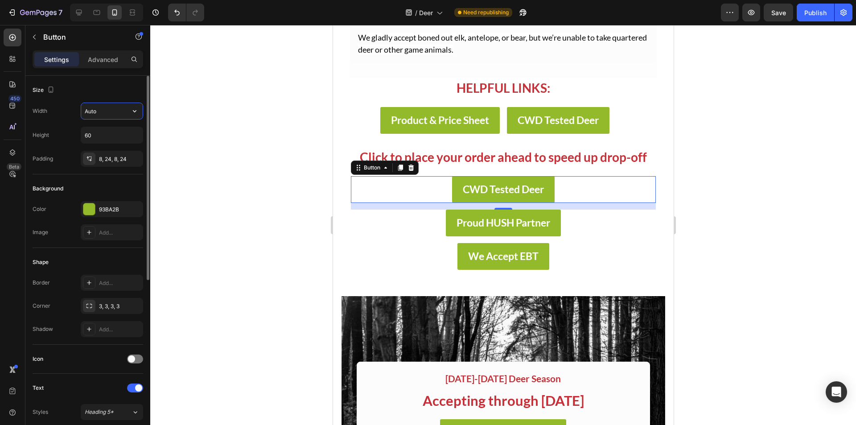
click at [109, 111] on input "Auto" at bounding box center [112, 111] width 62 height 16
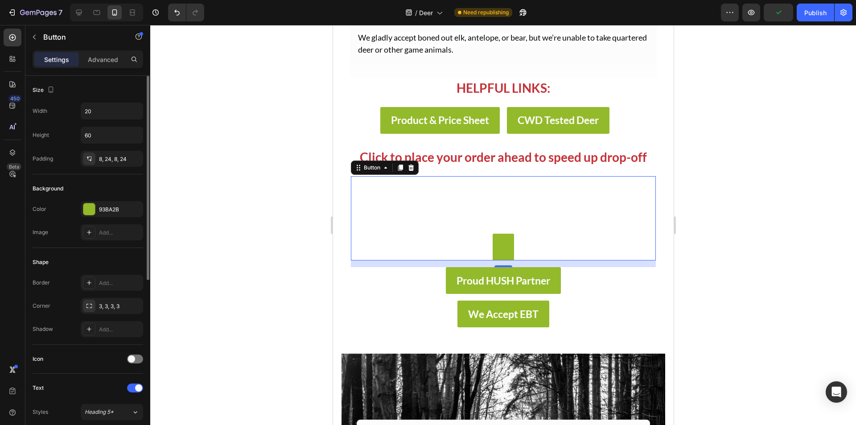
click at [65, 117] on div "Width 20" at bounding box center [88, 111] width 111 height 17
click at [97, 113] on input "20" at bounding box center [112, 111] width 62 height 16
click at [128, 112] on button "button" at bounding box center [135, 111] width 16 height 16
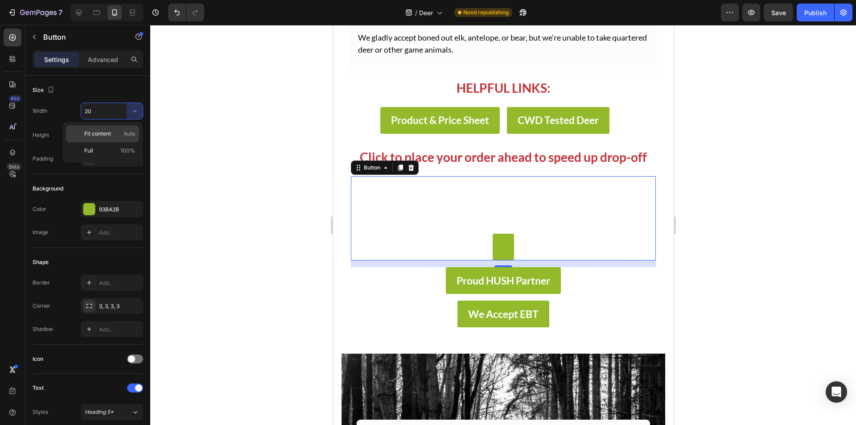
click at [114, 139] on div "Fit content Auto" at bounding box center [102, 133] width 73 height 17
type input "Auto"
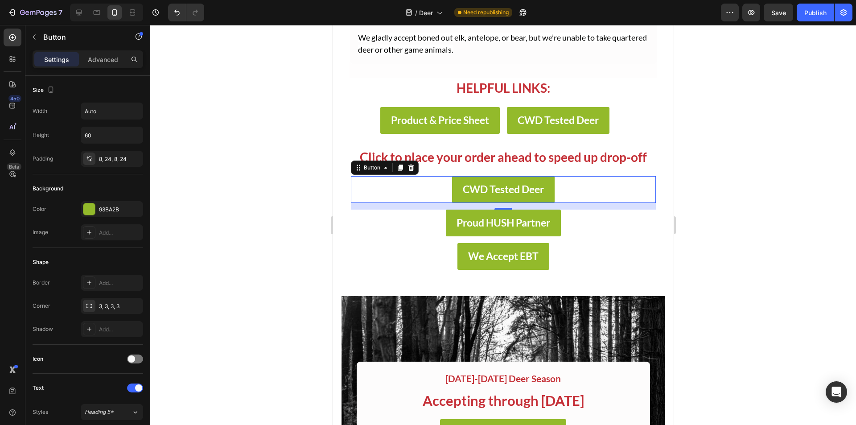
click at [0, 214] on div "450 Beta" at bounding box center [12, 225] width 25 height 400
click at [655, 234] on div "Proud HUSH Partner Button" at bounding box center [502, 226] width 321 height 33
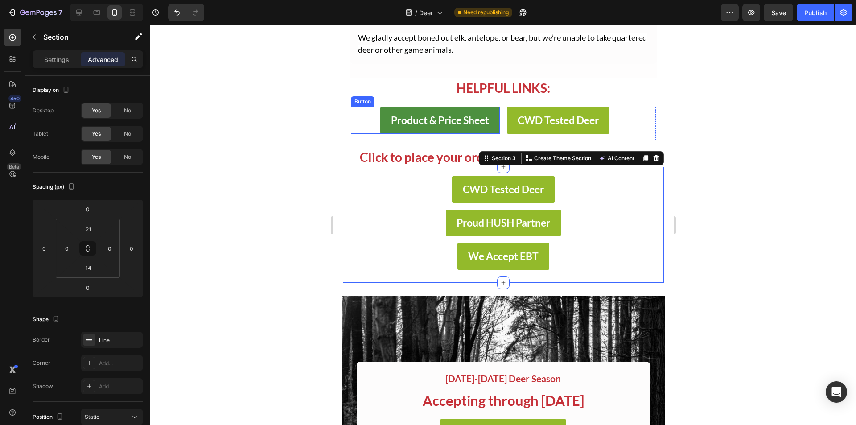
click at [481, 126] on button "Product & Price Sheet" at bounding box center [440, 120] width 120 height 27
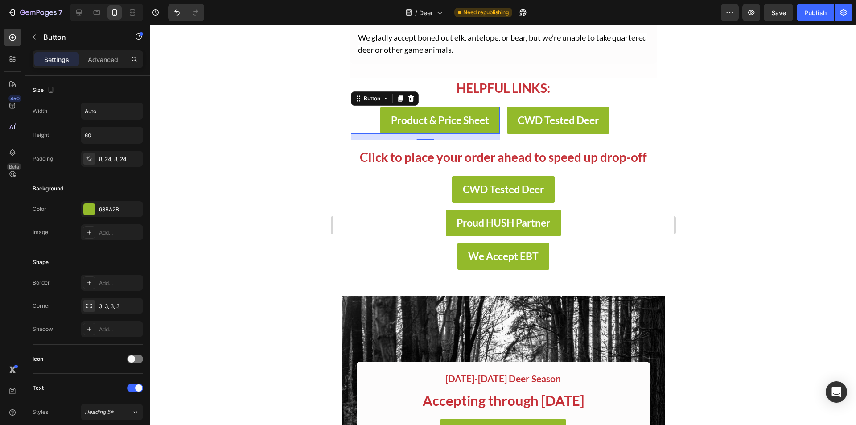
click at [425, 134] on div "15" at bounding box center [425, 137] width 149 height 7
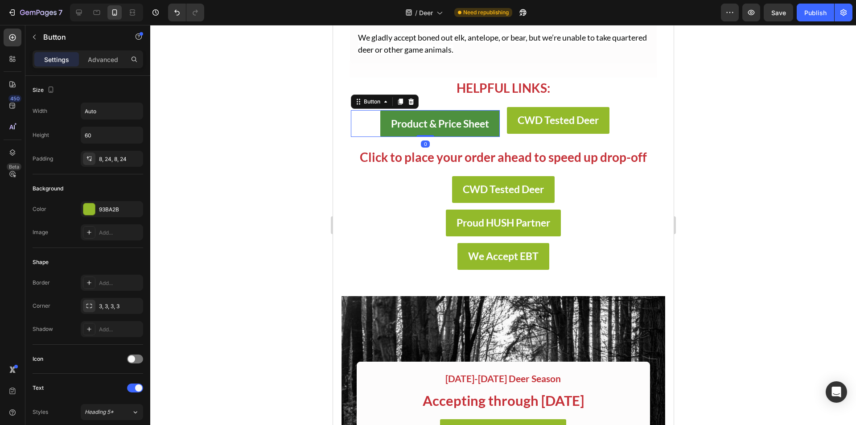
drag, startPoint x: 425, startPoint y: 133, endPoint x: 425, endPoint y: 126, distance: 6.7
click at [425, 126] on div "Product & Price Sheet Button 0" at bounding box center [425, 123] width 149 height 27
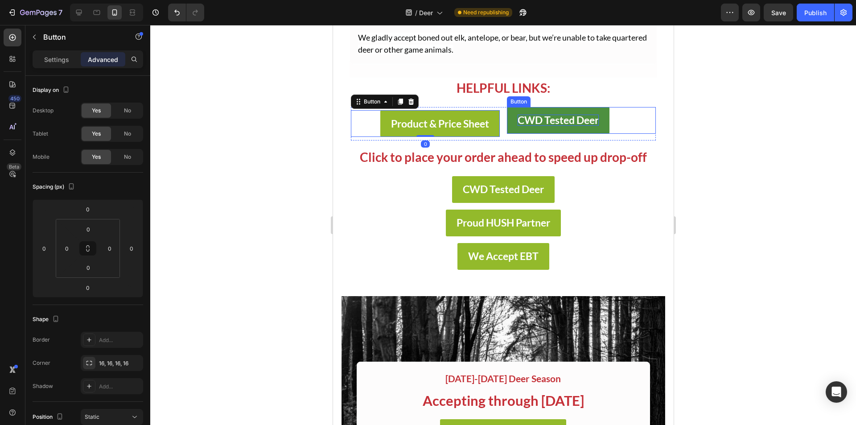
click at [538, 118] on strong "CWD Tested Deer" at bounding box center [557, 120] width 81 height 12
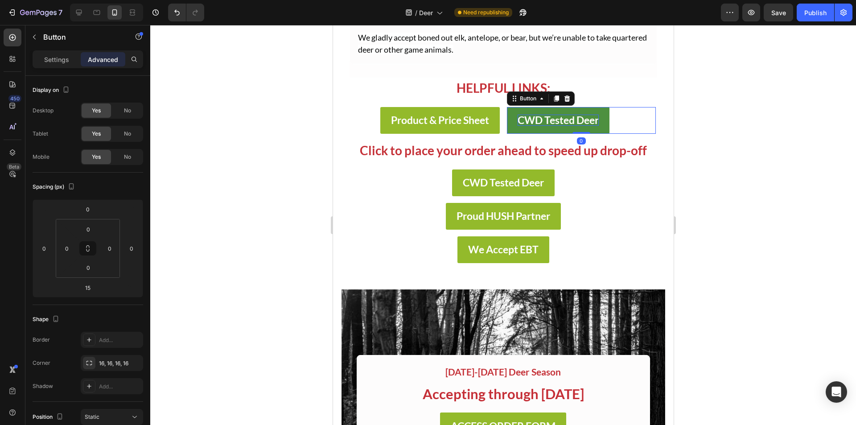
drag, startPoint x: 573, startPoint y: 133, endPoint x: 565, endPoint y: 115, distance: 20.6
click at [565, 115] on div "CWD Tested Deer Button 0" at bounding box center [581, 120] width 149 height 27
type input "0"
click at [760, 97] on div at bounding box center [503, 225] width 706 height 400
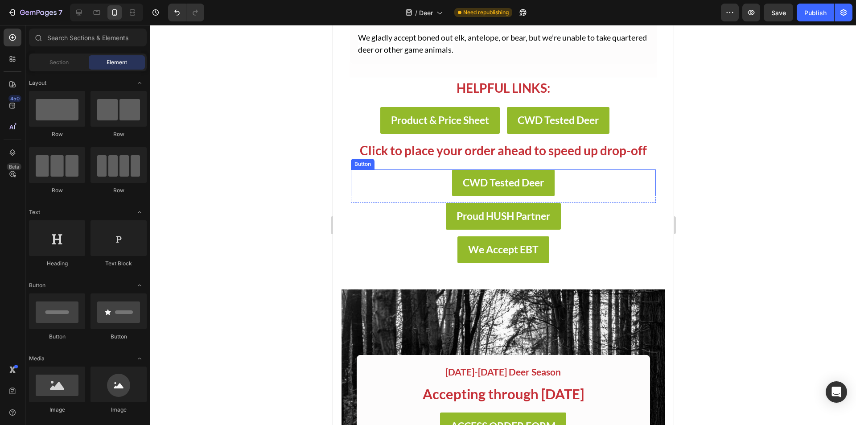
click at [581, 189] on div "CWD Tested Deer Button" at bounding box center [503, 182] width 305 height 27
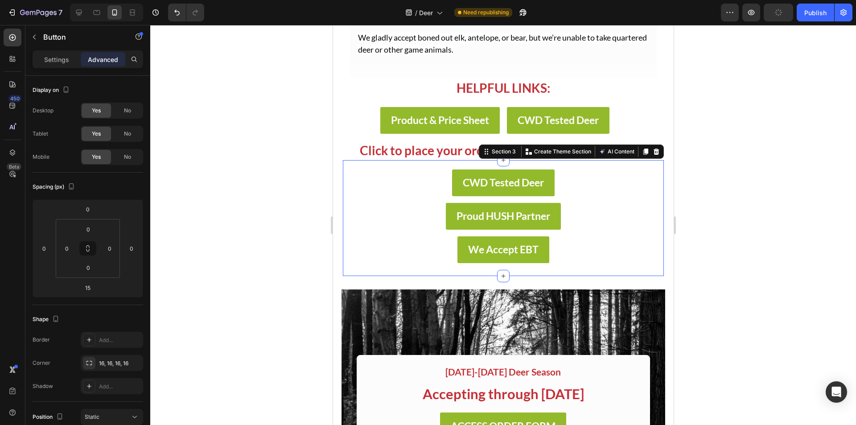
click at [654, 185] on div "CWD Tested Deer Button Row" at bounding box center [502, 185] width 321 height 33
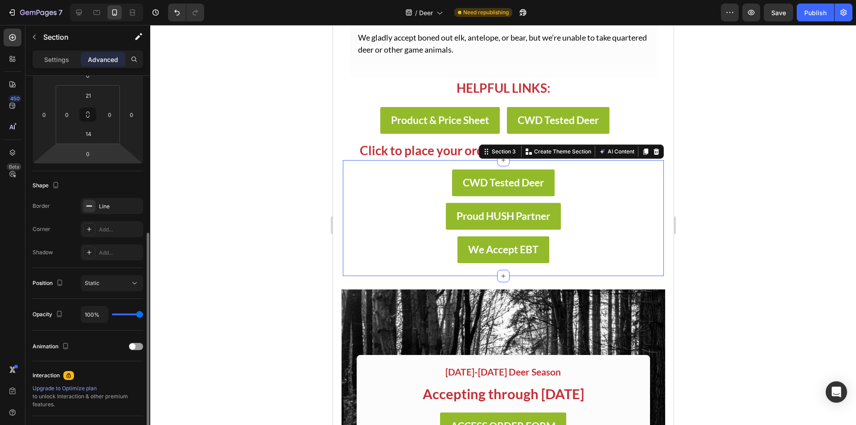
scroll to position [178, 0]
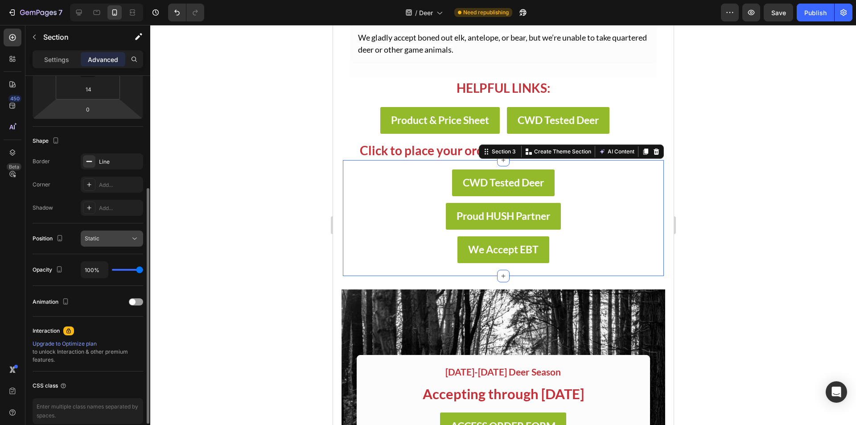
click at [117, 237] on div "Static" at bounding box center [107, 239] width 45 height 8
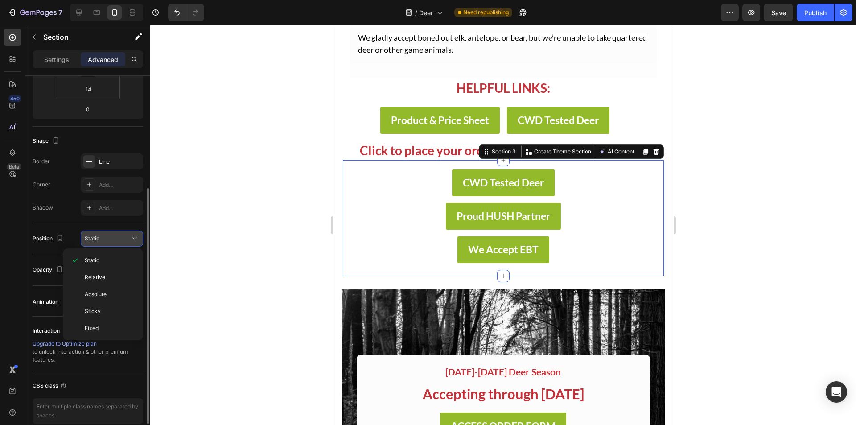
click at [117, 237] on div "Static" at bounding box center [107, 239] width 45 height 8
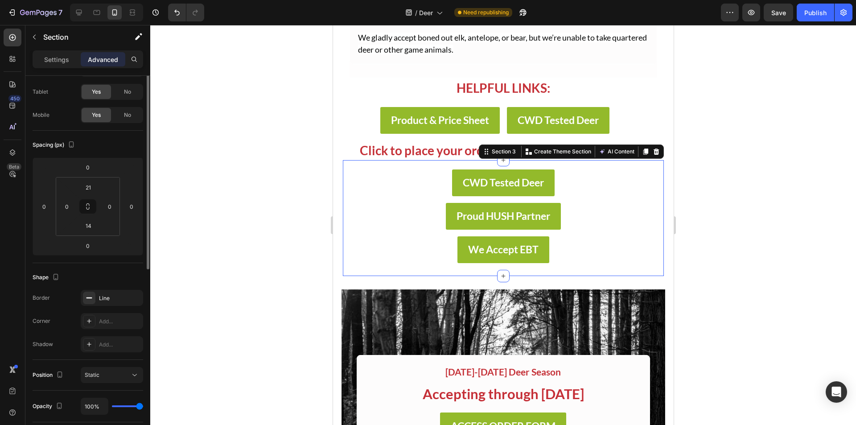
scroll to position [0, 0]
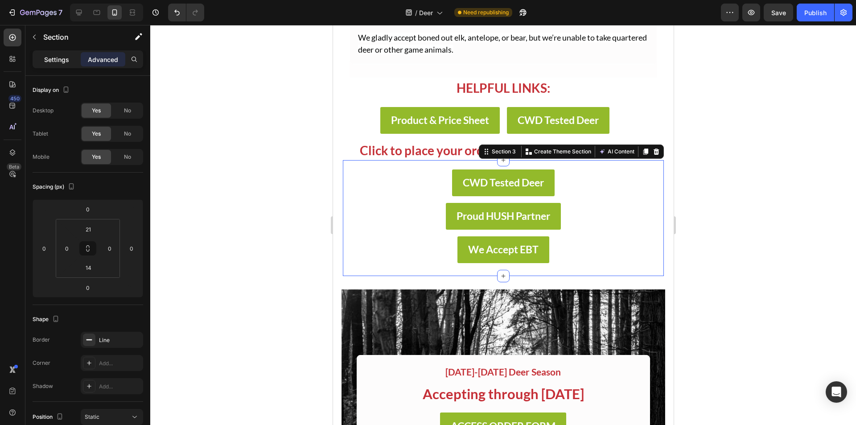
click at [46, 59] on p "Settings" at bounding box center [56, 59] width 25 height 9
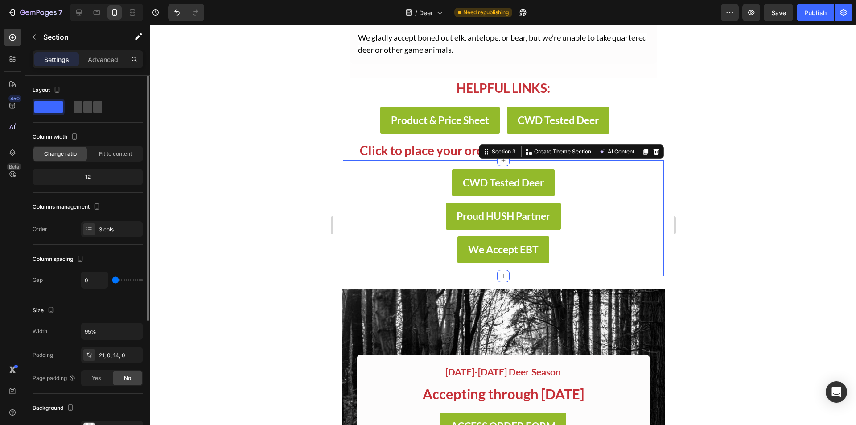
click at [89, 109] on span at bounding box center [87, 107] width 9 height 12
type input "32"
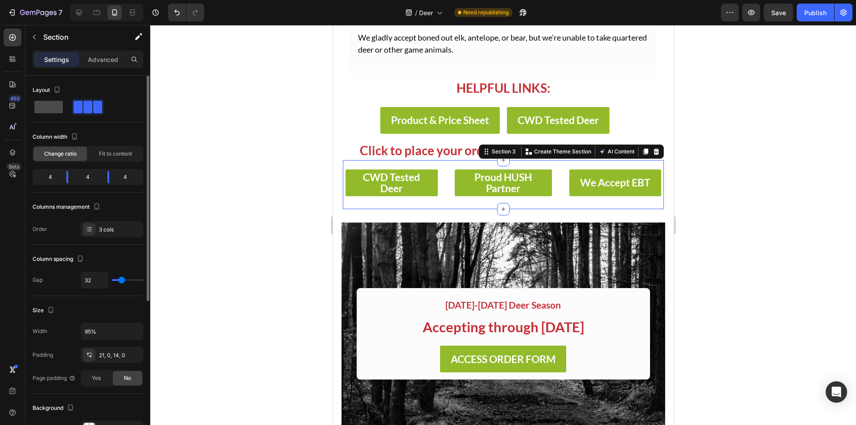
click at [59, 110] on span at bounding box center [48, 107] width 29 height 12
type input "0"
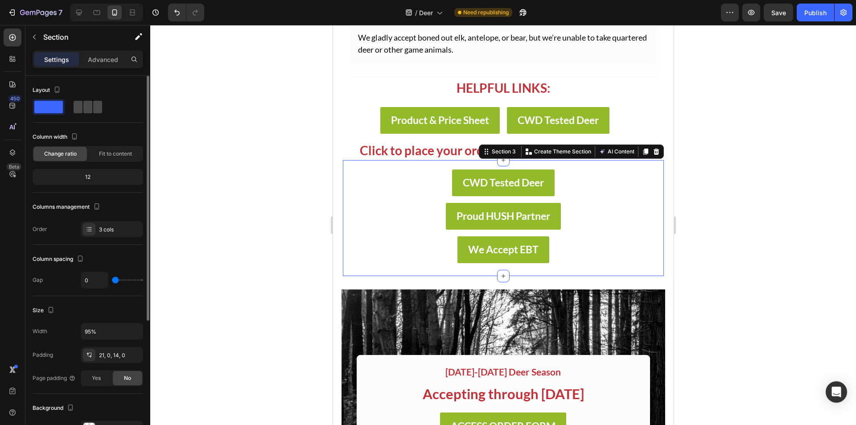
click at [91, 106] on span at bounding box center [87, 107] width 9 height 12
type input "32"
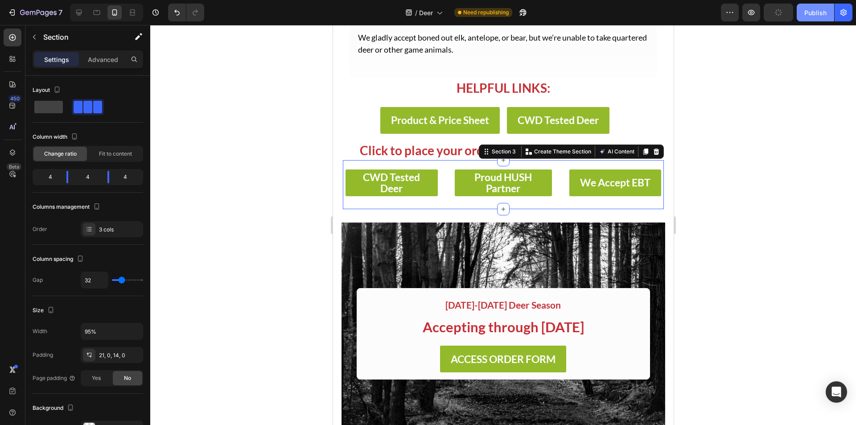
click at [820, 11] on div "Publish" at bounding box center [815, 12] width 22 height 9
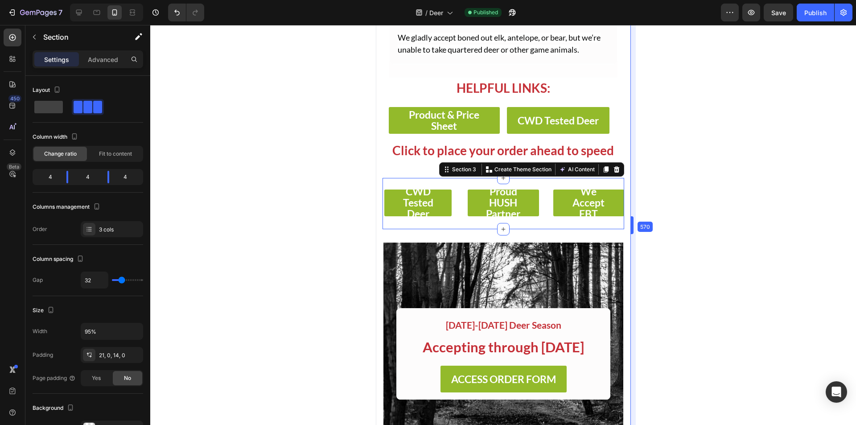
scroll to position [484, 0]
drag, startPoint x: 676, startPoint y: 224, endPoint x: 590, endPoint y: 235, distance: 86.8
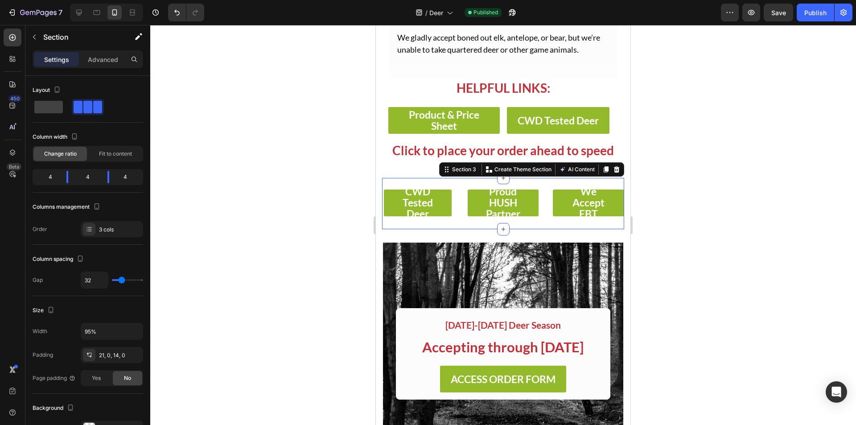
click at [677, 189] on div at bounding box center [503, 225] width 706 height 400
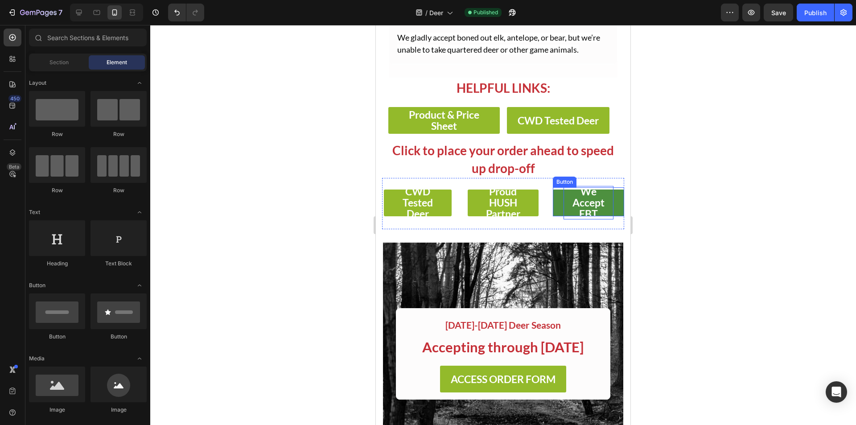
click at [583, 206] on strong "We Accept EBT" at bounding box center [589, 202] width 32 height 35
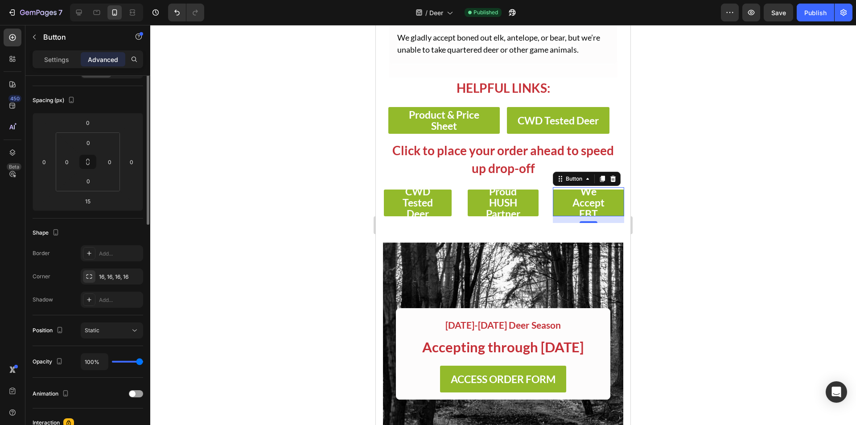
scroll to position [0, 0]
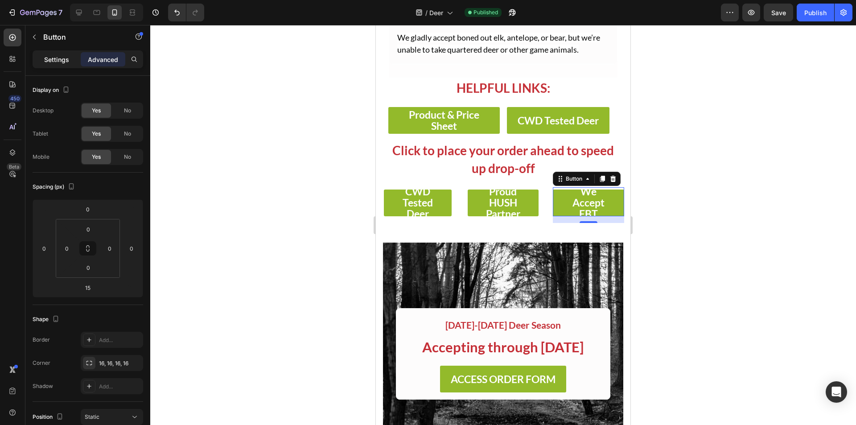
click at [58, 61] on p "Settings" at bounding box center [56, 59] width 25 height 9
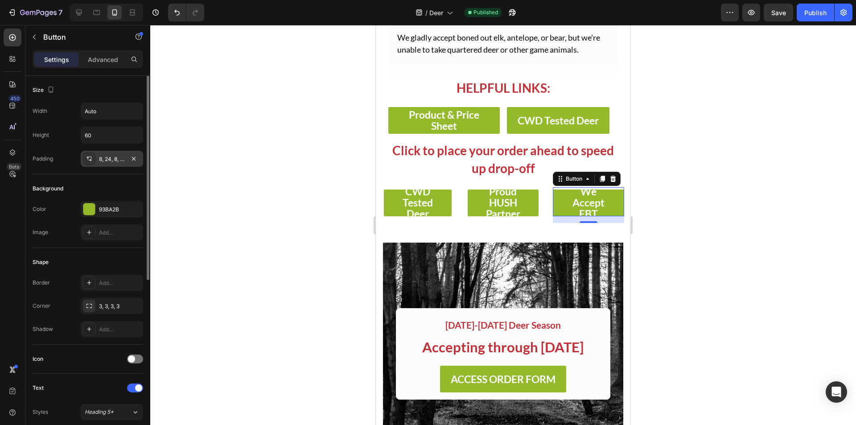
click at [115, 155] on div "8, 24, 8, 24" at bounding box center [112, 159] width 26 height 8
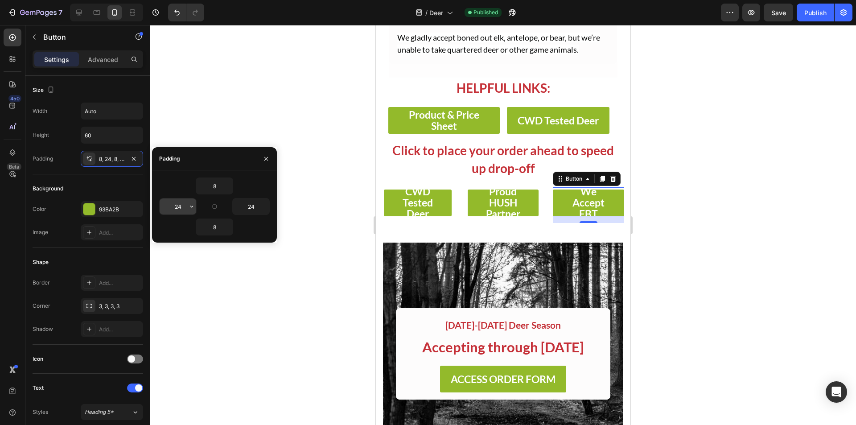
click at [175, 211] on input "24" at bounding box center [178, 206] width 37 height 16
type input "8"
click at [252, 206] on input "24" at bounding box center [251, 206] width 37 height 16
type input "8"
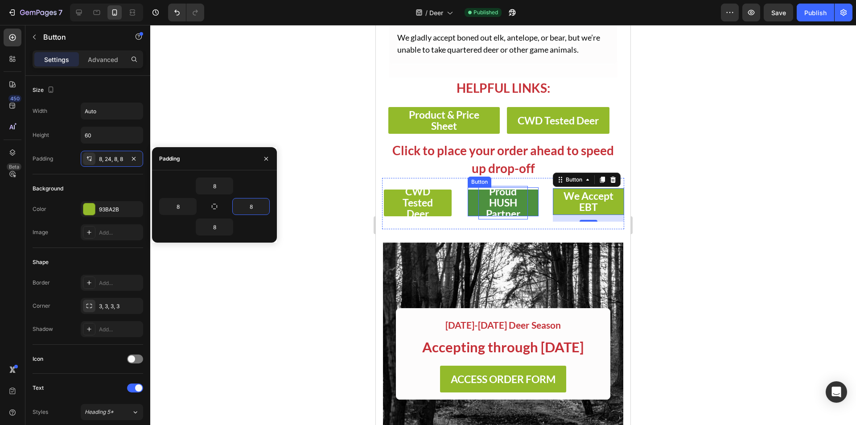
click at [494, 210] on strong "Proud HUSH Partner" at bounding box center [503, 202] width 34 height 35
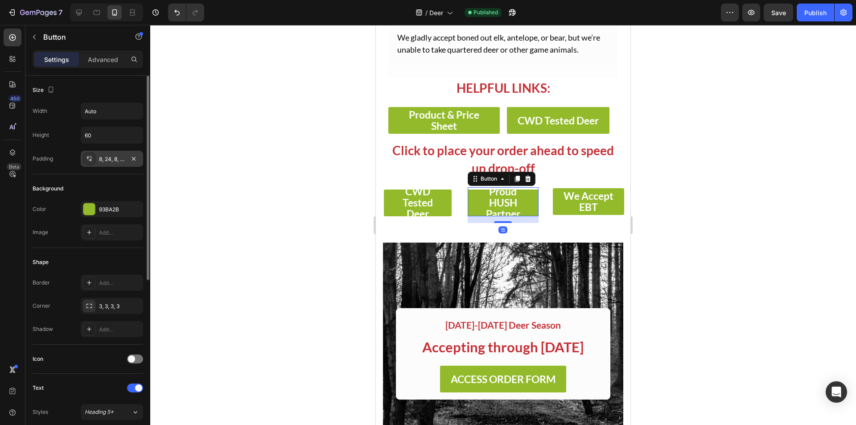
click at [94, 158] on div at bounding box center [89, 159] width 12 height 12
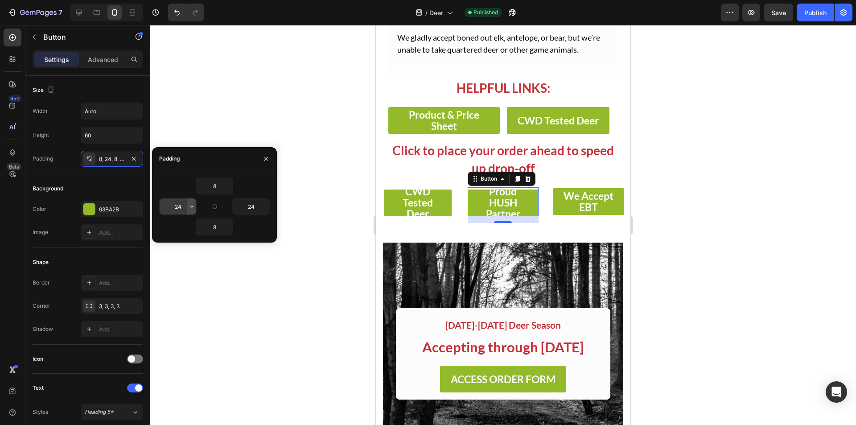
click at [190, 203] on icon "button" at bounding box center [191, 206] width 7 height 7
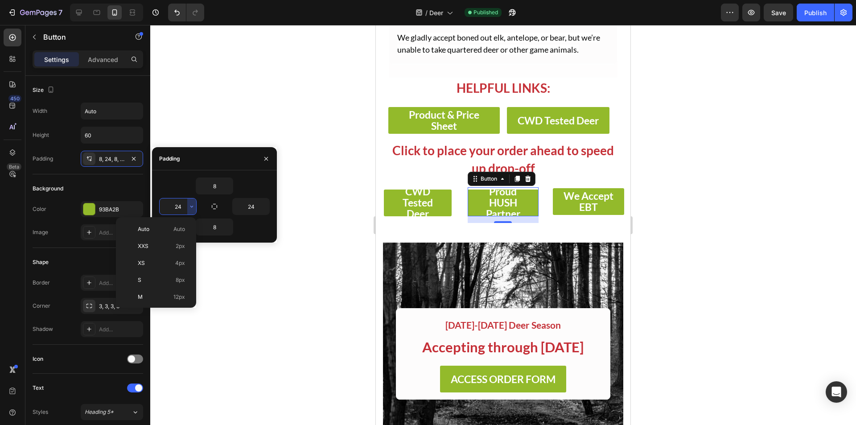
click at [177, 208] on input "24" at bounding box center [178, 206] width 37 height 16
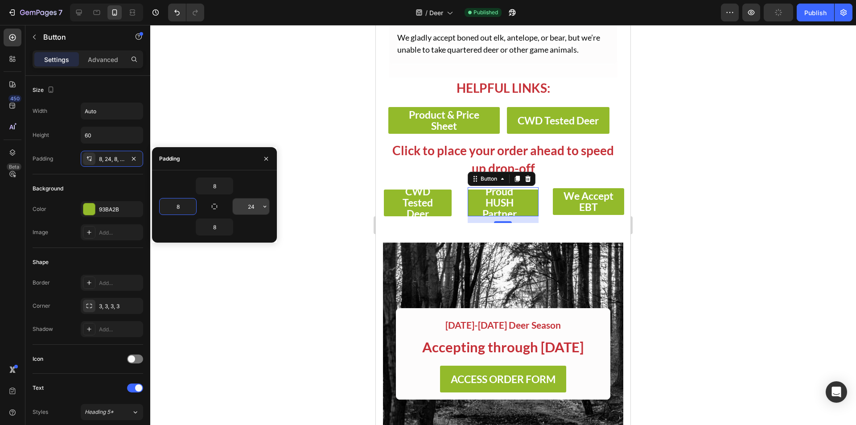
type input "8"
click at [249, 206] on input "24" at bounding box center [251, 206] width 37 height 16
type input "8"
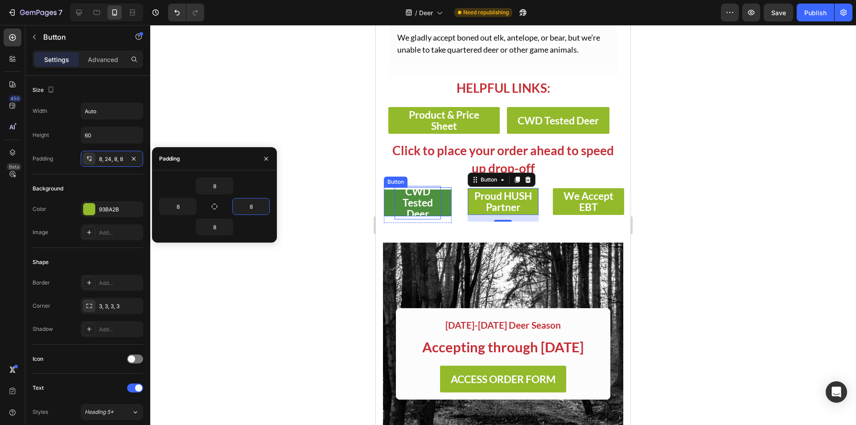
click at [409, 210] on strong "CWD Tested Deer" at bounding box center [418, 202] width 30 height 35
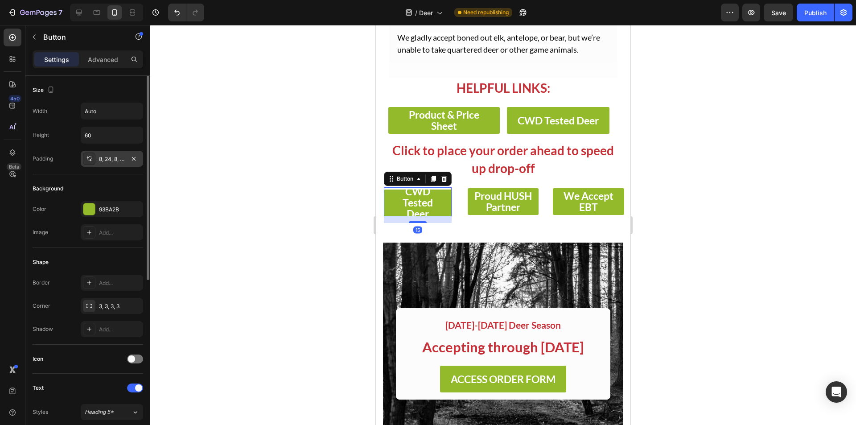
click at [98, 164] on div "8, 24, 8, 24" at bounding box center [112, 159] width 62 height 16
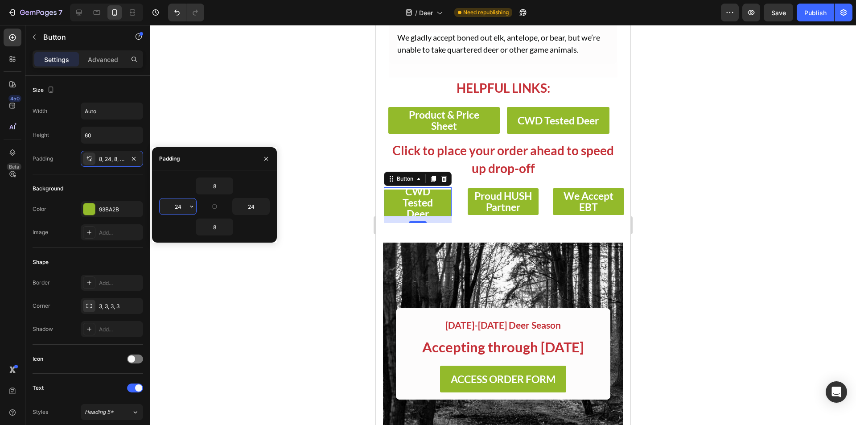
click at [180, 202] on input "24" at bounding box center [178, 206] width 37 height 16
type input "8"
click at [251, 205] on input "24" at bounding box center [251, 206] width 37 height 16
type input "8"
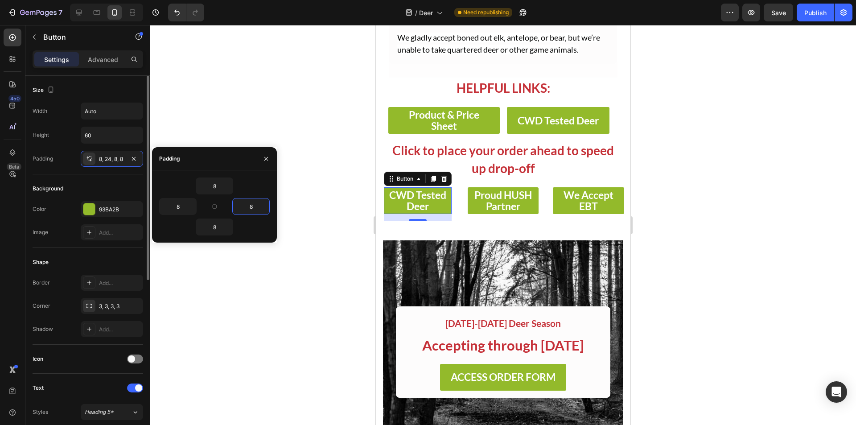
click at [82, 184] on div "Background" at bounding box center [88, 189] width 111 height 14
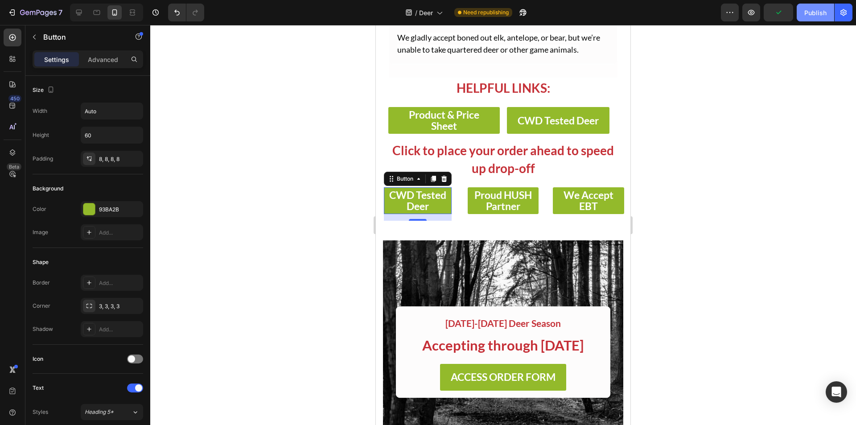
click at [809, 17] on div "Publish" at bounding box center [815, 12] width 22 height 9
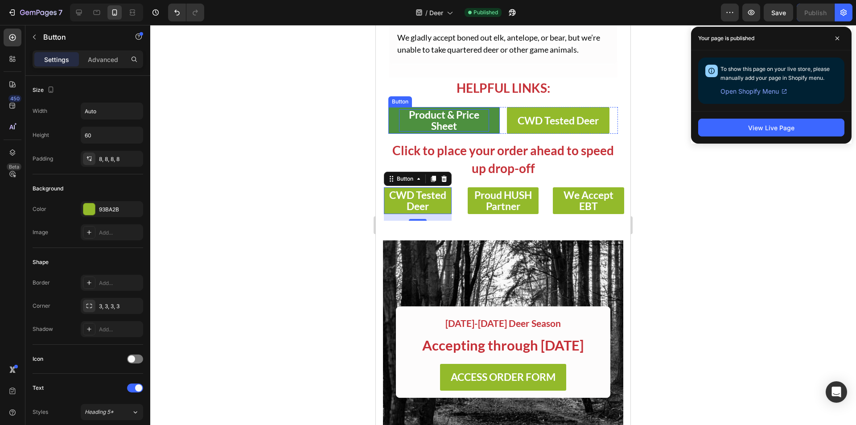
click at [450, 127] on strong "Product & Price Sheet" at bounding box center [444, 120] width 70 height 24
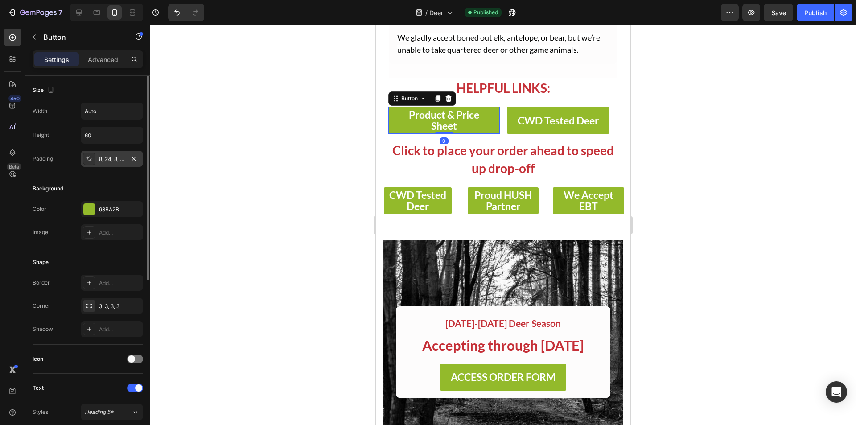
click at [89, 162] on icon at bounding box center [89, 158] width 7 height 7
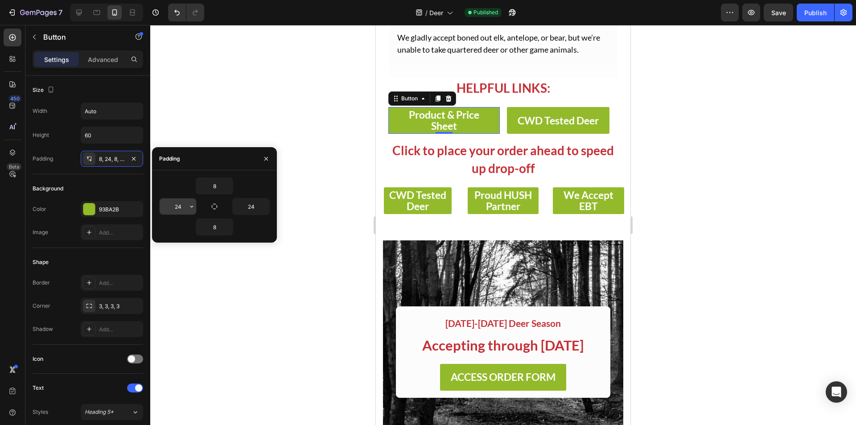
click at [180, 208] on input "24" at bounding box center [178, 206] width 37 height 16
type input "8"
click at [247, 210] on input "24" at bounding box center [251, 206] width 37 height 16
type input "8"
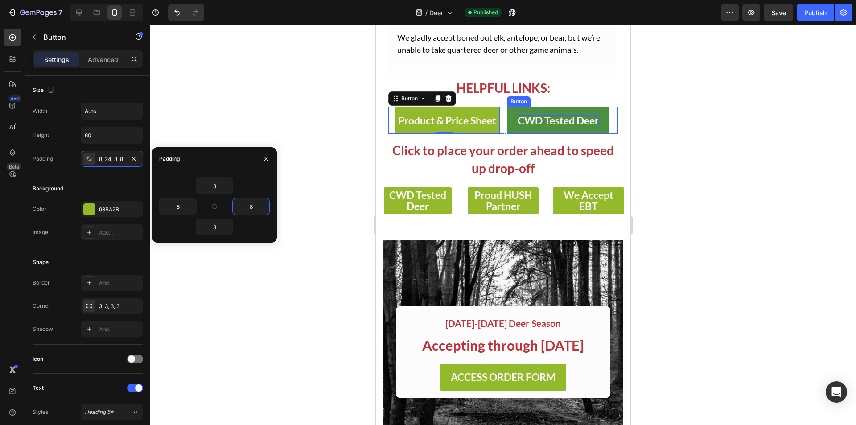
click at [527, 121] on strong "CWD Tested Deer" at bounding box center [558, 120] width 81 height 12
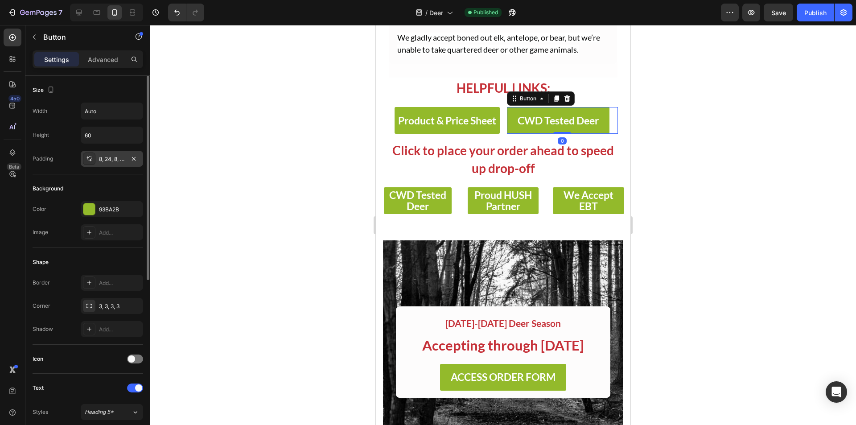
click at [96, 159] on div "8, 24, 8, 24" at bounding box center [112, 159] width 62 height 16
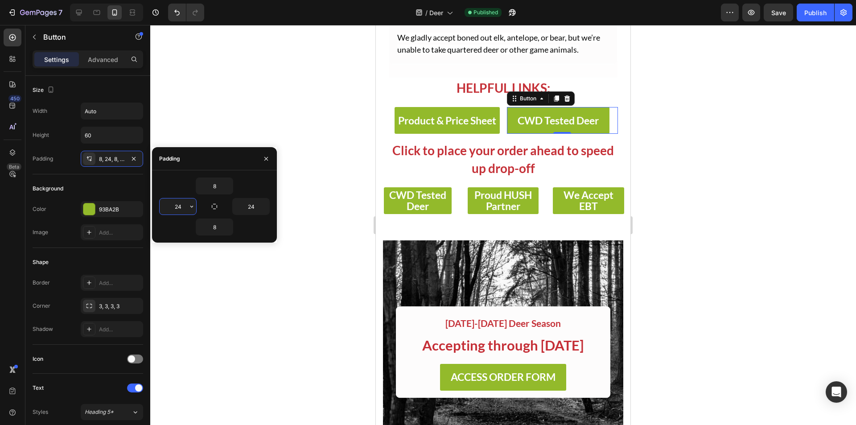
click at [183, 208] on input "24" at bounding box center [178, 206] width 37 height 16
type input "8"
click at [253, 208] on input "24" at bounding box center [251, 206] width 37 height 16
type input "8"
type input "24"
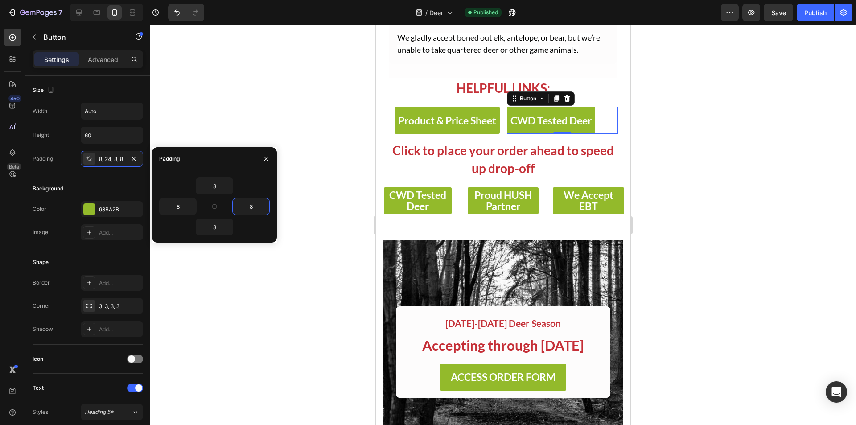
type input "24"
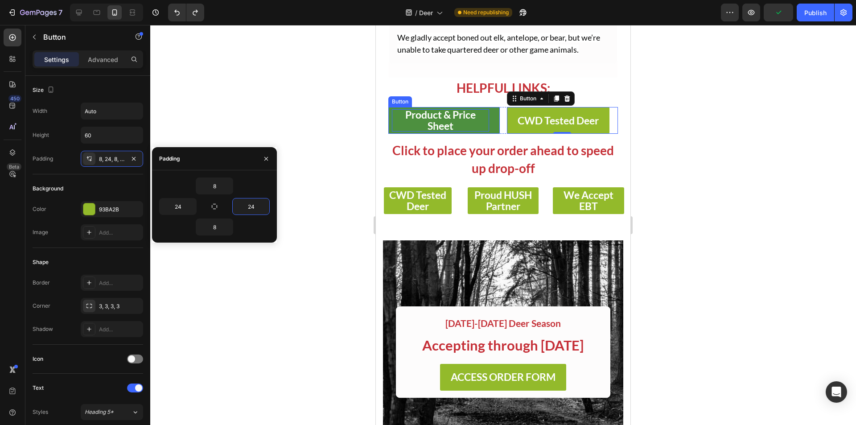
click at [417, 118] on strong "Product & Price Sheet" at bounding box center [440, 120] width 70 height 24
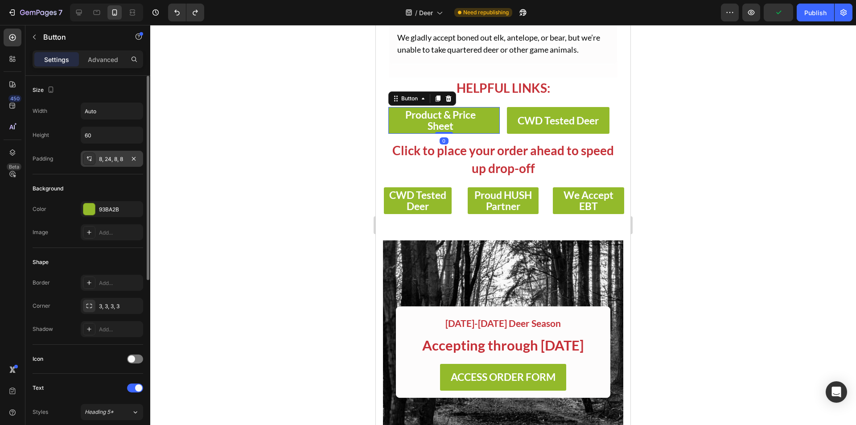
click at [109, 157] on div "8, 24, 8, 8" at bounding box center [112, 159] width 26 height 8
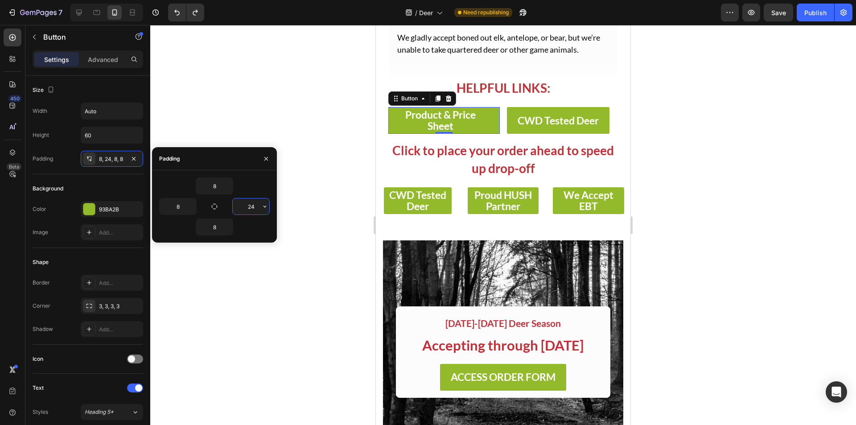
click at [258, 205] on input "24" at bounding box center [251, 206] width 37 height 16
type input "8"
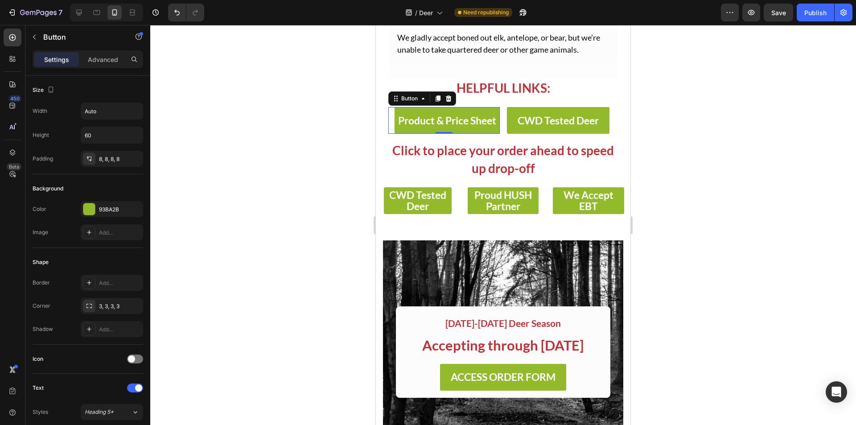
click at [12, 240] on div "450 Beta" at bounding box center [13, 195] width 18 height 332
click at [817, 19] on button "Publish" at bounding box center [815, 13] width 37 height 18
click at [636, 229] on div at bounding box center [503, 225] width 706 height 400
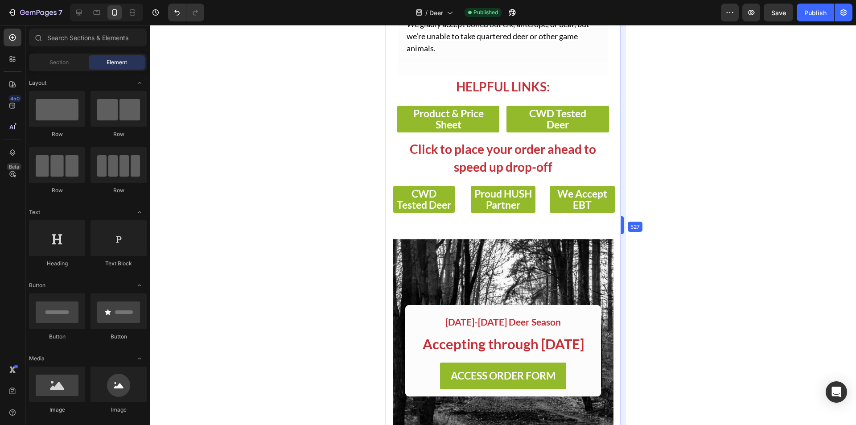
scroll to position [478, 0]
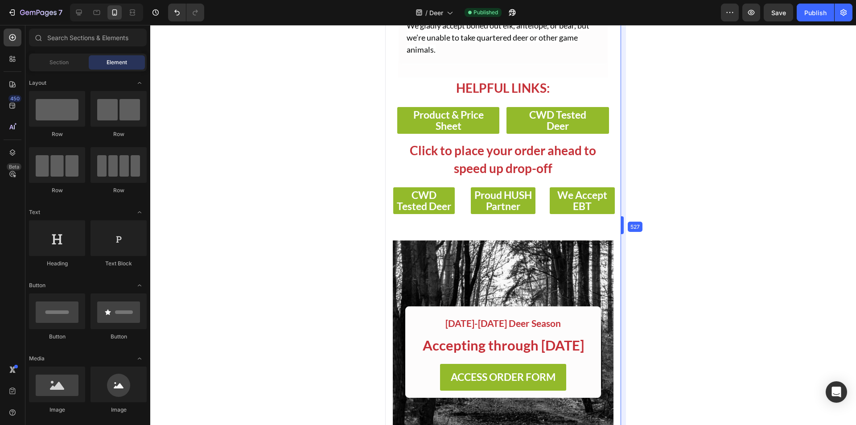
drag, startPoint x: 631, startPoint y: 227, endPoint x: 226, endPoint y: 209, distance: 405.8
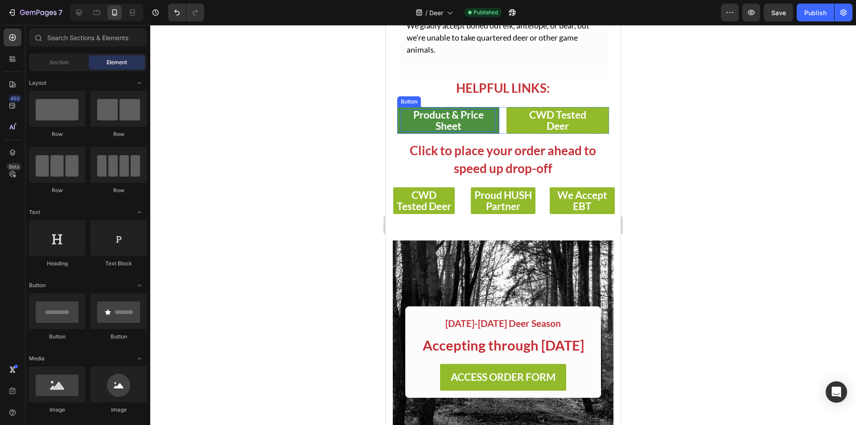
click at [474, 127] on p "Product & Price Sheet" at bounding box center [448, 120] width 95 height 22
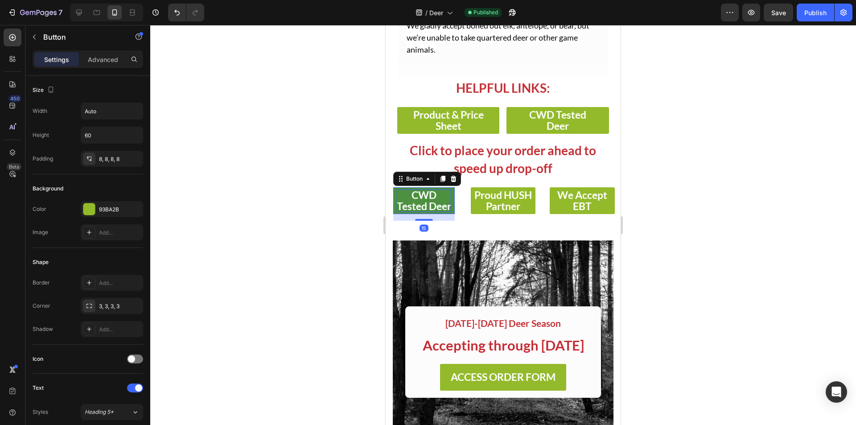
click at [428, 208] on strong "CWD Tested Deer" at bounding box center [424, 201] width 54 height 24
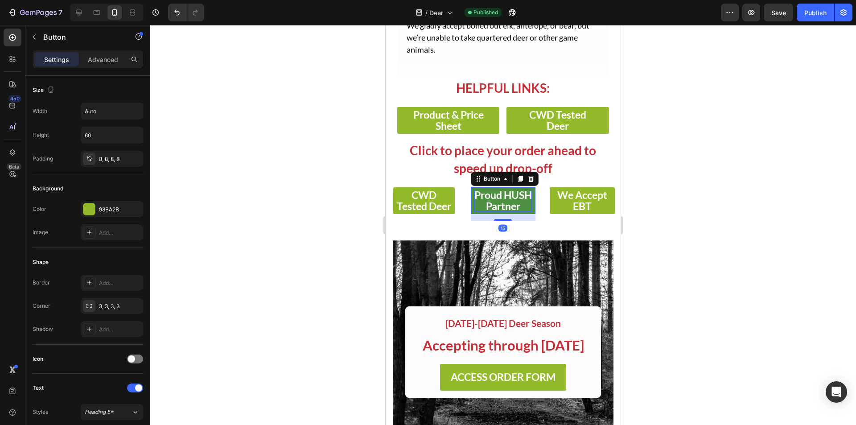
click at [515, 210] on p "Proud HUSH Partner" at bounding box center [503, 201] width 58 height 22
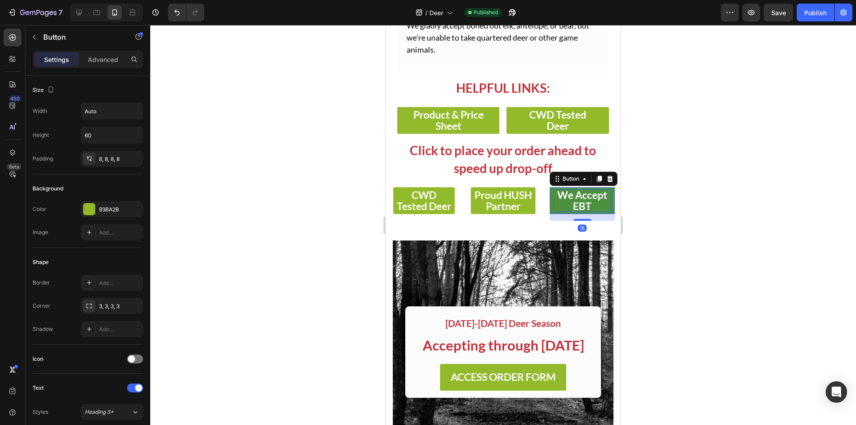
click at [566, 208] on p "We Accept EBT" at bounding box center [582, 201] width 58 height 22
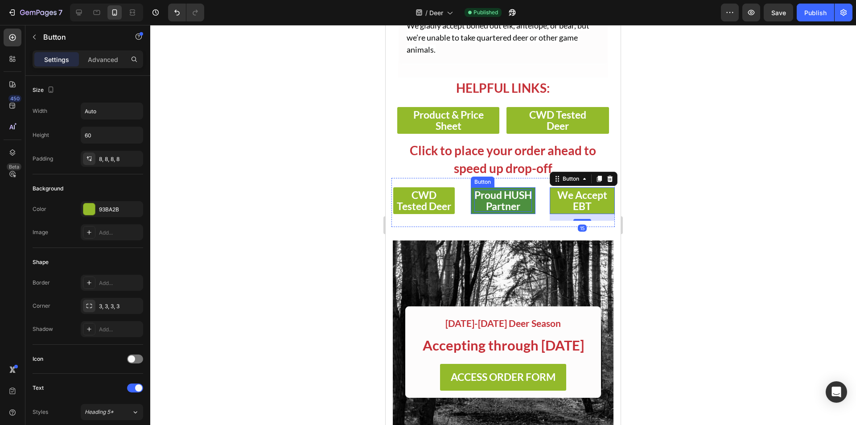
click at [515, 208] on p "Proud HUSH Partner" at bounding box center [503, 201] width 58 height 22
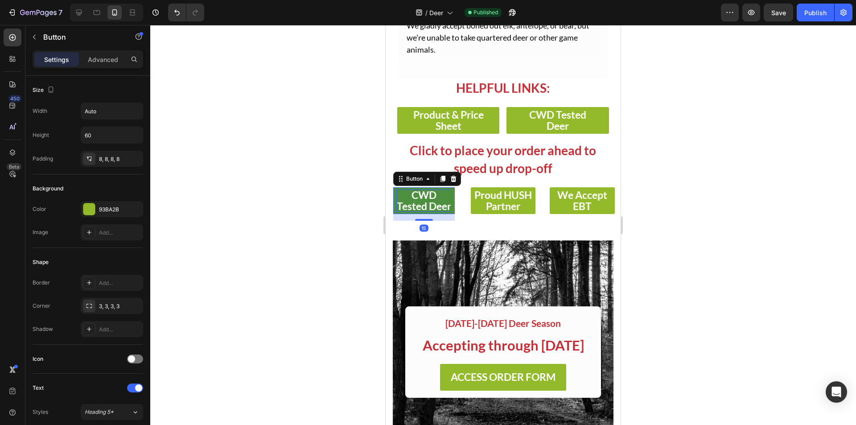
click at [443, 209] on p "CWD Tested Deer" at bounding box center [424, 201] width 54 height 22
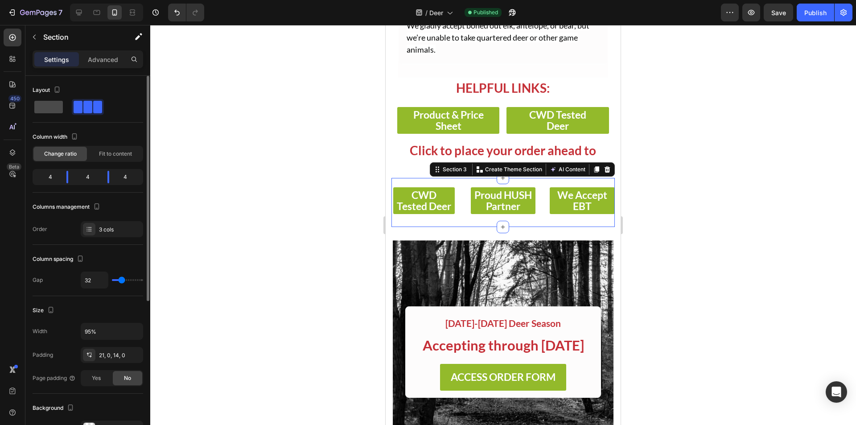
click at [54, 102] on span at bounding box center [48, 107] width 29 height 12
type input "0"
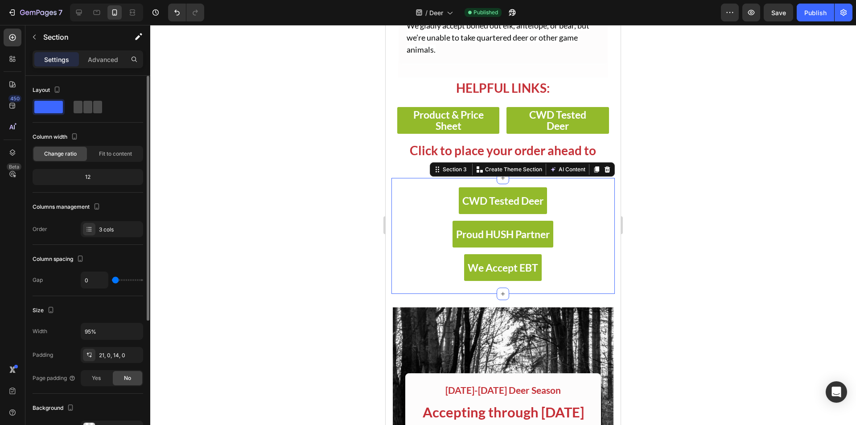
click at [83, 105] on span at bounding box center [87, 107] width 9 height 12
type input "32"
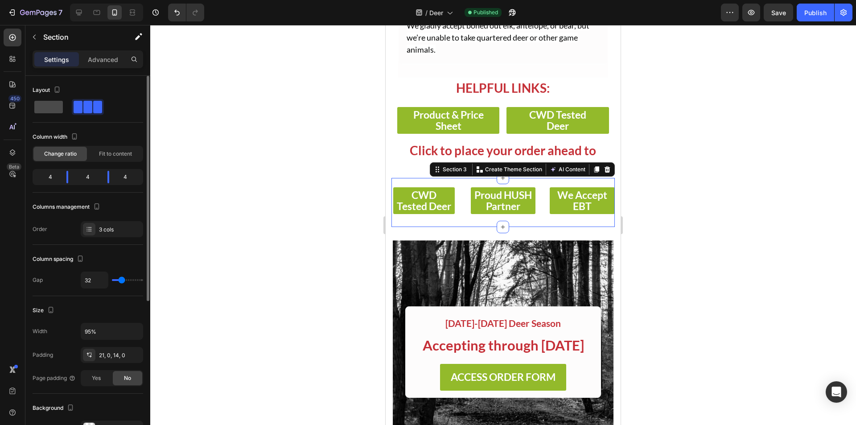
click at [58, 108] on span at bounding box center [48, 107] width 29 height 12
type input "0"
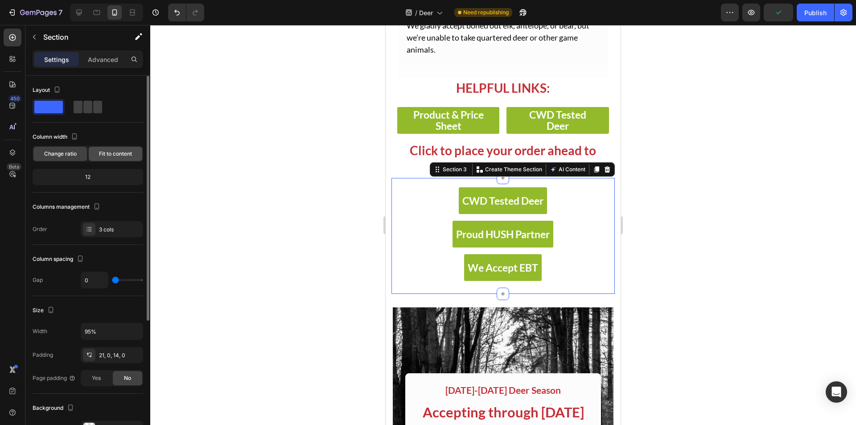
click at [115, 151] on span "Fit to content" at bounding box center [115, 154] width 33 height 8
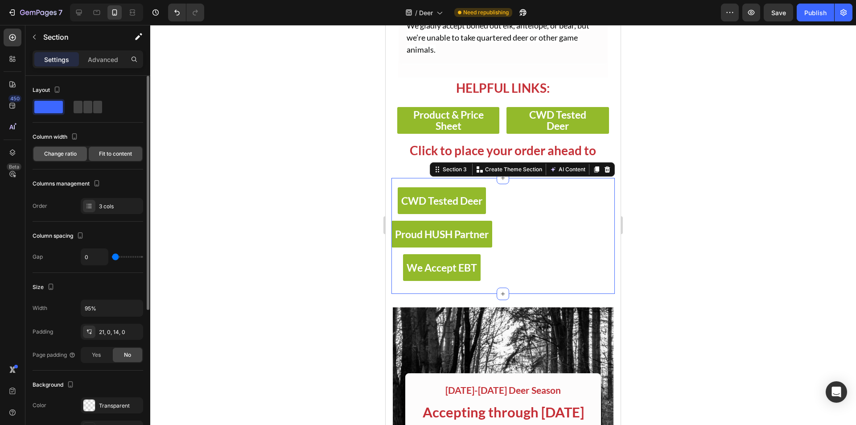
click at [72, 157] on span "Change ratio" at bounding box center [60, 154] width 33 height 8
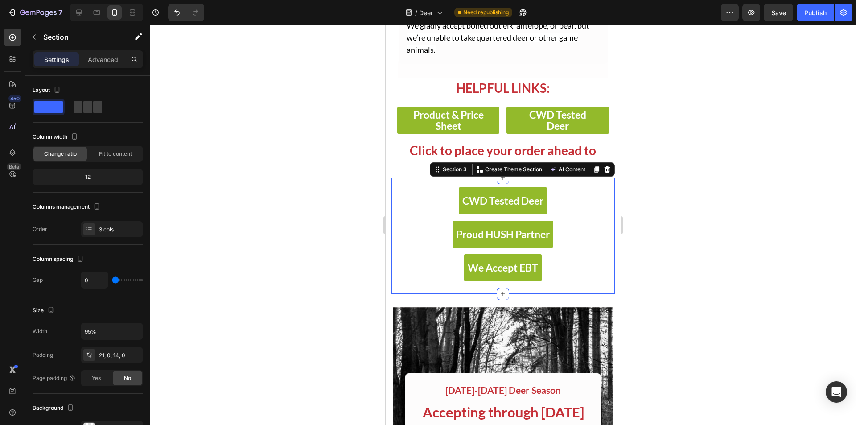
click at [345, 171] on div at bounding box center [503, 225] width 706 height 400
click at [593, 173] on icon at bounding box center [596, 169] width 7 height 7
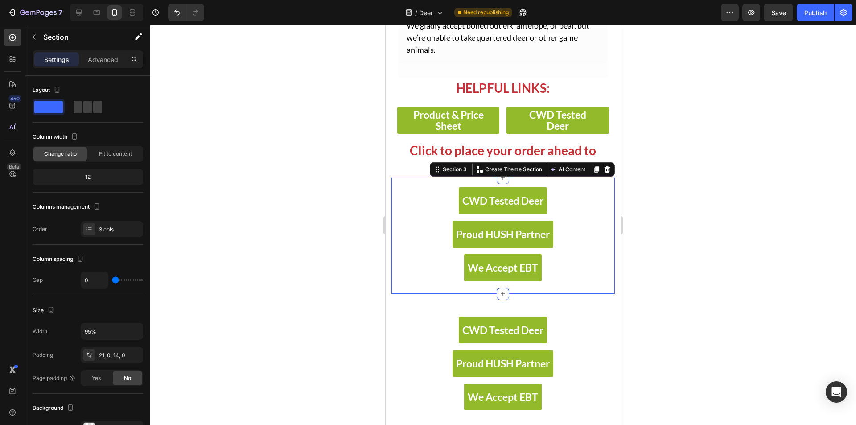
click at [594, 185] on div "CWD Tested Deer Button Row Proud HUSH Partner Button We Accept EBT Button Secti…" at bounding box center [503, 236] width 223 height 116
click at [94, 60] on p "Advanced" at bounding box center [103, 59] width 30 height 9
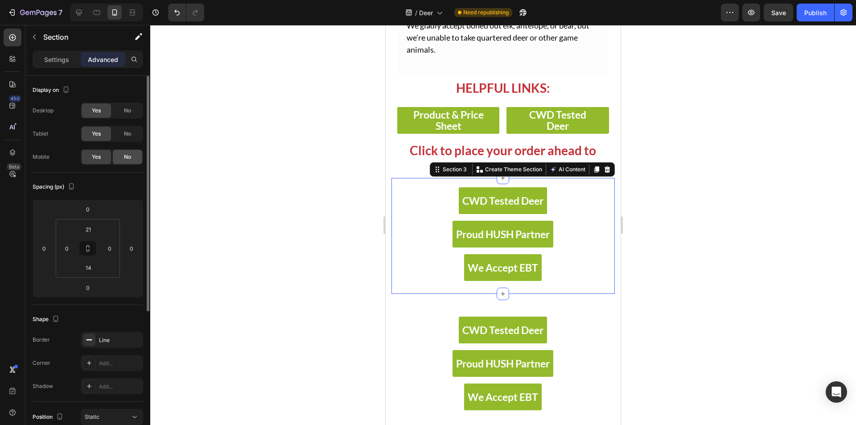
click at [124, 157] on span "No" at bounding box center [127, 157] width 7 height 8
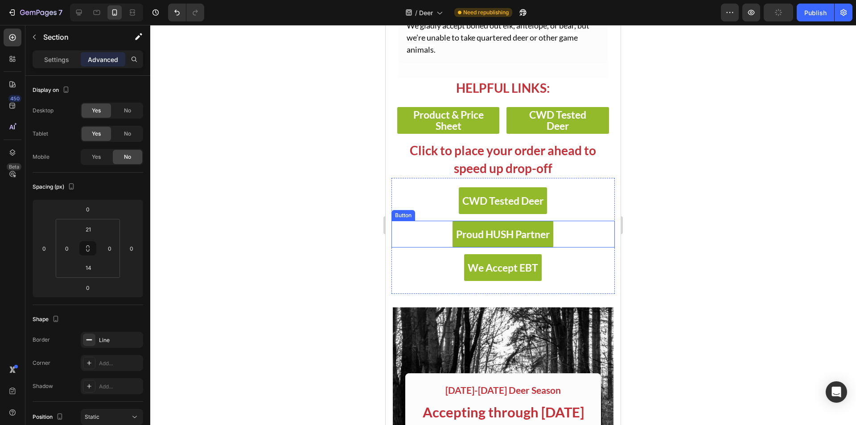
click at [398, 231] on div "Proud HUSH Partner Button" at bounding box center [503, 234] width 223 height 27
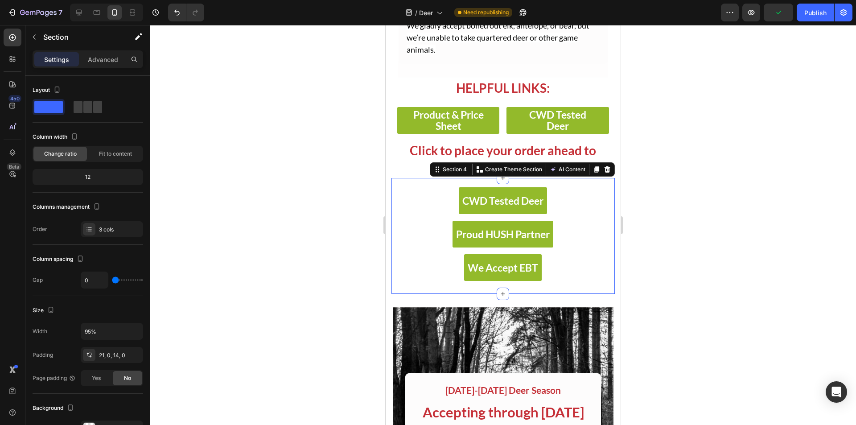
click at [393, 186] on div "CWD Tested Deer Button Row Proud HUSH Partner Button We Accept EBT Button Secti…" at bounding box center [503, 236] width 223 height 116
click at [96, 59] on p "Advanced" at bounding box center [103, 59] width 30 height 9
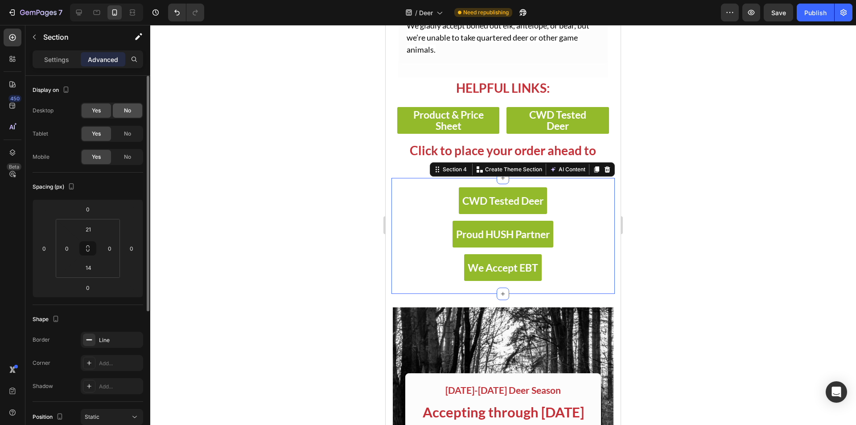
click at [116, 110] on div "No" at bounding box center [127, 110] width 29 height 14
click at [115, 134] on div "No" at bounding box center [127, 134] width 29 height 14
click at [57, 60] on p "Settings" at bounding box center [56, 59] width 25 height 9
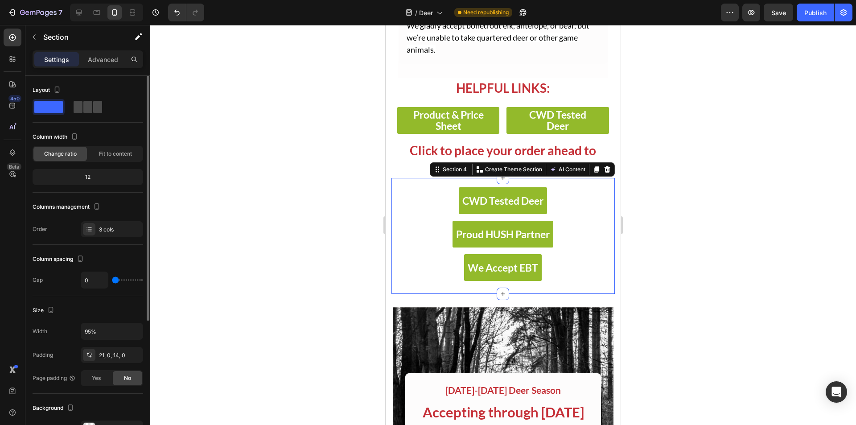
click at [82, 109] on span at bounding box center [78, 107] width 9 height 12
type input "32"
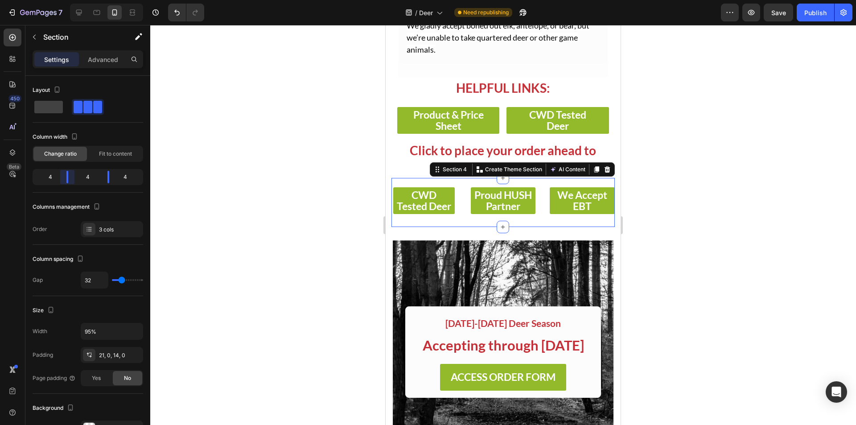
drag, startPoint x: 68, startPoint y: 179, endPoint x: 72, endPoint y: 180, distance: 4.7
click at [72, 0] on body "7 Version history / Deer Need republishing Preview Save Publish 450 Beta Sectio…" at bounding box center [428, 0] width 856 height 0
drag, startPoint x: 67, startPoint y: 178, endPoint x: 73, endPoint y: 179, distance: 5.9
click at [73, 0] on body "7 Version history / Deer Need republishing Preview Save Publish 450 Beta Sectio…" at bounding box center [428, 0] width 856 height 0
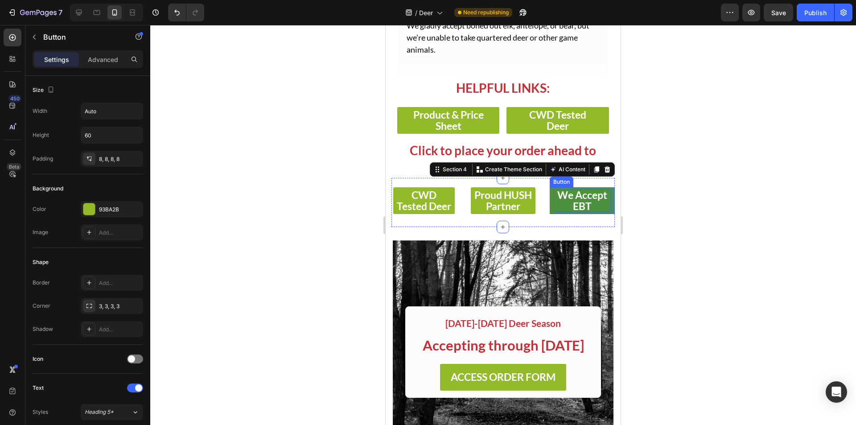
click at [561, 200] on strong "We Accept EBT" at bounding box center [582, 201] width 50 height 24
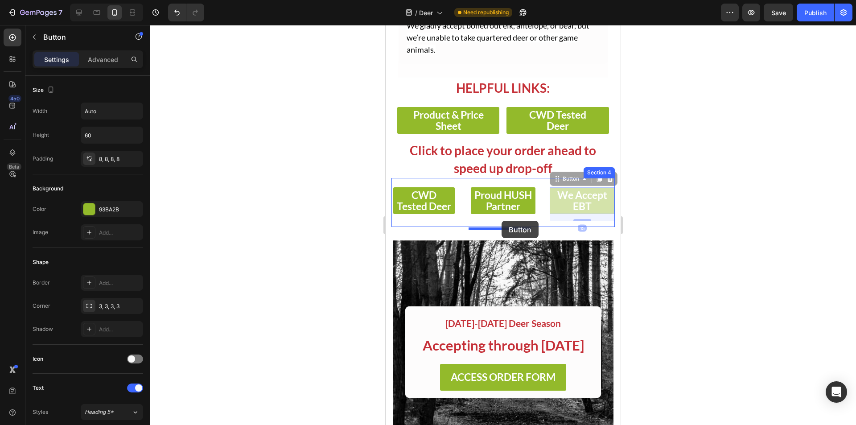
drag, startPoint x: 553, startPoint y: 182, endPoint x: 502, endPoint y: 221, distance: 64.2
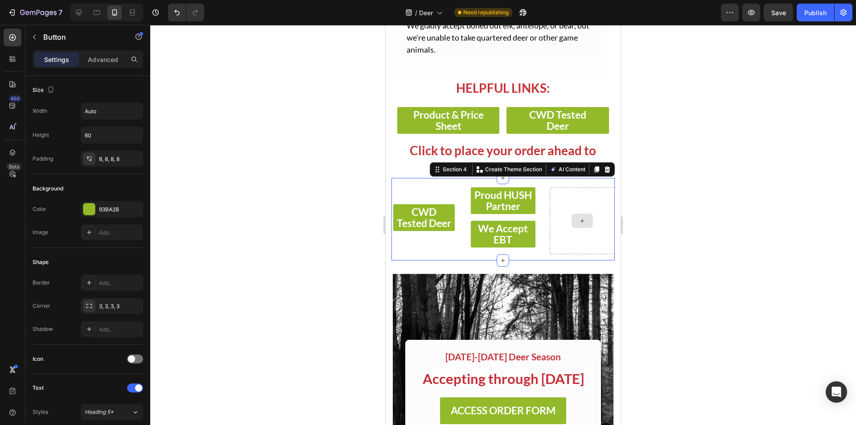
click at [565, 208] on div at bounding box center [582, 220] width 65 height 67
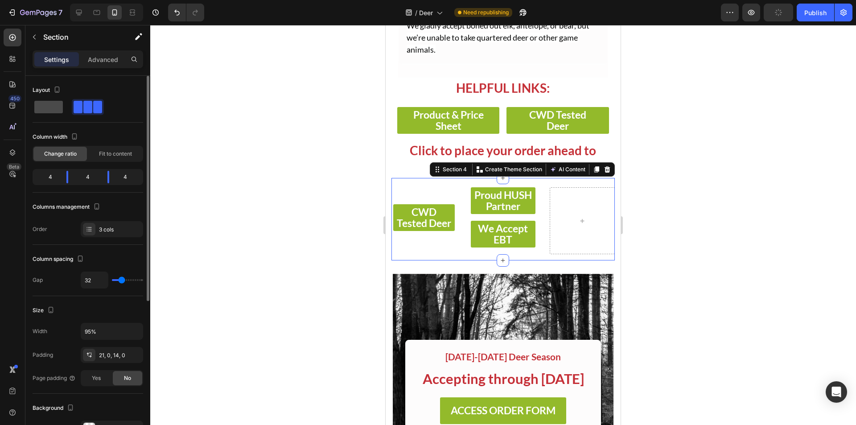
click at [55, 104] on span at bounding box center [48, 107] width 29 height 12
type input "0"
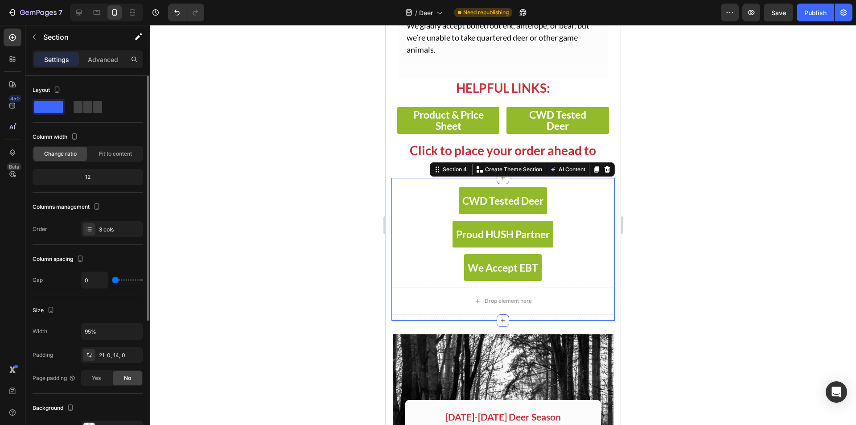
type input "32"
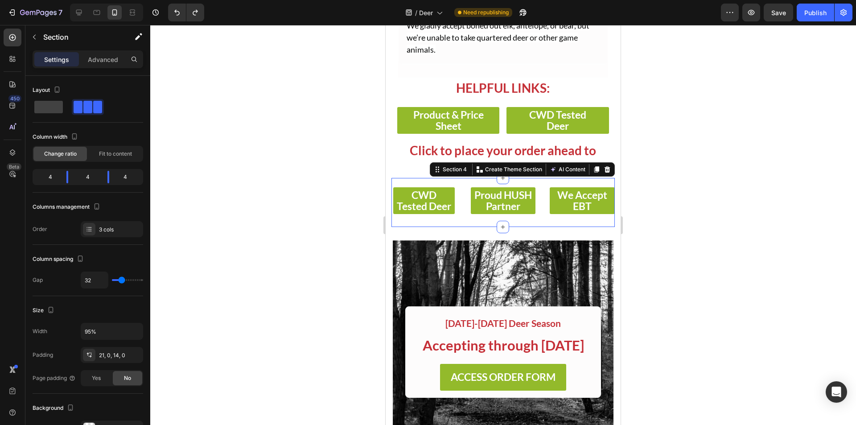
type input "0"
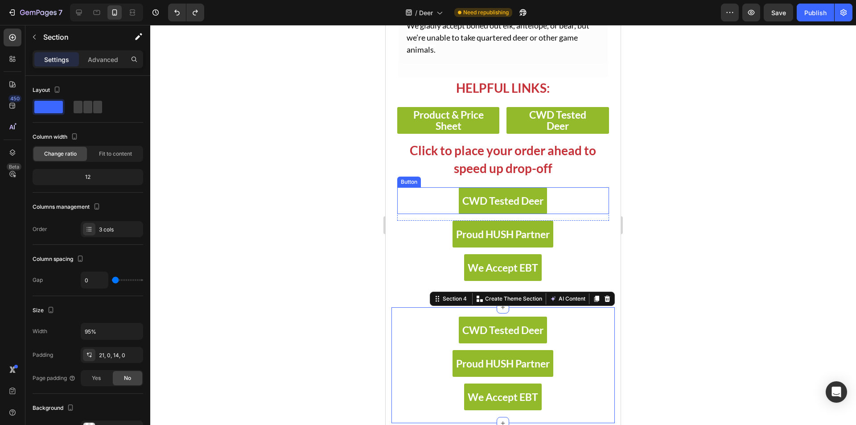
click at [568, 197] on div "CWD Tested Deer Button" at bounding box center [503, 200] width 212 height 27
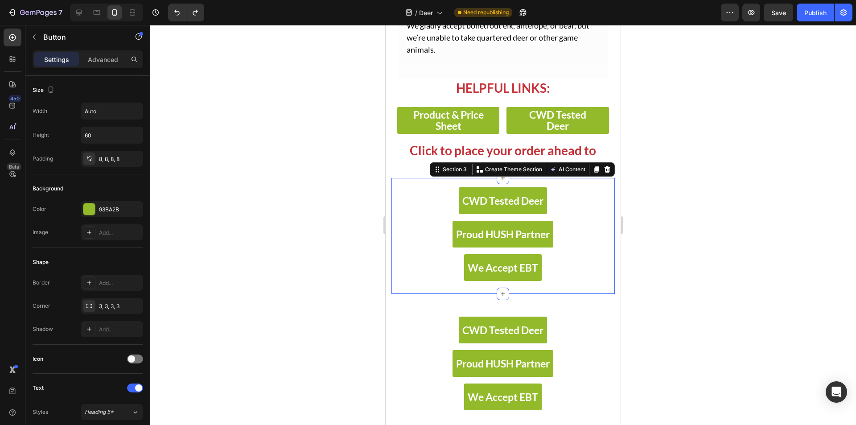
click at [607, 219] on div "CWD Tested Deer Button Row" at bounding box center [503, 203] width 223 height 33
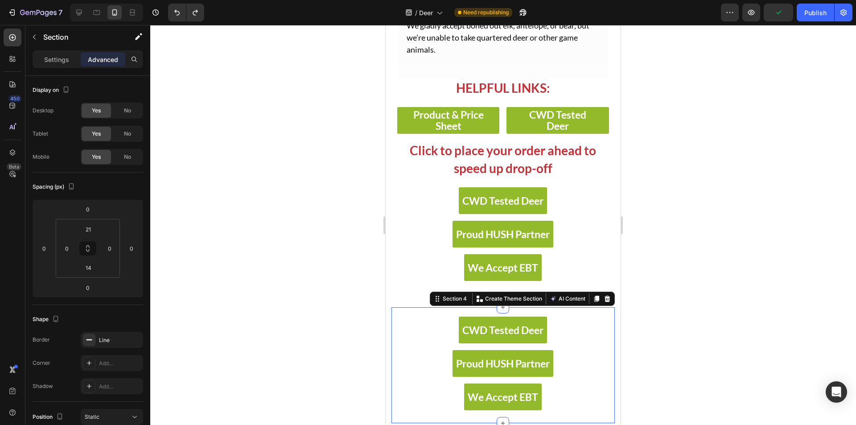
click at [393, 321] on div "CWD Tested Deer Button Row Proud HUSH Partner Button We Accept EBT Button Secti…" at bounding box center [503, 365] width 223 height 116
click at [602, 304] on div at bounding box center [607, 298] width 11 height 11
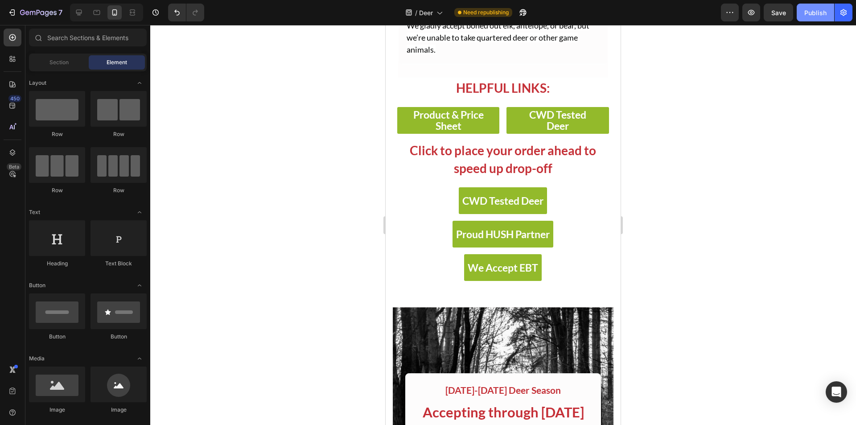
click at [817, 18] on button "Publish" at bounding box center [815, 13] width 37 height 18
click at [78, 8] on icon at bounding box center [78, 12] width 9 height 9
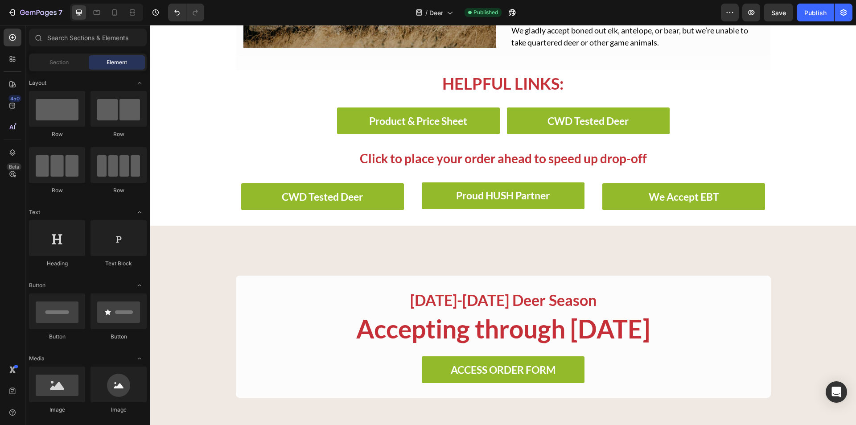
scroll to position [268, 0]
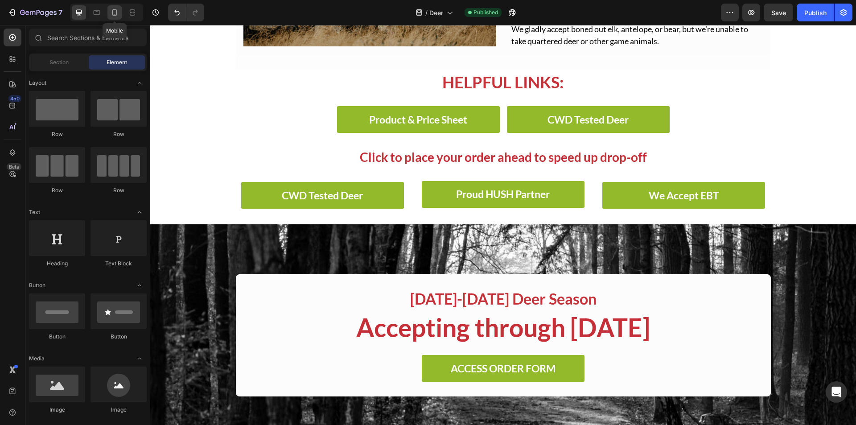
click at [114, 11] on icon at bounding box center [114, 12] width 9 height 9
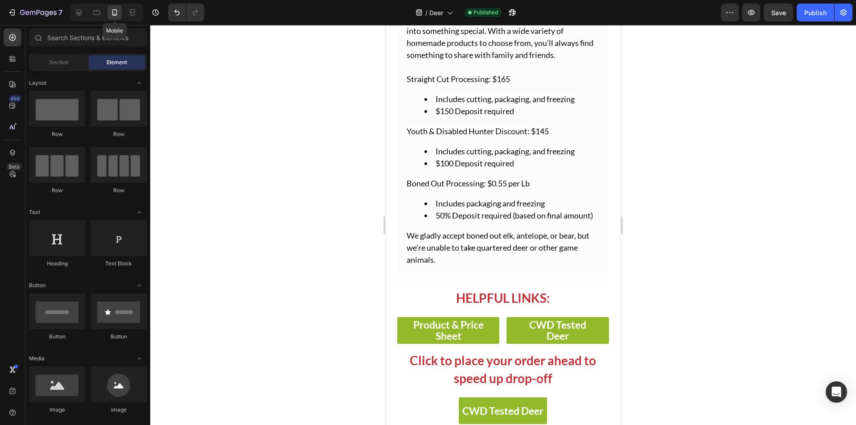
scroll to position [282, 0]
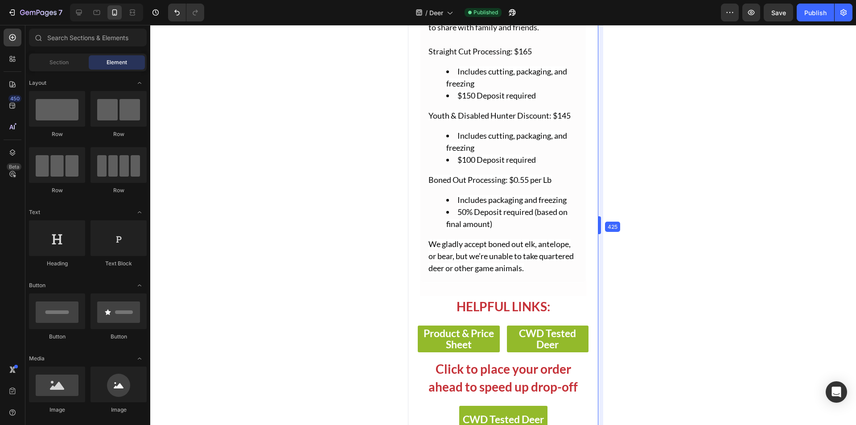
drag, startPoint x: 622, startPoint y: 235, endPoint x: 163, endPoint y: 200, distance: 460.6
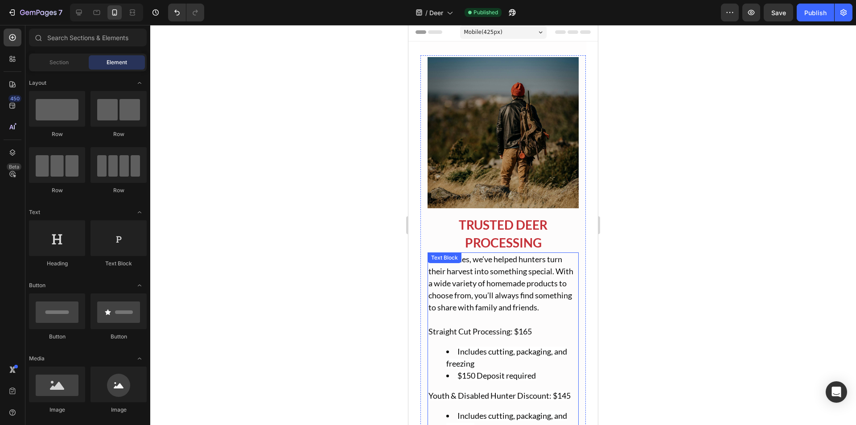
scroll to position [0, 0]
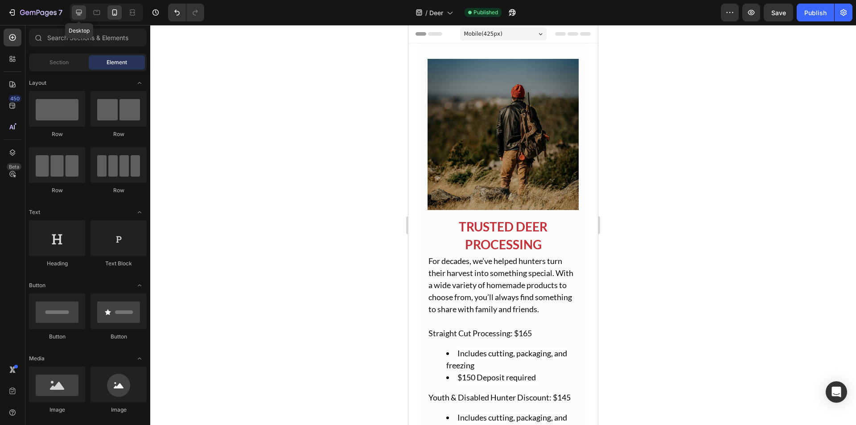
click at [78, 8] on icon at bounding box center [78, 12] width 9 height 9
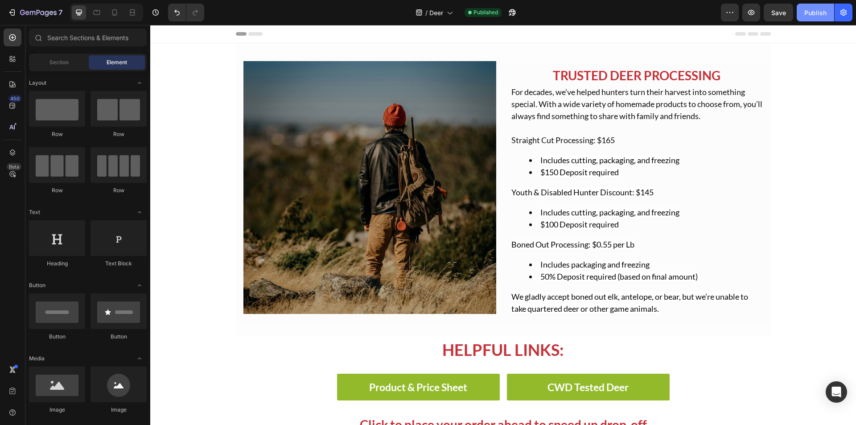
click at [825, 11] on div "Publish" at bounding box center [815, 12] width 22 height 9
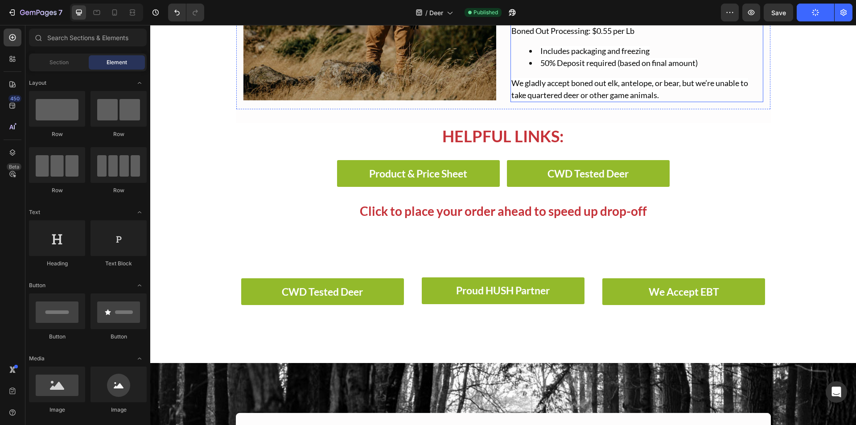
scroll to position [223, 0]
